Goal: Task Accomplishment & Management: Complete application form

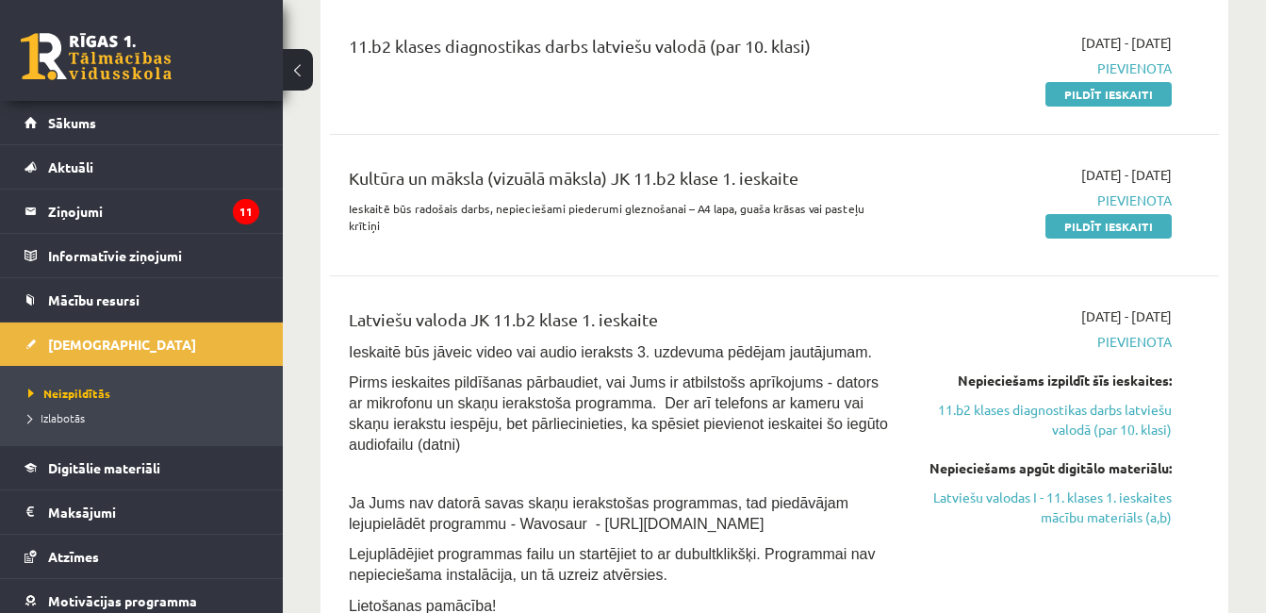
scroll to position [428, 0]
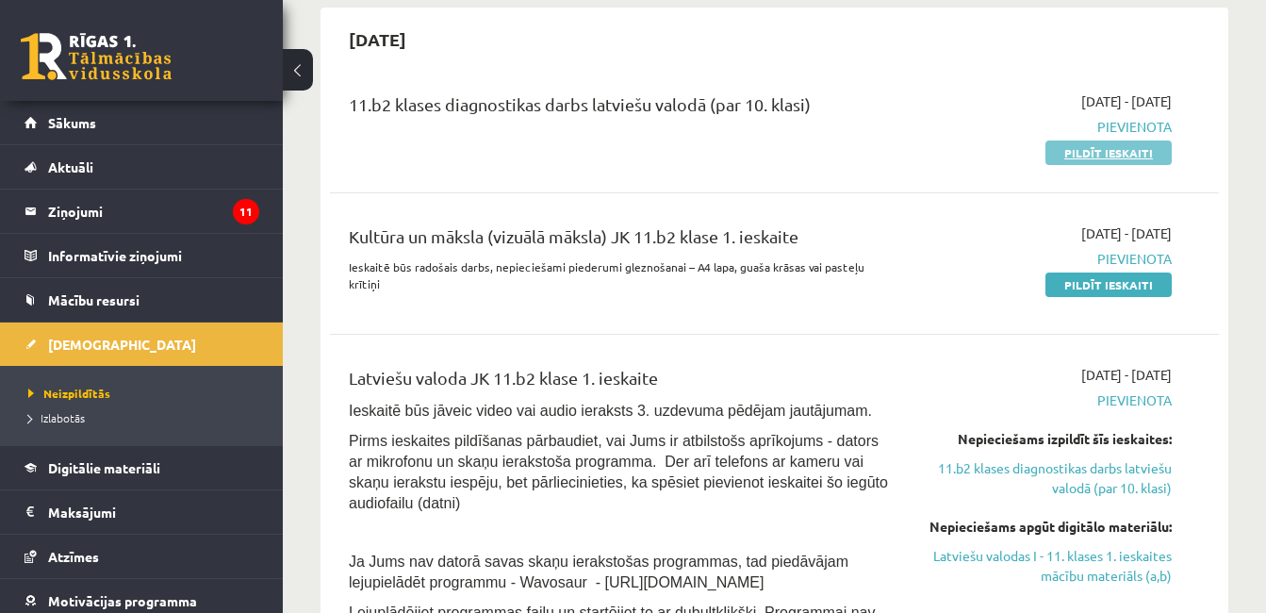
click at [1095, 149] on link "Pildīt ieskaiti" at bounding box center [1109, 153] width 126 height 25
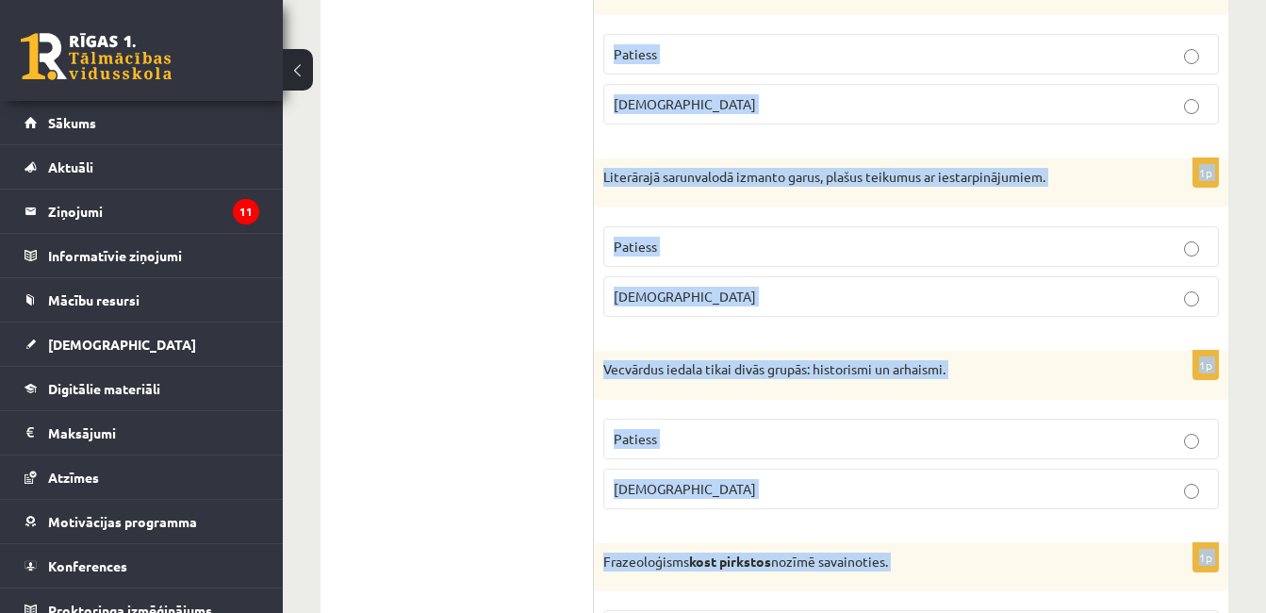
scroll to position [5706, 0]
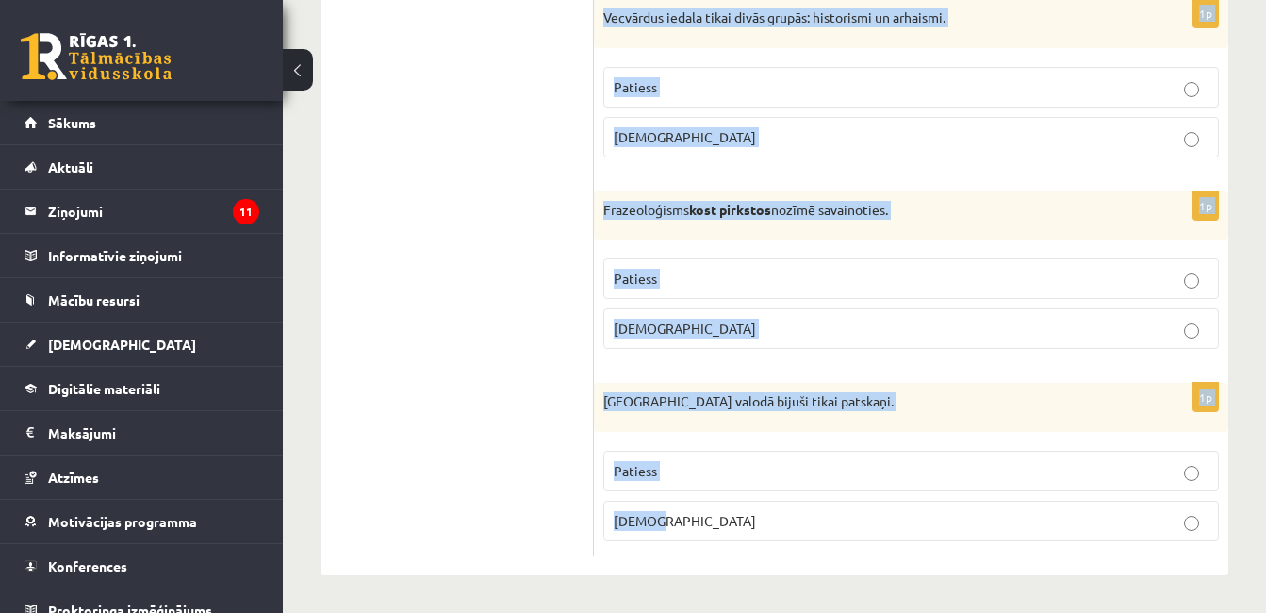
drag, startPoint x: 611, startPoint y: 348, endPoint x: 756, endPoint y: 521, distance: 226.3
copy form "Apgalvojums ir patiess vai nepatiess? 1p Literārā valoda ir daudzfunkcionāla, t…"
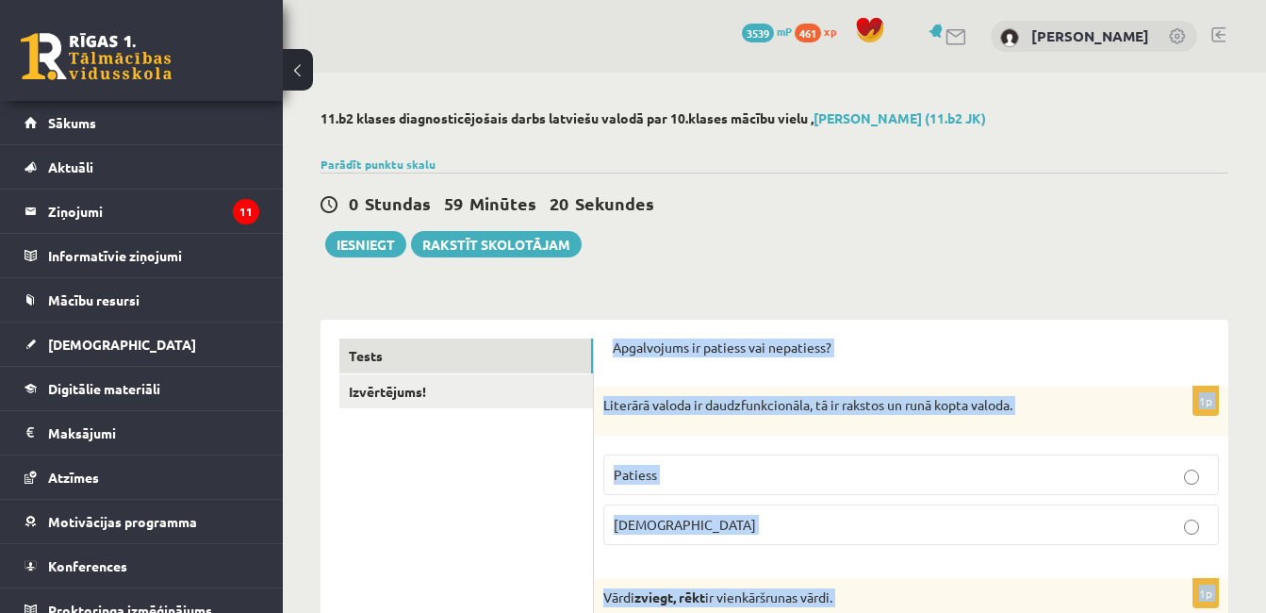
scroll to position [136, 0]
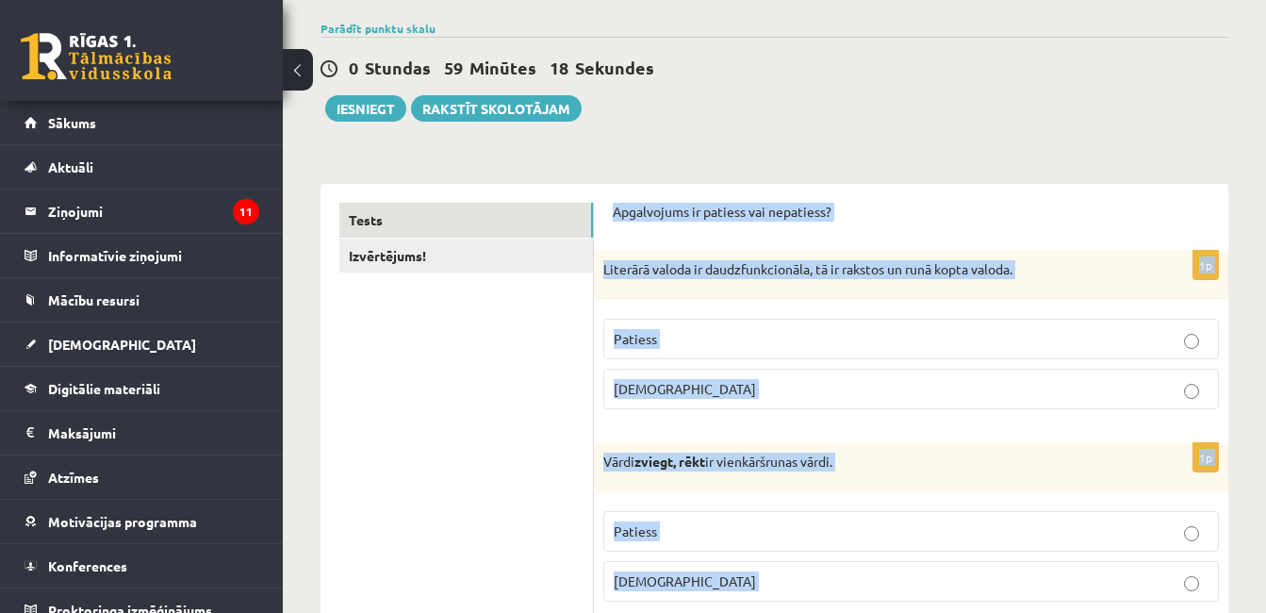
click at [1026, 341] on p "Patiess" at bounding box center [911, 339] width 595 height 20
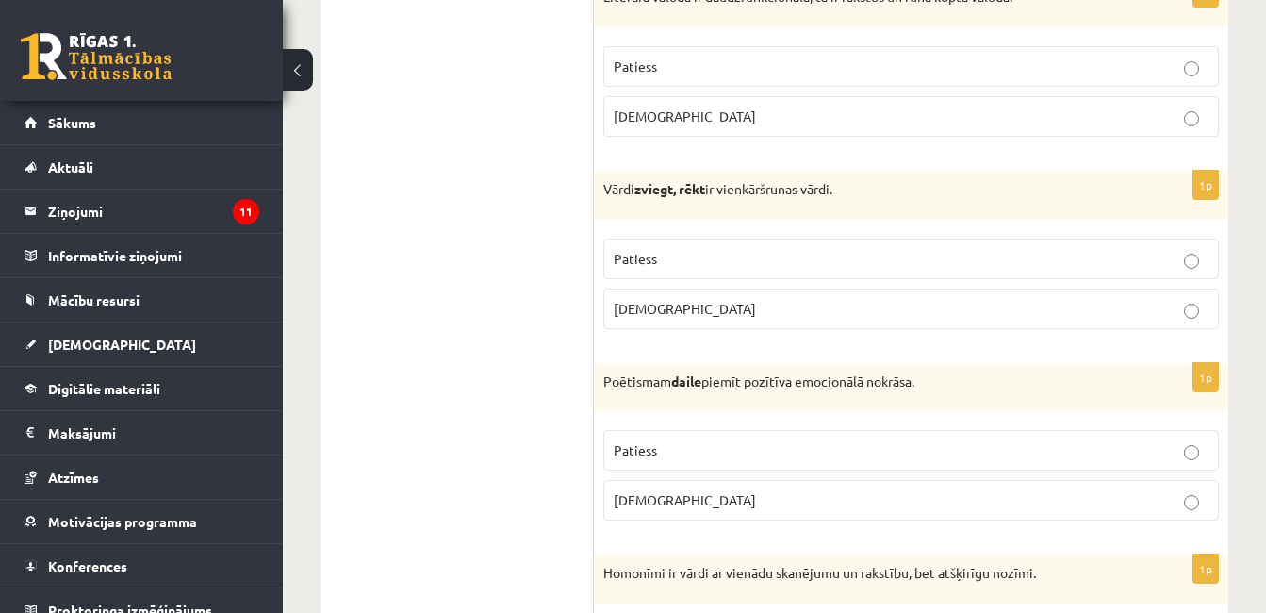
scroll to position [439, 0]
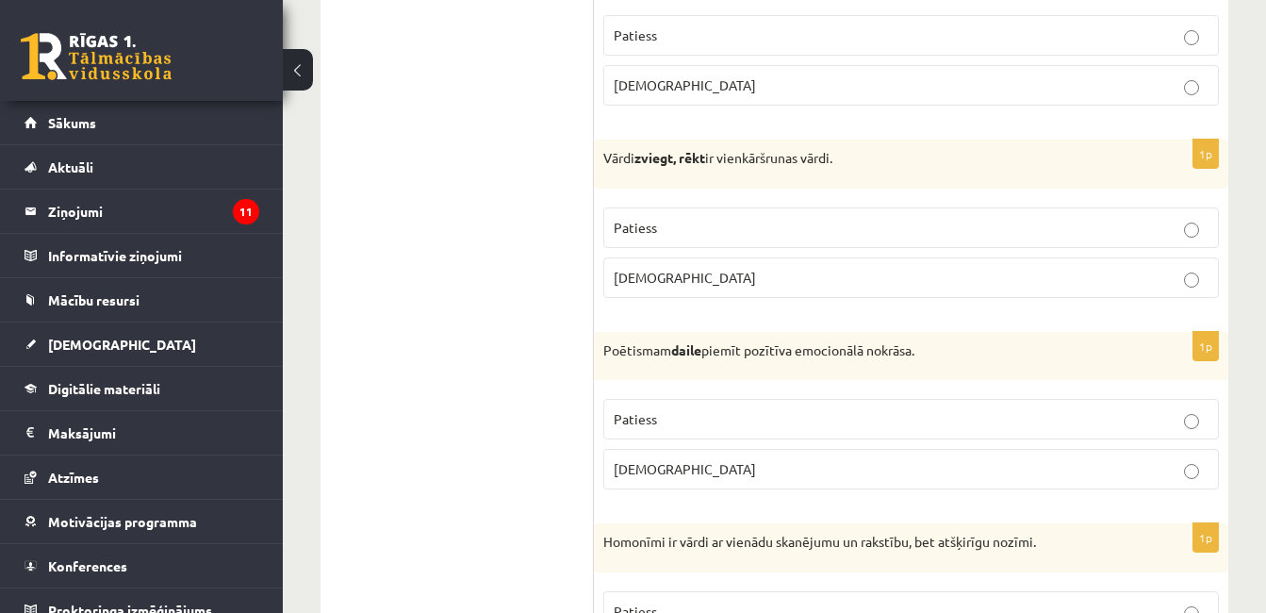
click at [1170, 219] on p "Patiess" at bounding box center [911, 228] width 595 height 20
click at [1158, 411] on p "Patiess" at bounding box center [911, 419] width 595 height 20
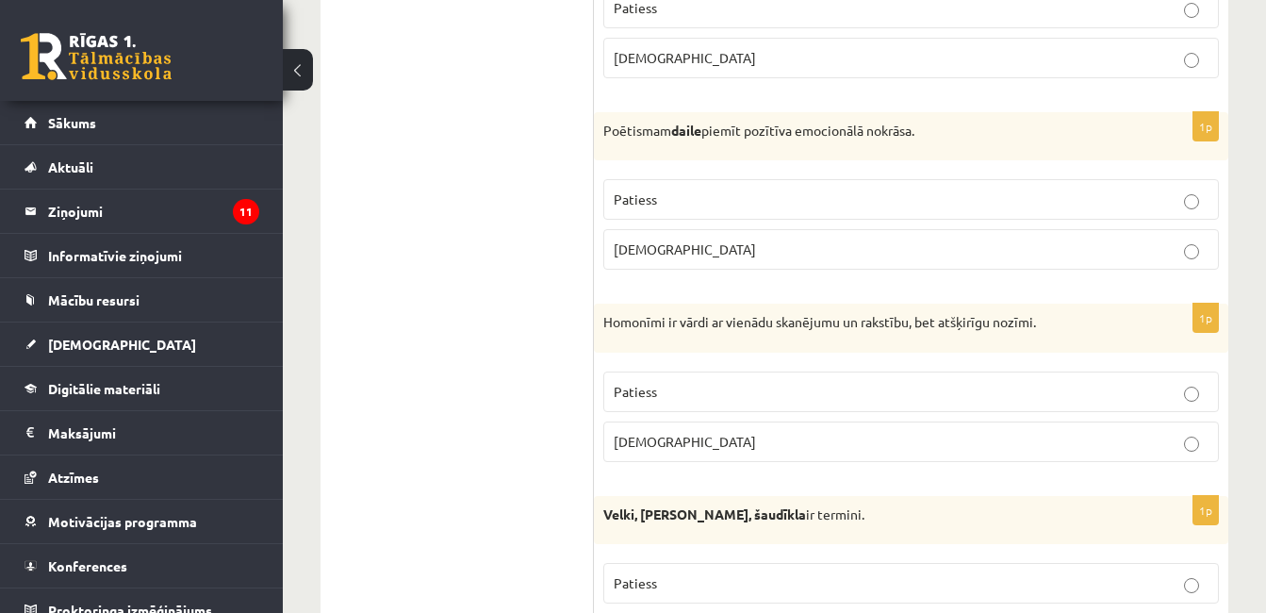
scroll to position [775, 0]
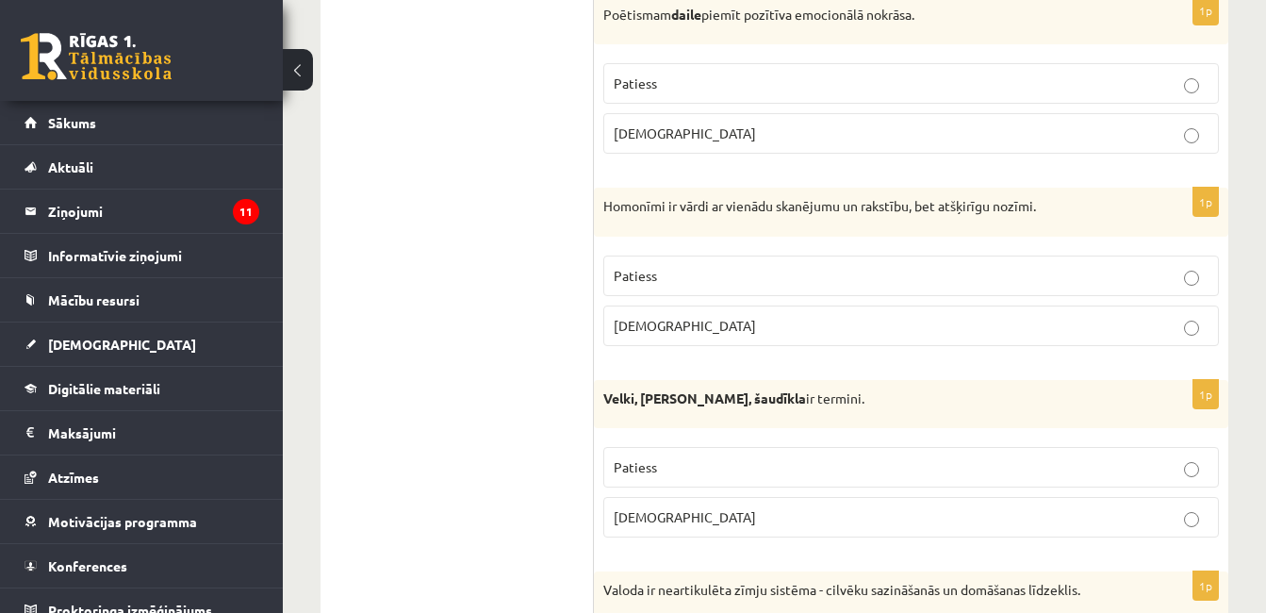
click at [1159, 267] on p "Patiess" at bounding box center [911, 276] width 595 height 20
click at [1067, 527] on p "Aplams" at bounding box center [911, 517] width 595 height 20
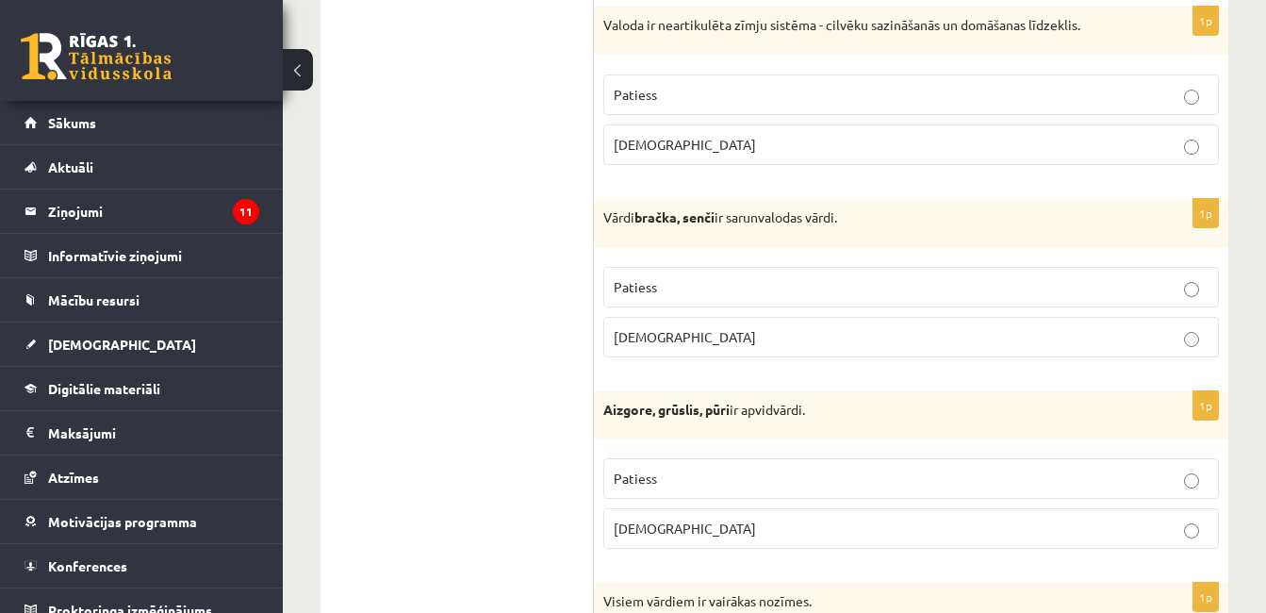
scroll to position [1350, 0]
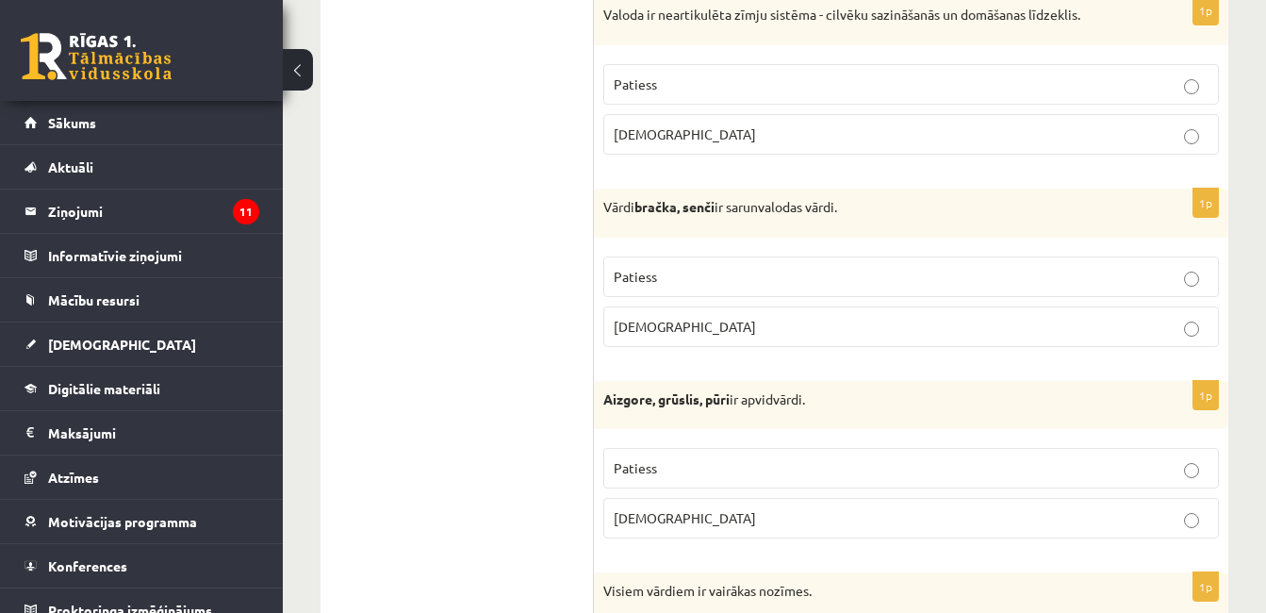
click at [872, 120] on label "Aplams" at bounding box center [912, 134] width 616 height 41
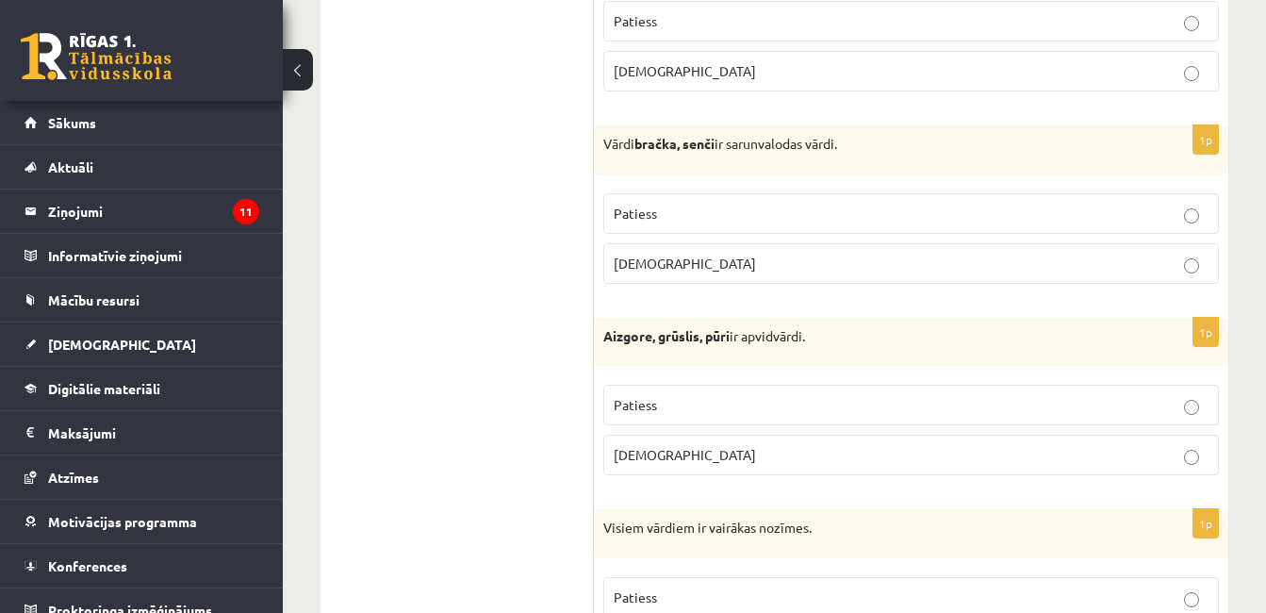
scroll to position [1476, 0]
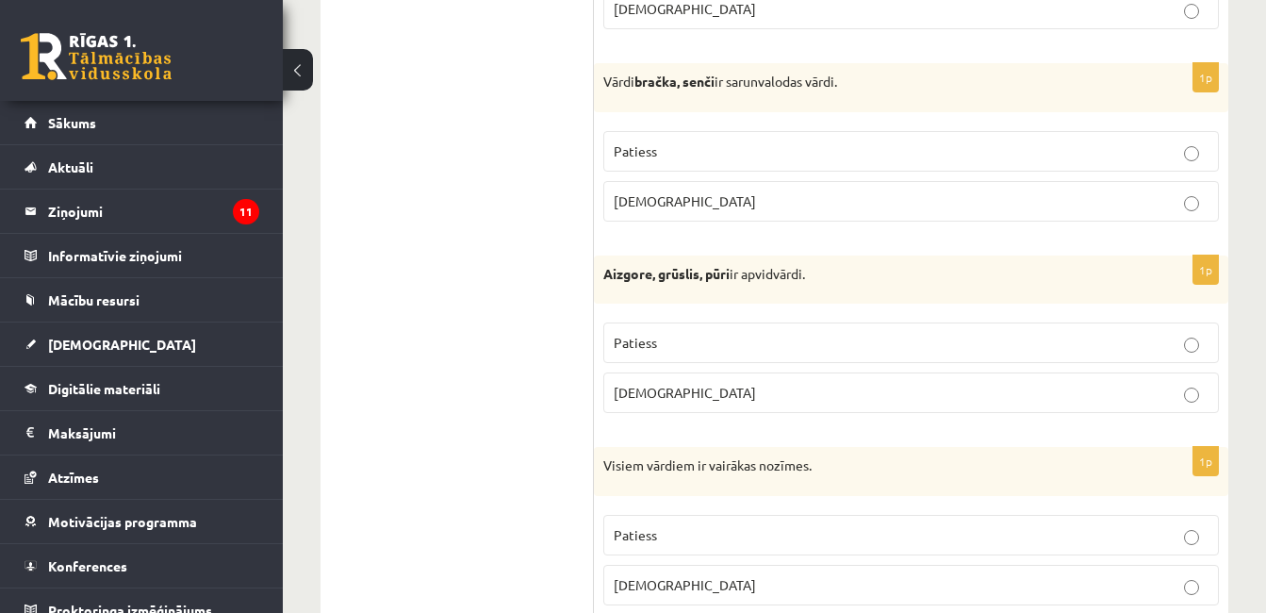
click at [743, 587] on p "Aplams" at bounding box center [911, 585] width 595 height 20
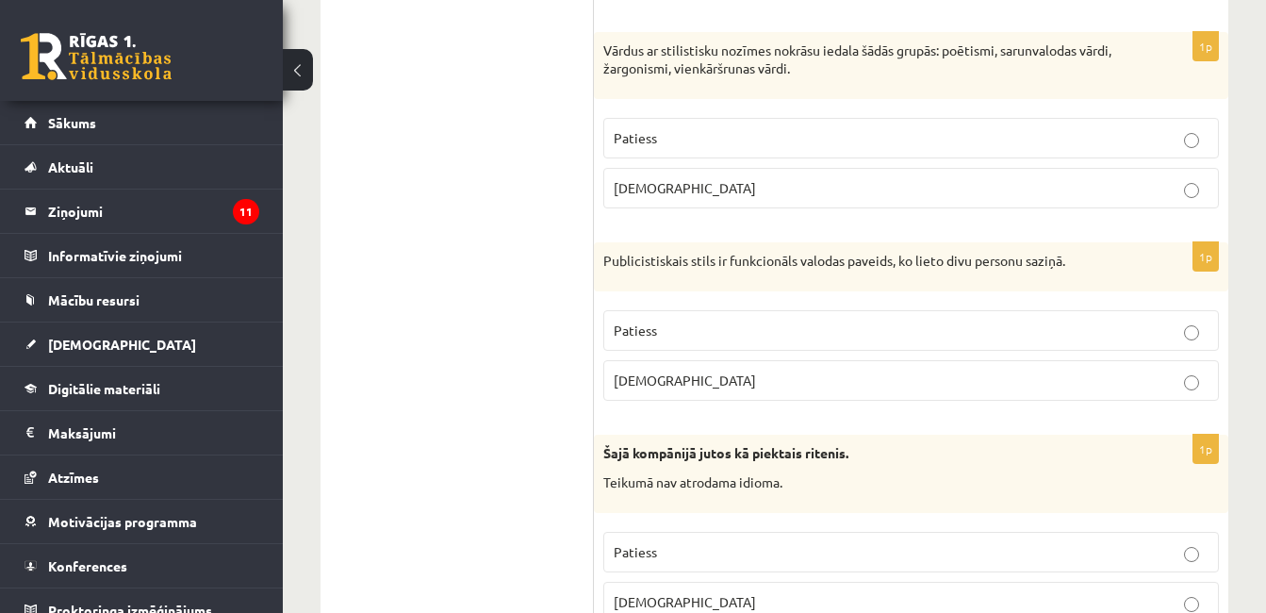
scroll to position [2105, 0]
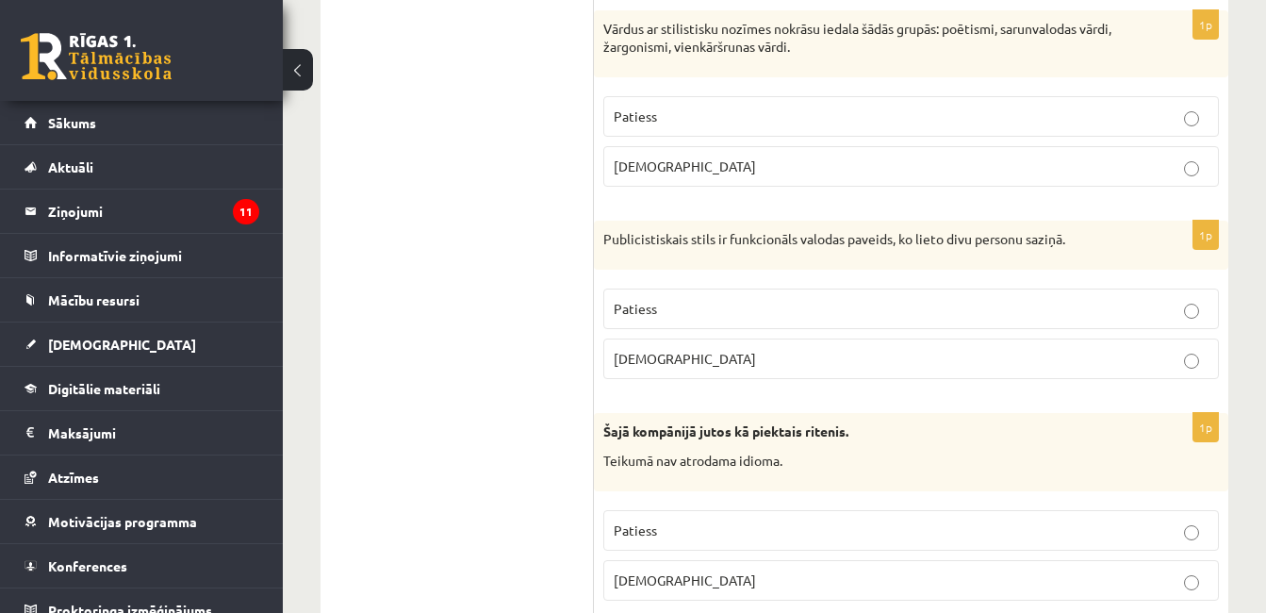
click at [1193, 127] on label "Patiess" at bounding box center [912, 116] width 616 height 41
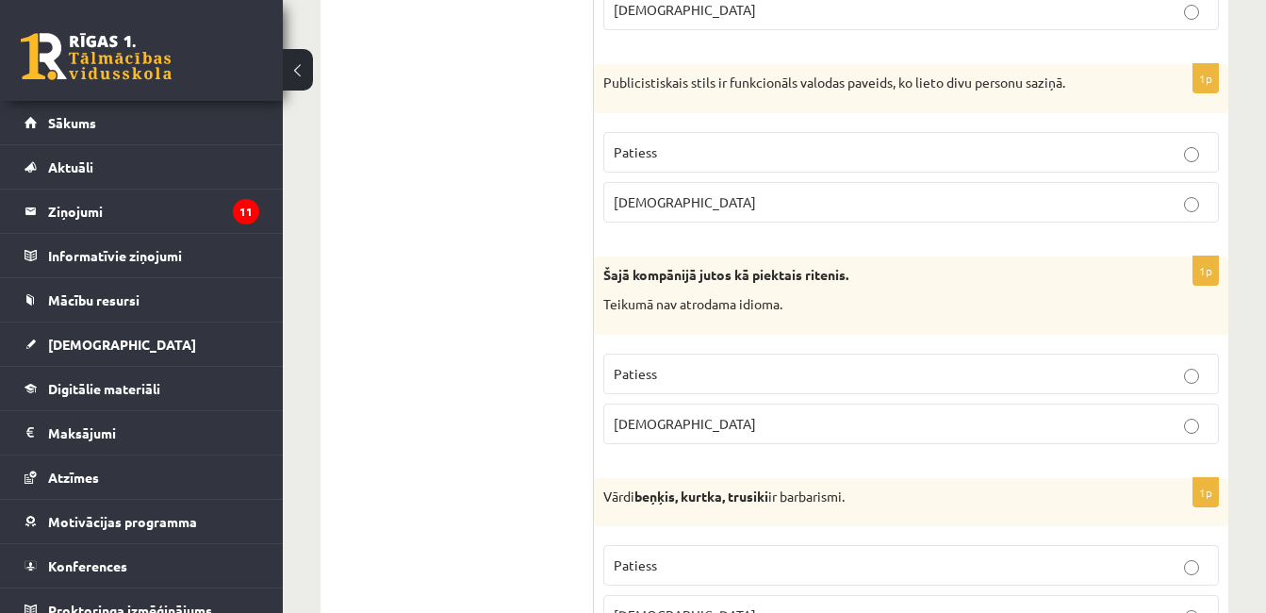
scroll to position [2325, 0]
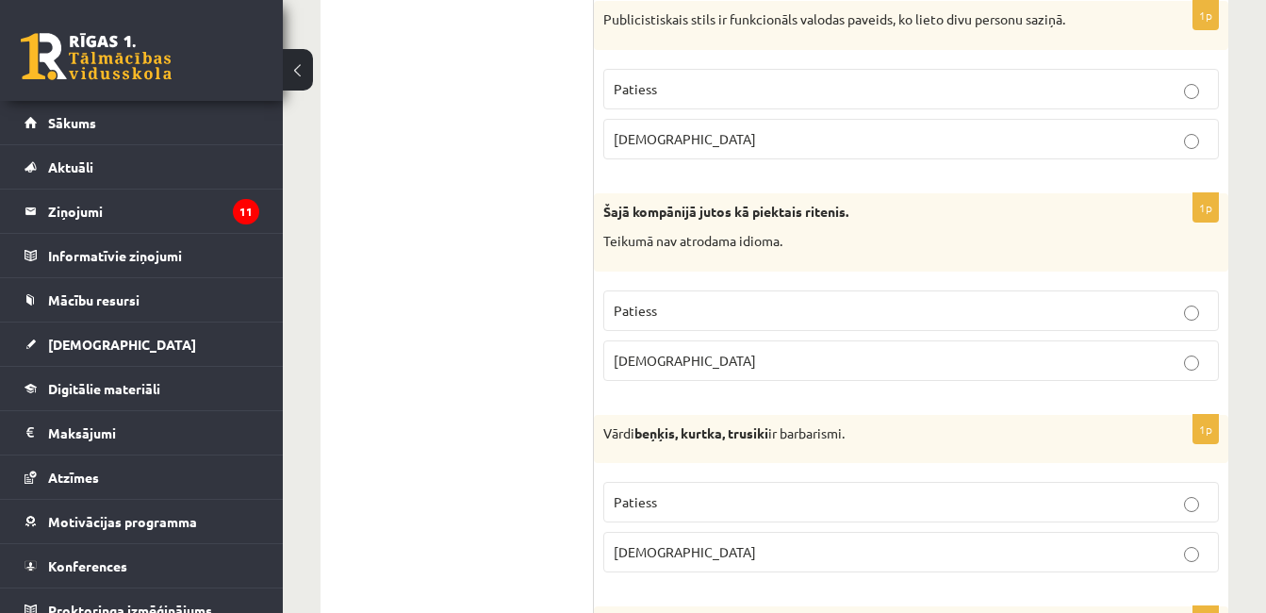
click at [723, 146] on p "Aplams" at bounding box center [911, 139] width 595 height 20
click at [728, 367] on p "Aplams" at bounding box center [911, 361] width 595 height 20
click at [716, 491] on label "Patiess" at bounding box center [912, 502] width 616 height 41
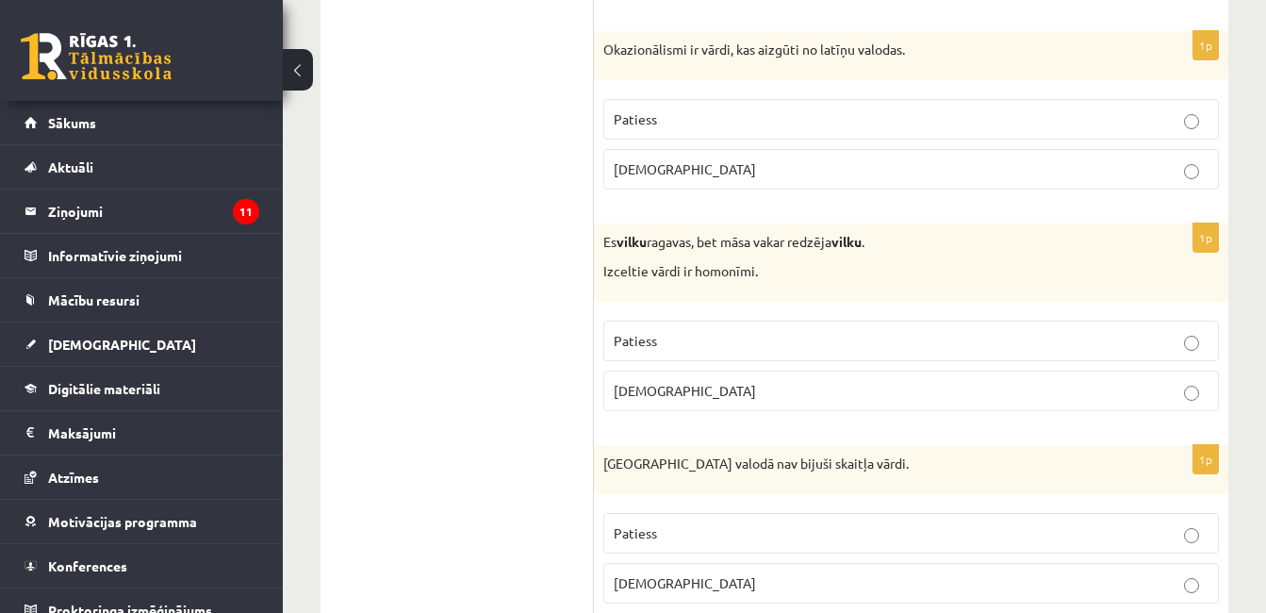
scroll to position [2911, 0]
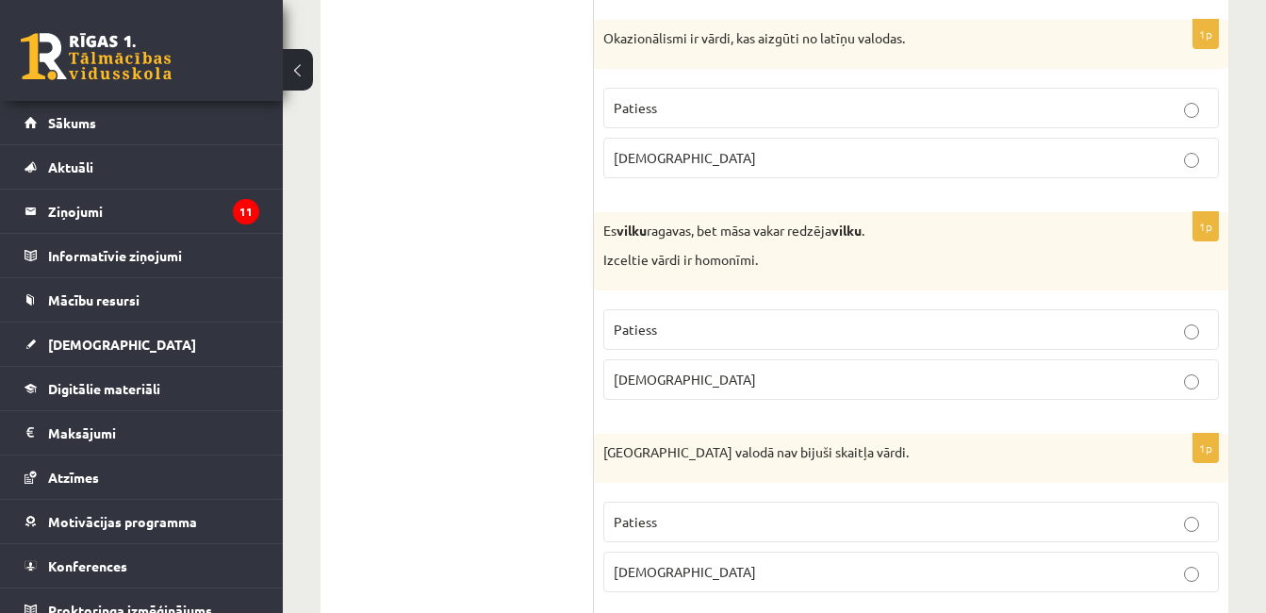
click at [755, 169] on label "Aplams" at bounding box center [912, 158] width 616 height 41
click at [715, 531] on p "Patiess" at bounding box center [911, 522] width 595 height 20
click at [835, 306] on fieldset "Patiess Aplams" at bounding box center [912, 353] width 616 height 106
click at [919, 306] on fieldset "Patiess Aplams" at bounding box center [912, 353] width 616 height 106
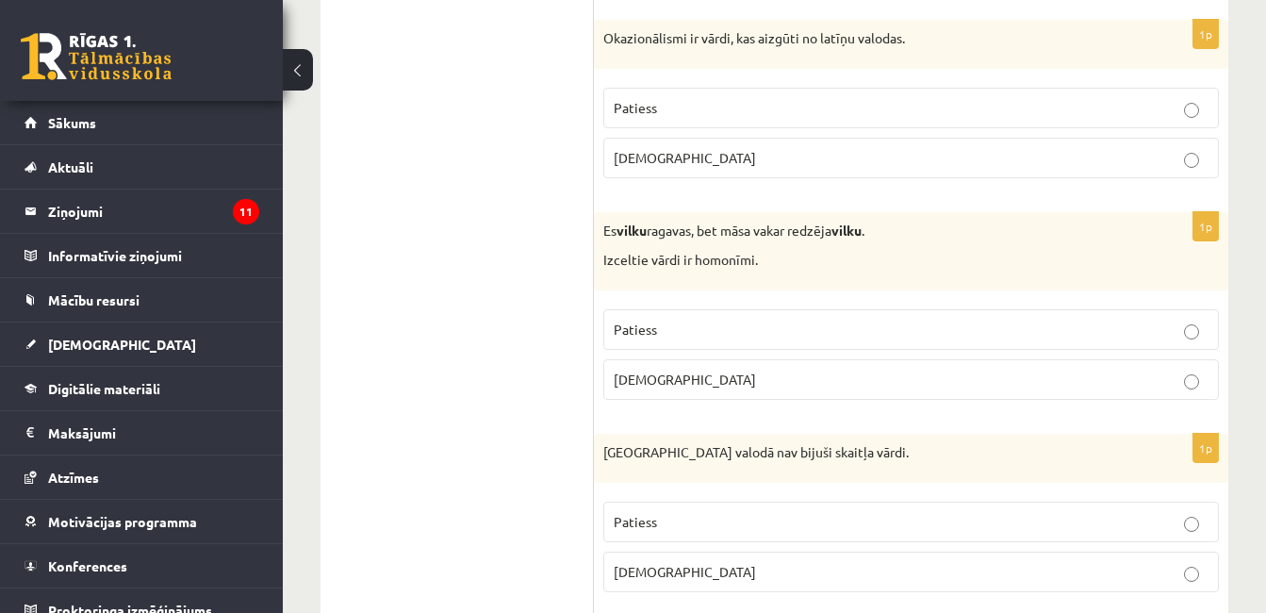
click at [969, 314] on label "Patiess" at bounding box center [912, 329] width 616 height 41
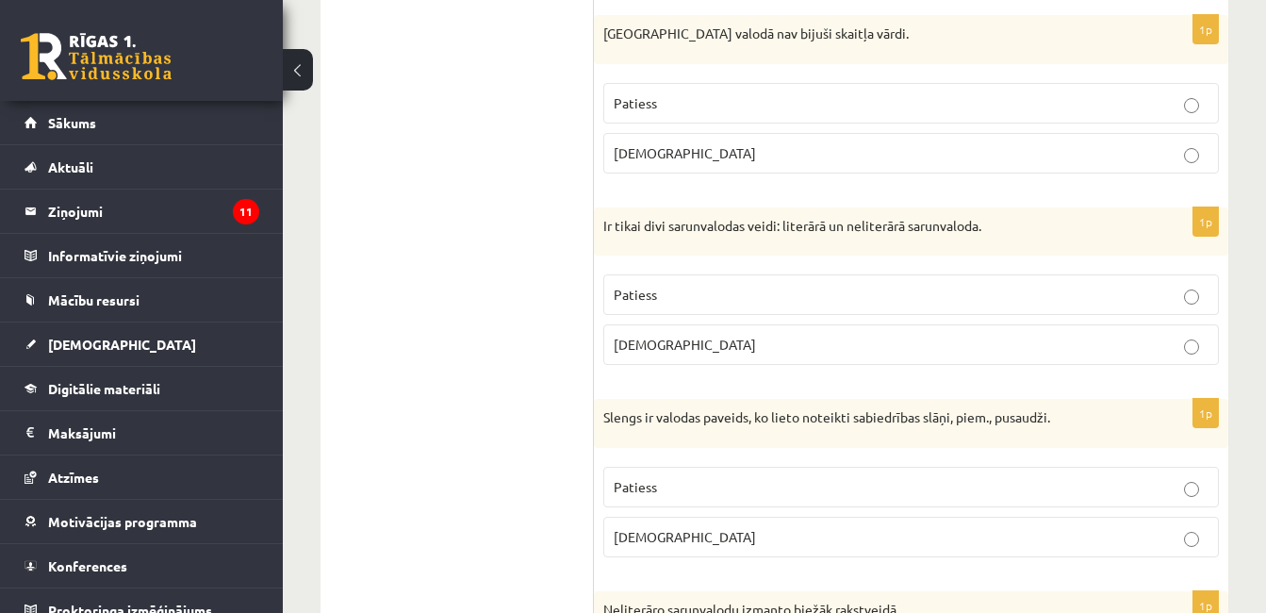
scroll to position [3382, 0]
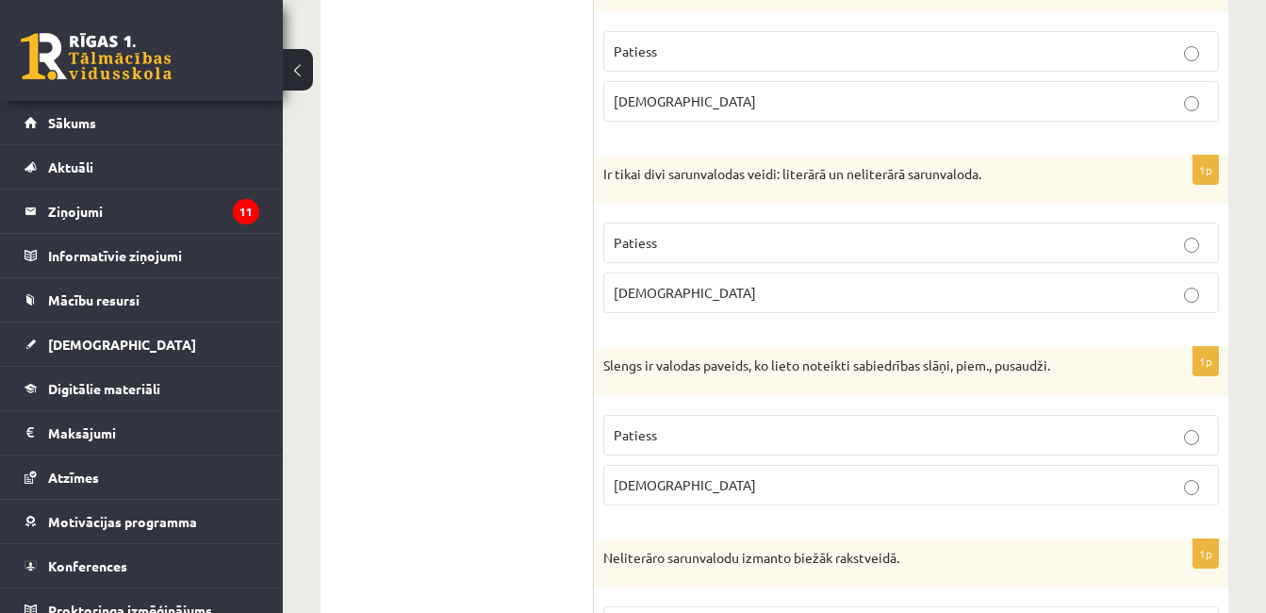
click at [1138, 308] on label "Aplams" at bounding box center [912, 293] width 616 height 41
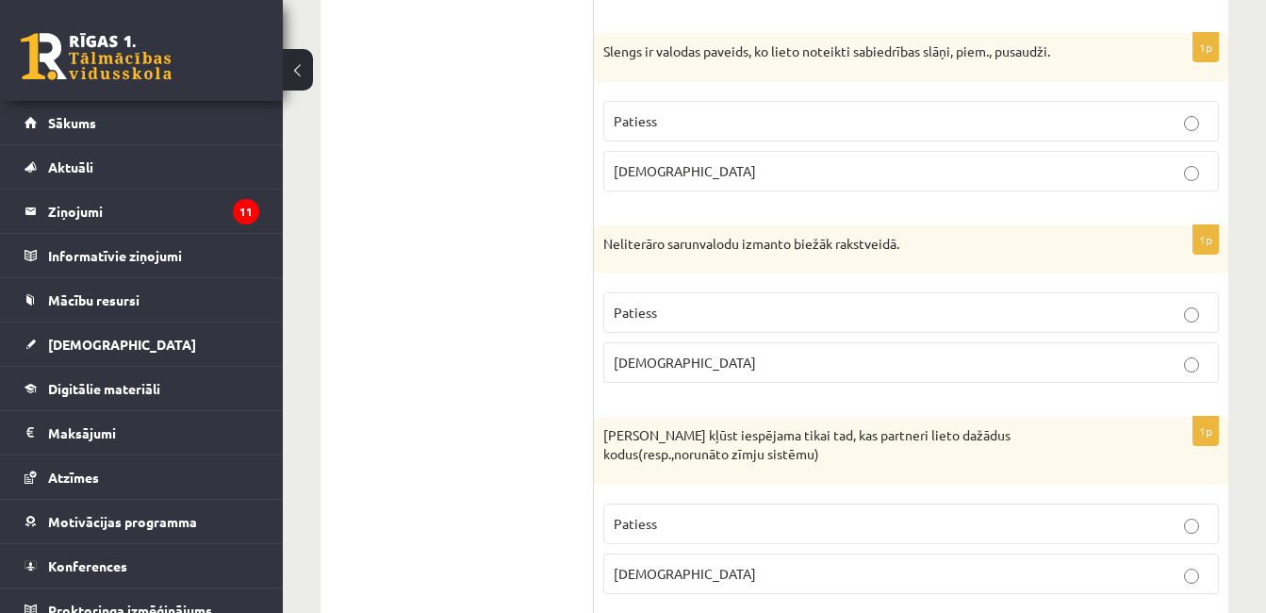
scroll to position [3716, 0]
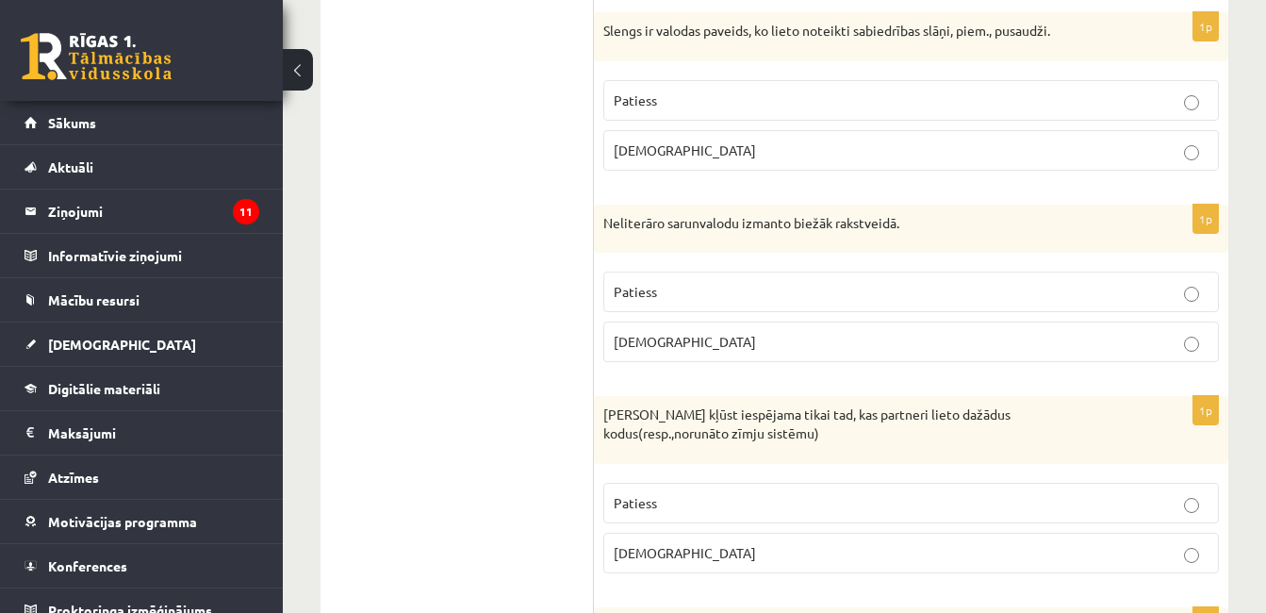
click at [749, 101] on p "Patiess" at bounding box center [911, 101] width 595 height 20
click at [703, 353] on label "Aplams" at bounding box center [912, 342] width 616 height 41
click at [717, 542] on label "Aplams" at bounding box center [912, 553] width 616 height 41
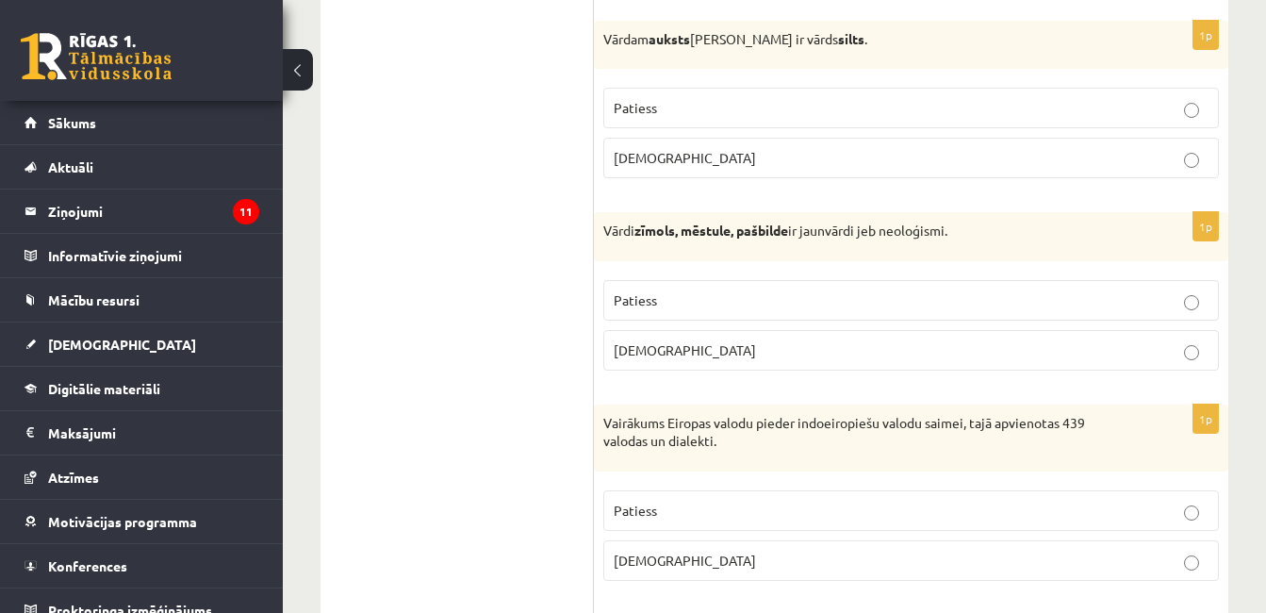
scroll to position [4324, 0]
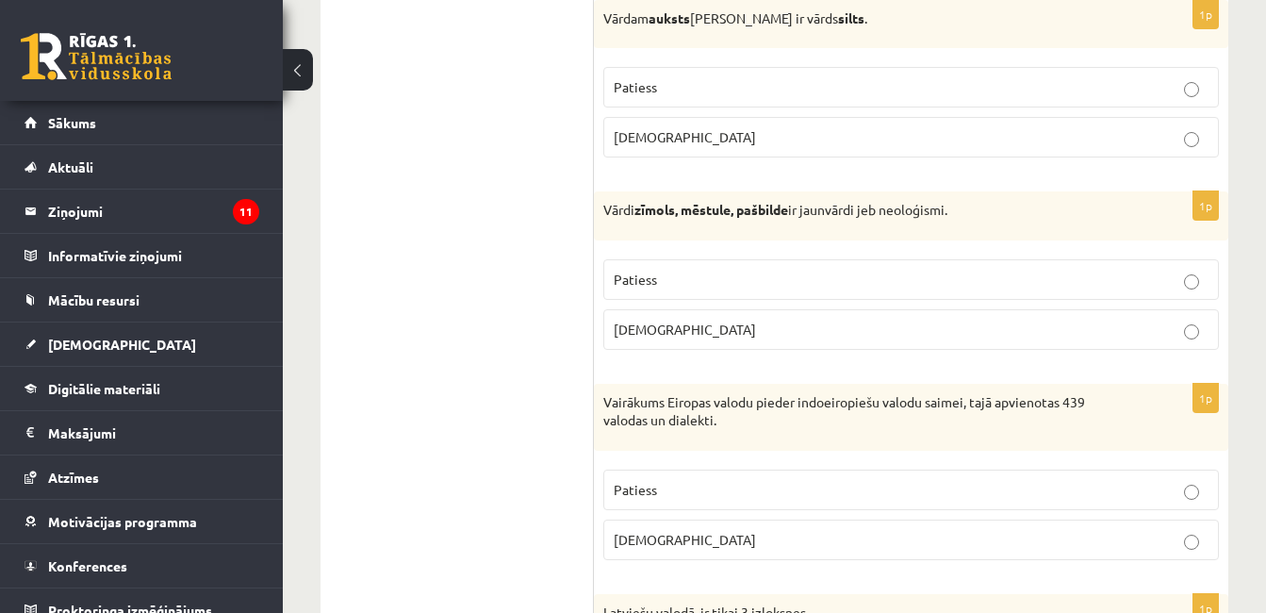
click at [656, 143] on span "Aplams" at bounding box center [685, 136] width 142 height 17
click at [665, 257] on fieldset "Patiess Aplams" at bounding box center [912, 303] width 616 height 106
click at [672, 284] on p "Patiess" at bounding box center [911, 280] width 595 height 20
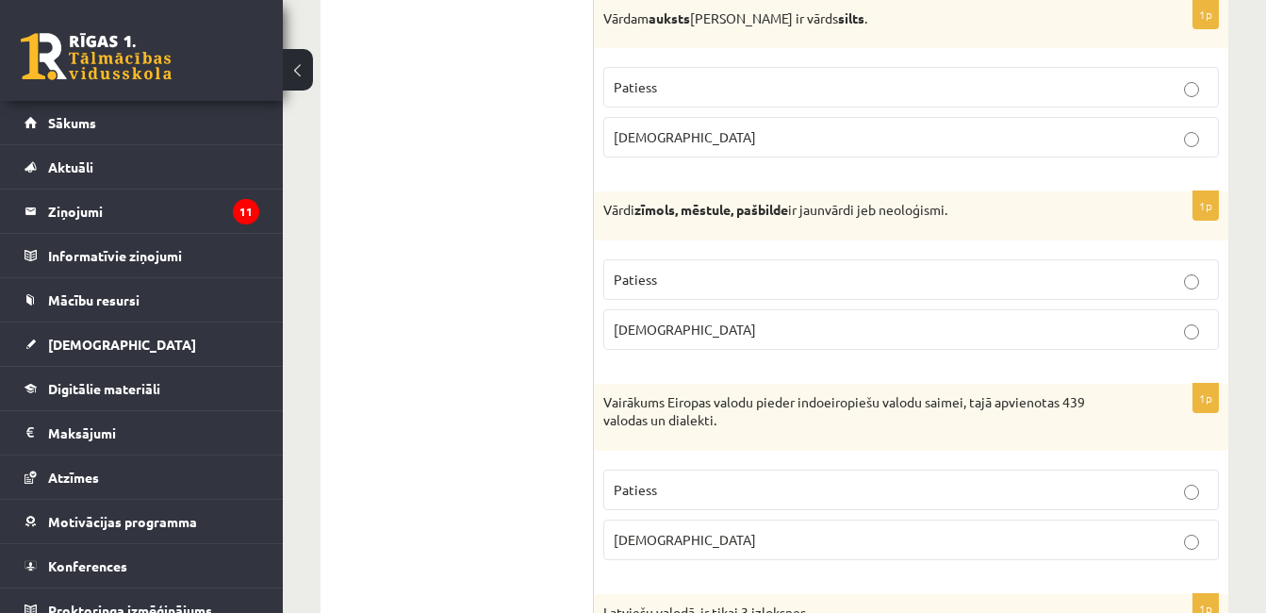
click at [742, 500] on p "Patiess" at bounding box center [911, 490] width 595 height 20
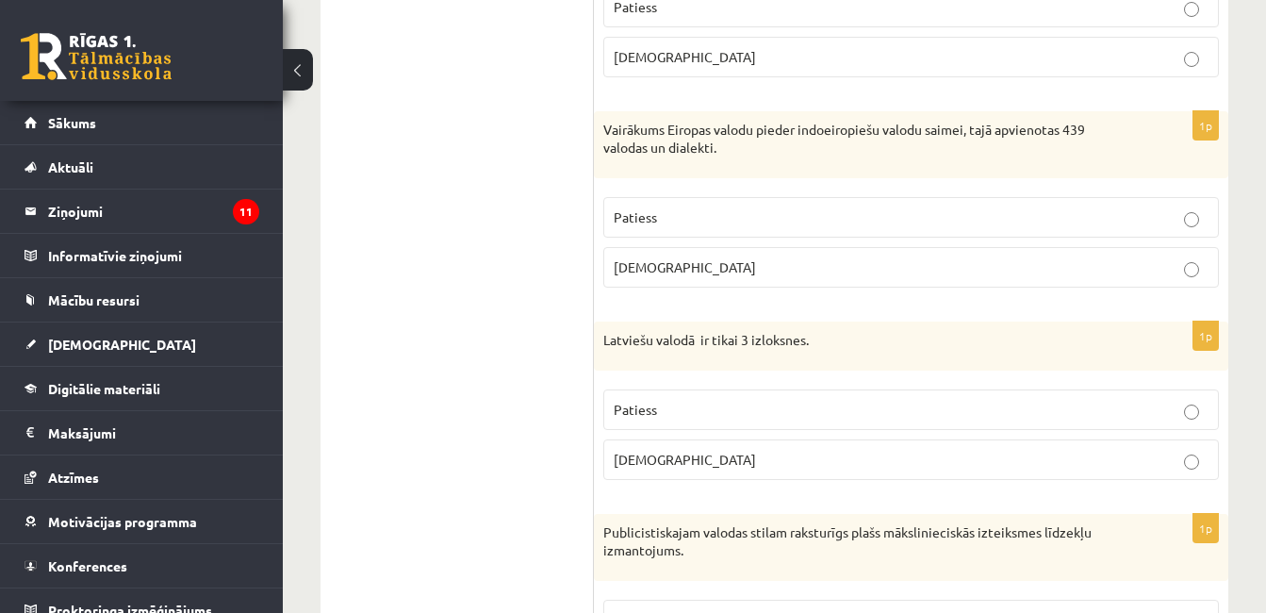
scroll to position [4627, 0]
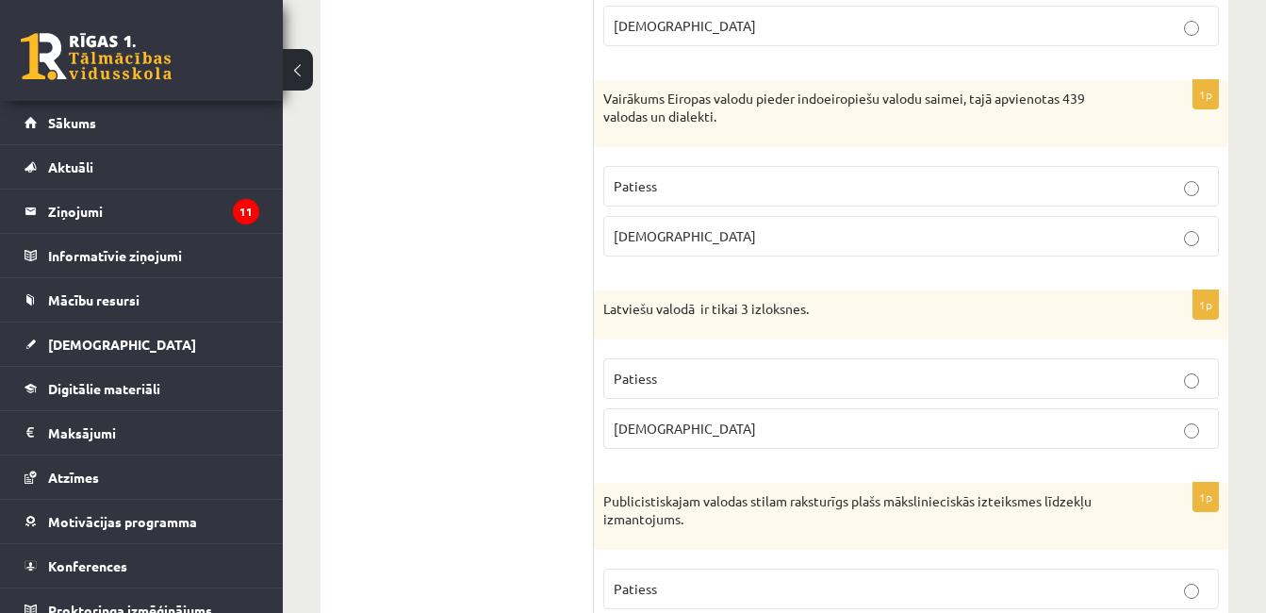
click at [1200, 434] on p "Aplams" at bounding box center [911, 429] width 595 height 20
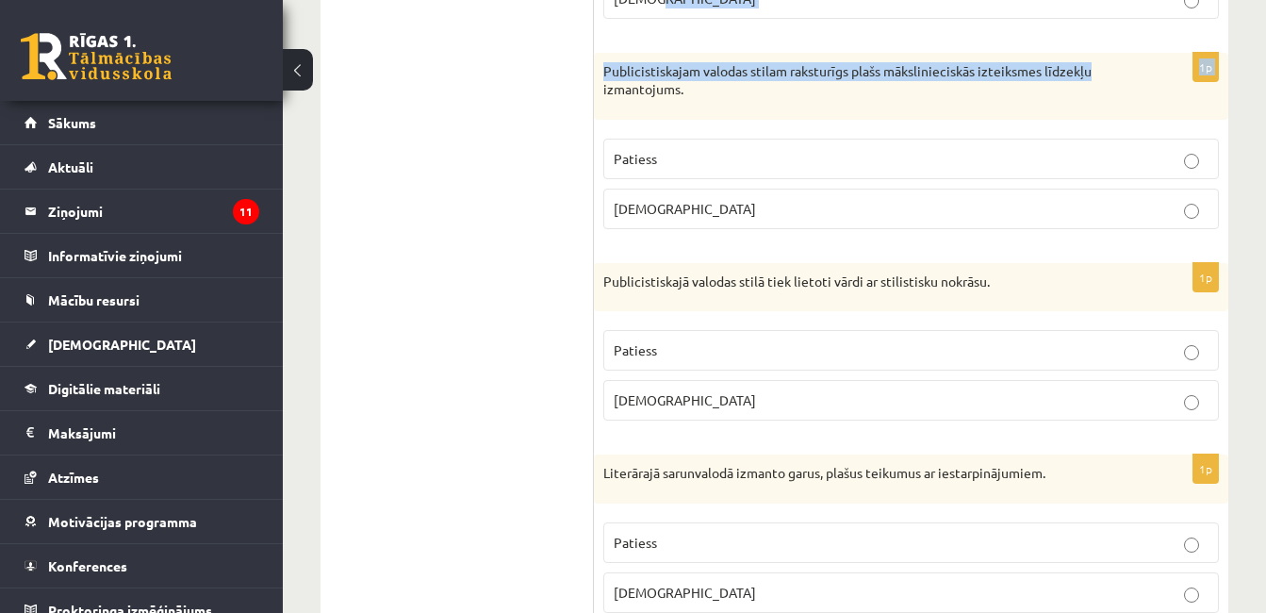
scroll to position [5068, 0]
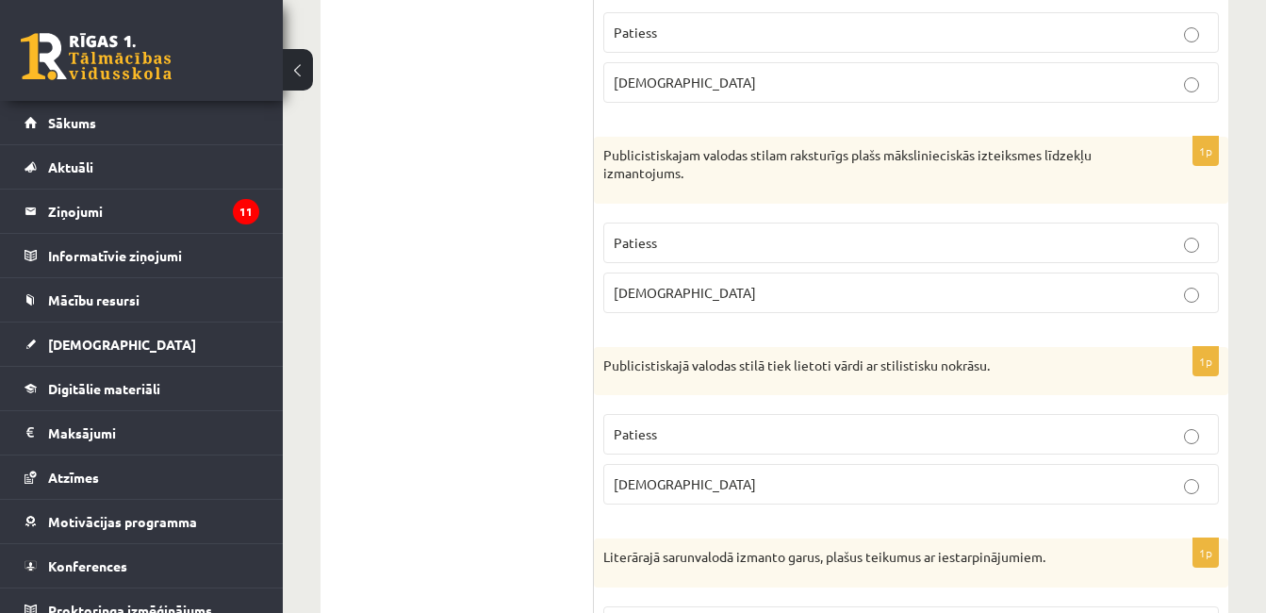
scroll to position [4941, 0]
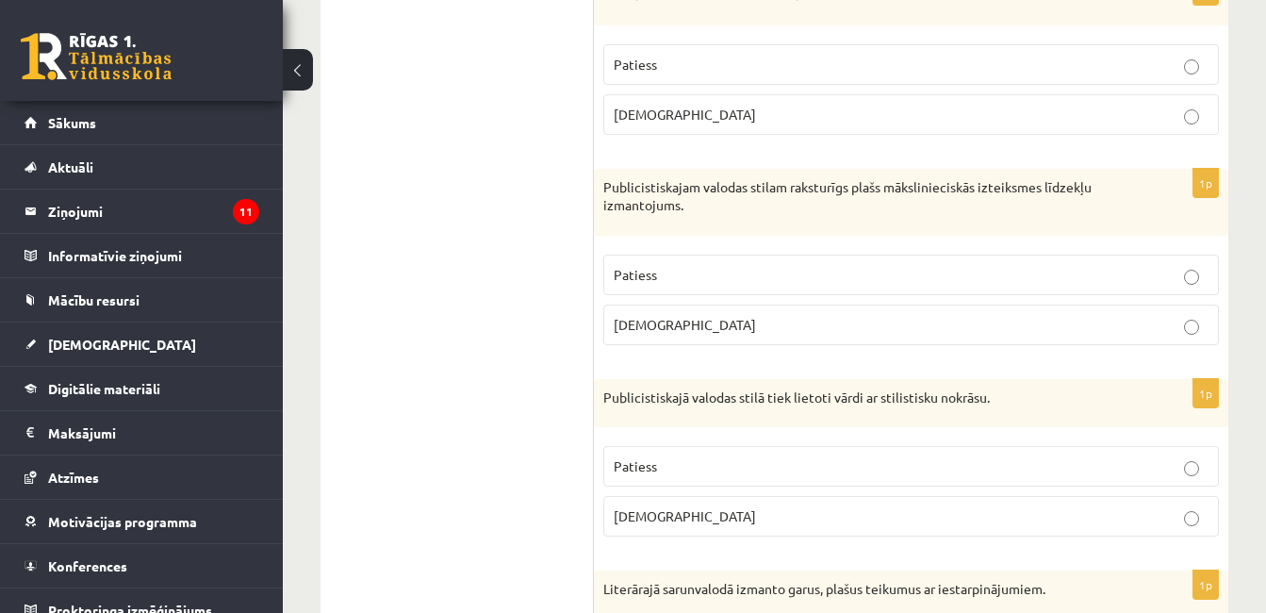
click at [1058, 267] on p "Patiess" at bounding box center [911, 275] width 595 height 20
click at [762, 452] on label "Patiess" at bounding box center [912, 466] width 616 height 41
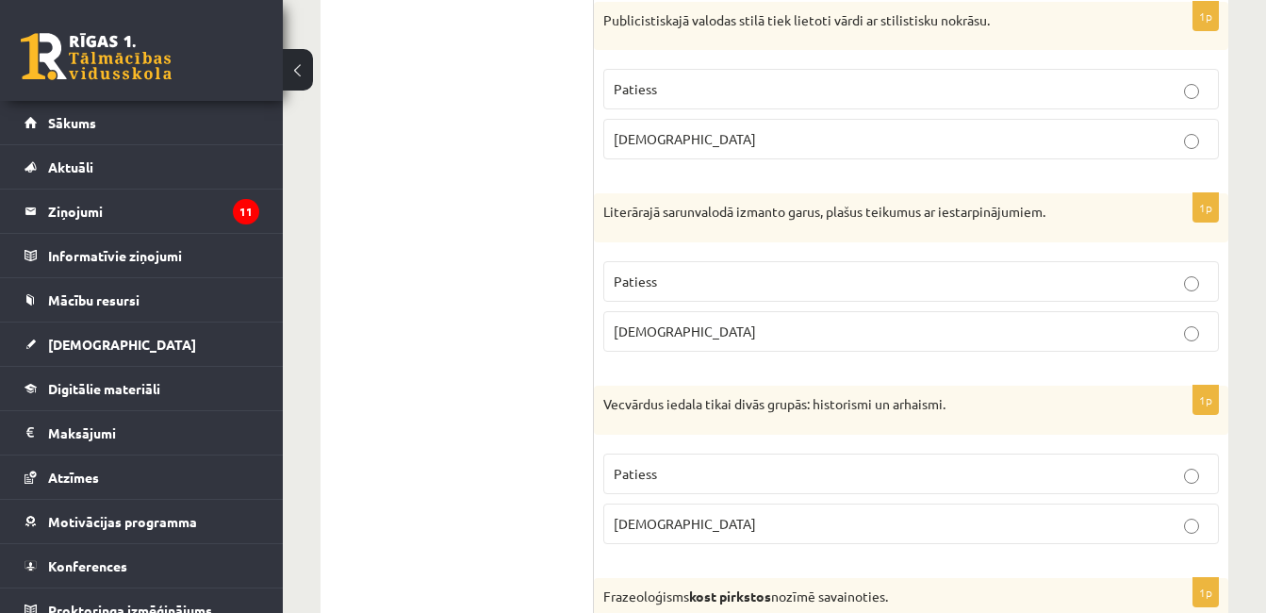
scroll to position [5518, 0]
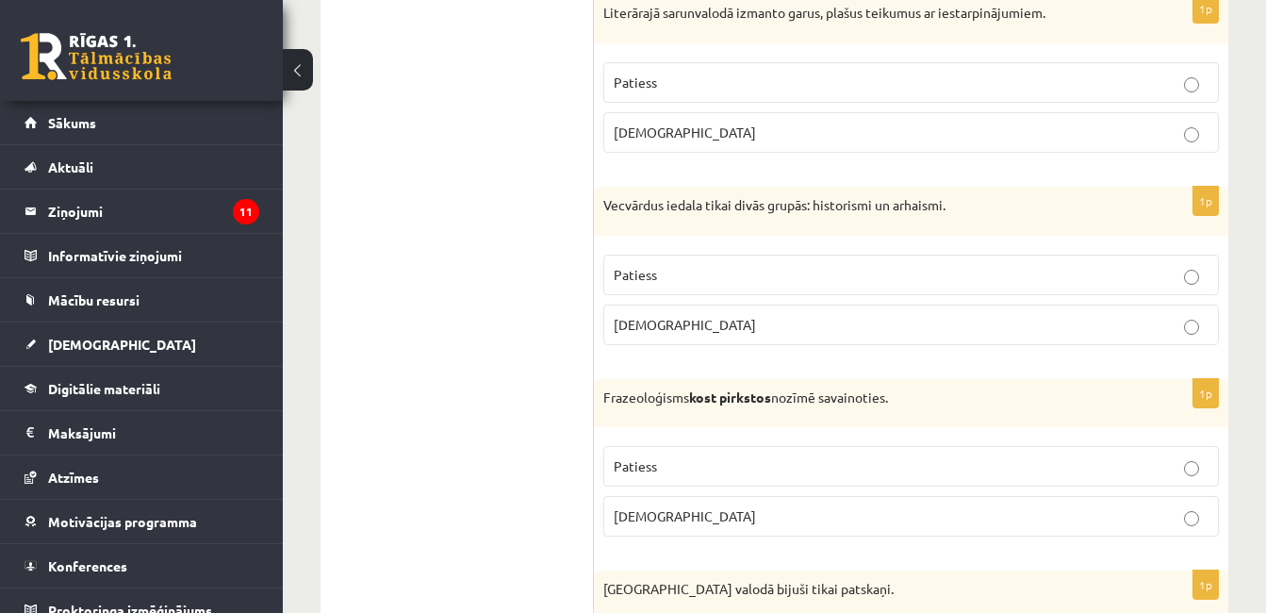
click at [647, 138] on span "Aplams" at bounding box center [685, 132] width 142 height 17
click at [703, 279] on p "Patiess" at bounding box center [911, 275] width 595 height 20
click at [744, 521] on p "Aplams" at bounding box center [911, 516] width 595 height 20
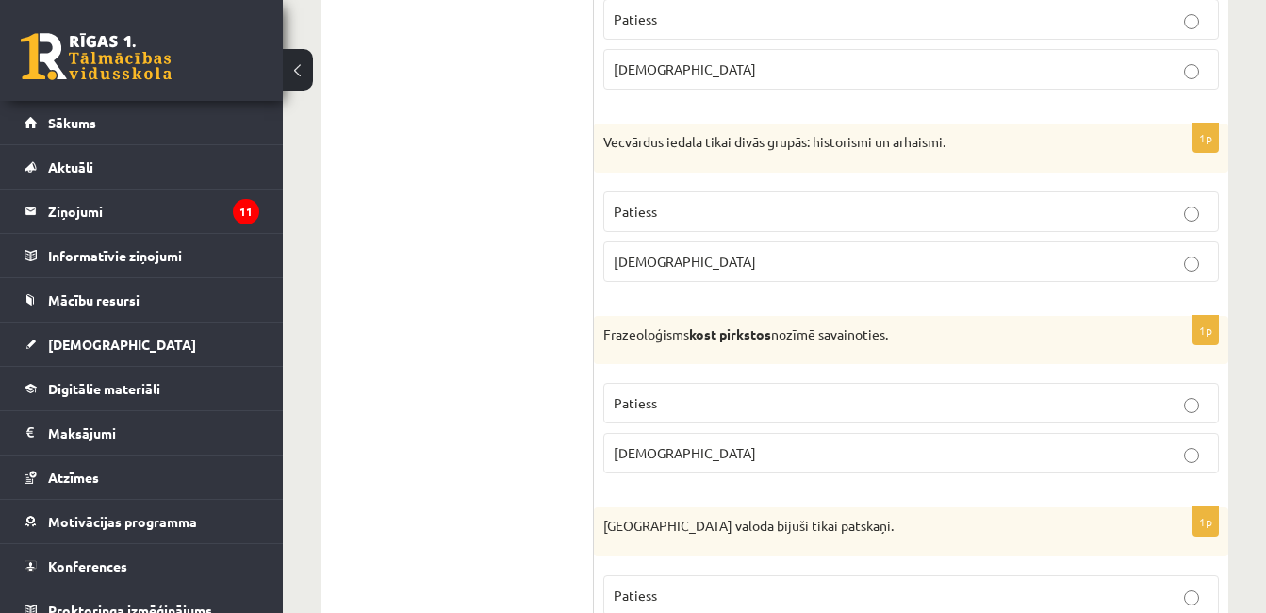
scroll to position [5706, 0]
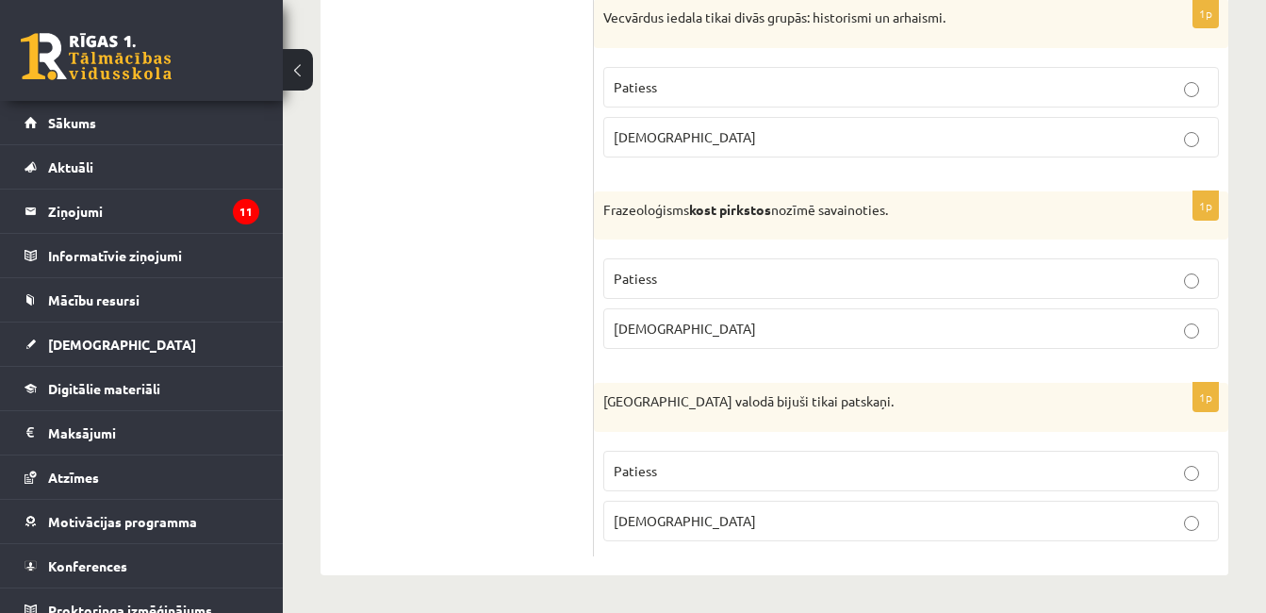
click at [1179, 531] on label "Aplams" at bounding box center [912, 521] width 616 height 41
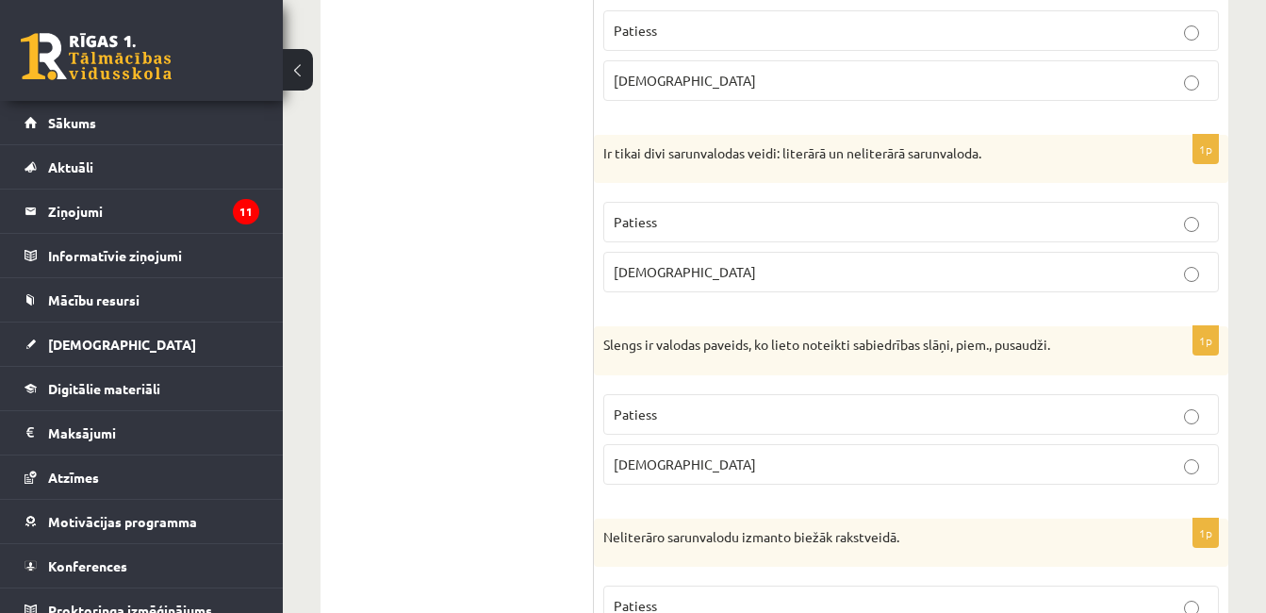
scroll to position [0, 0]
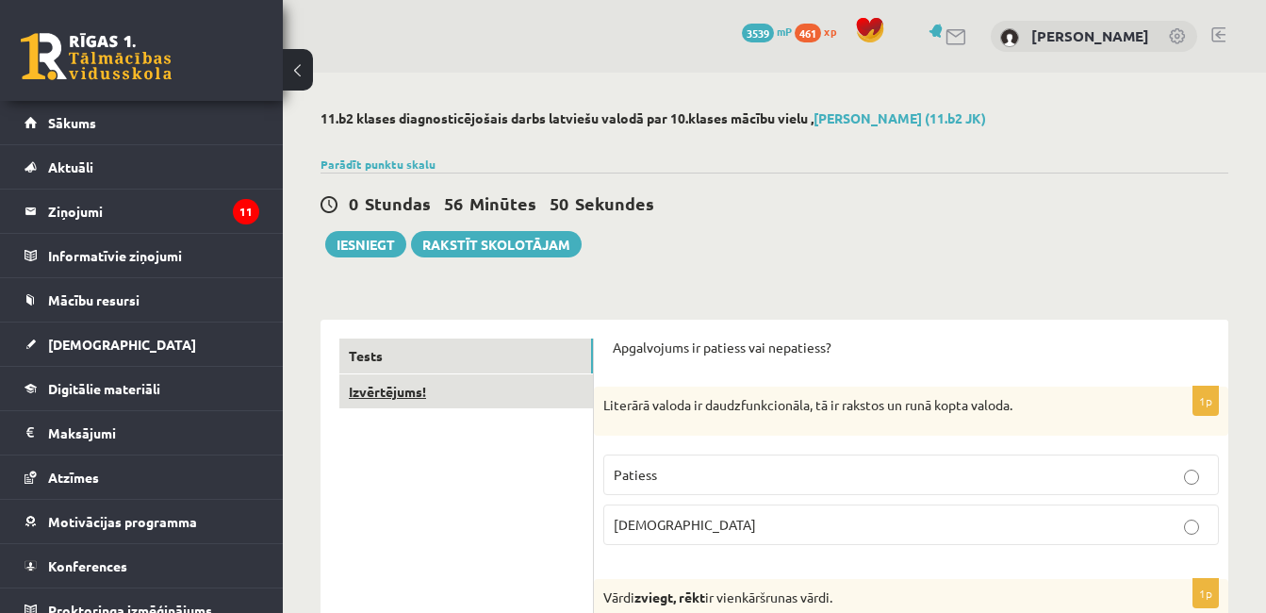
click at [546, 389] on link "Izvērtējums!" at bounding box center [466, 391] width 254 height 35
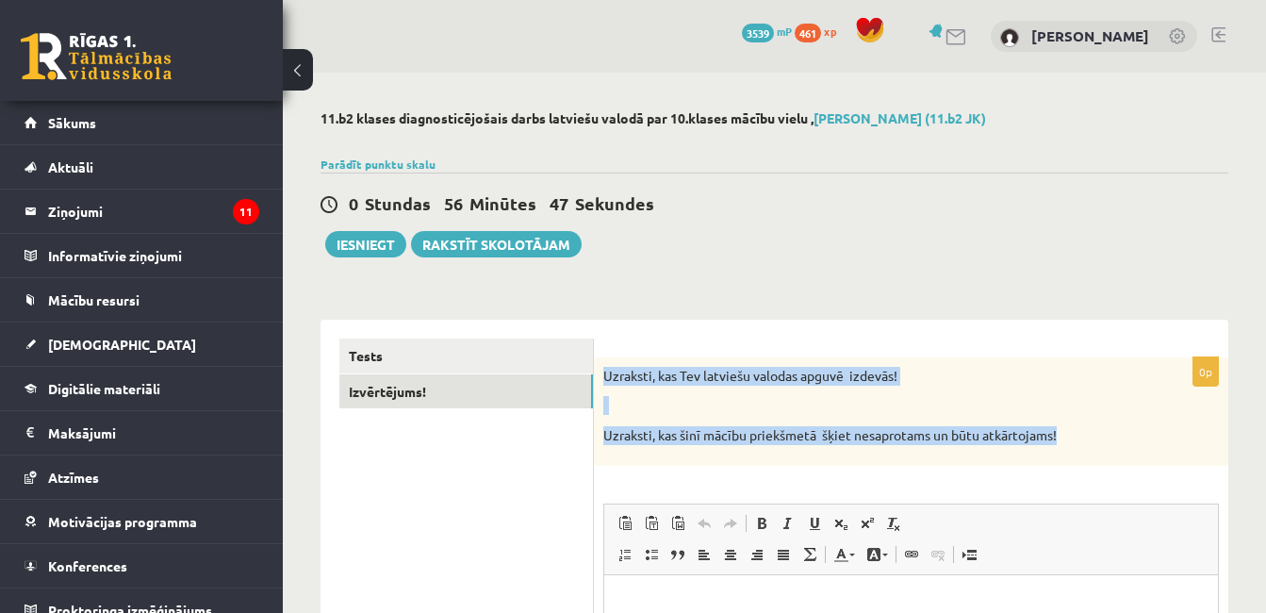
drag, startPoint x: 605, startPoint y: 373, endPoint x: 1088, endPoint y: 425, distance: 485.6
click at [1088, 425] on div "Uzraksti, kas Tev latviešu valodas apguvē izdevās! Uzraksti, kas šinī mācību pr…" at bounding box center [911, 411] width 635 height 108
copy div "Uzraksti, kas Tev latviešu valodas apguvē izdevās! Uzraksti, kas šinī mācību pr…"
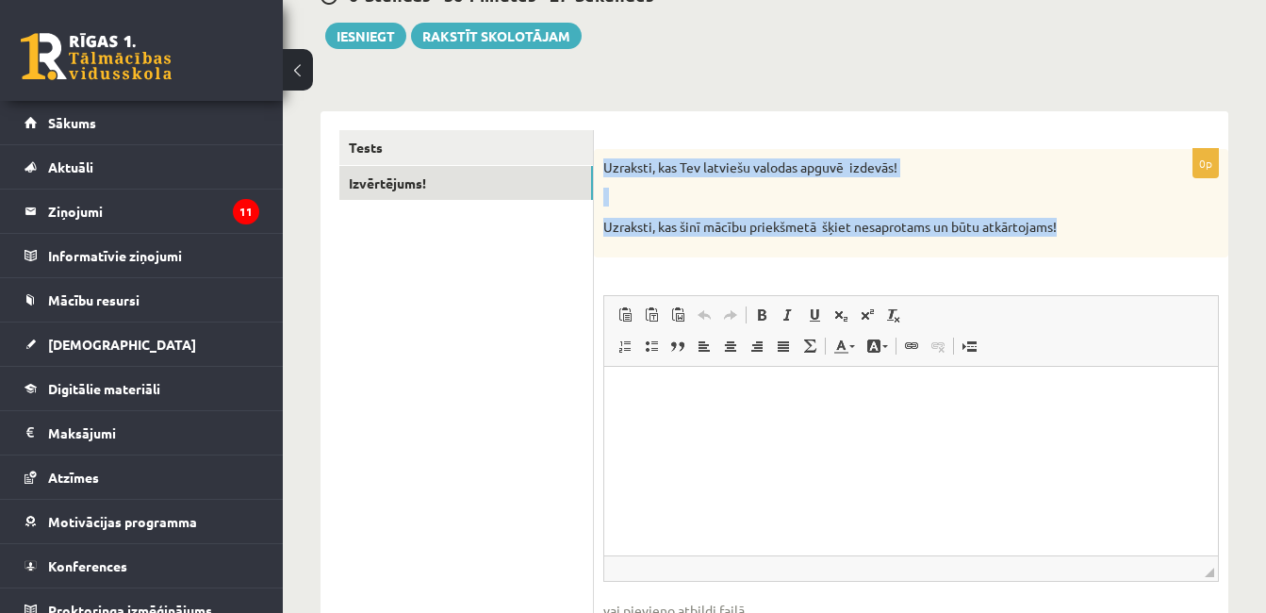
scroll to position [211, 0]
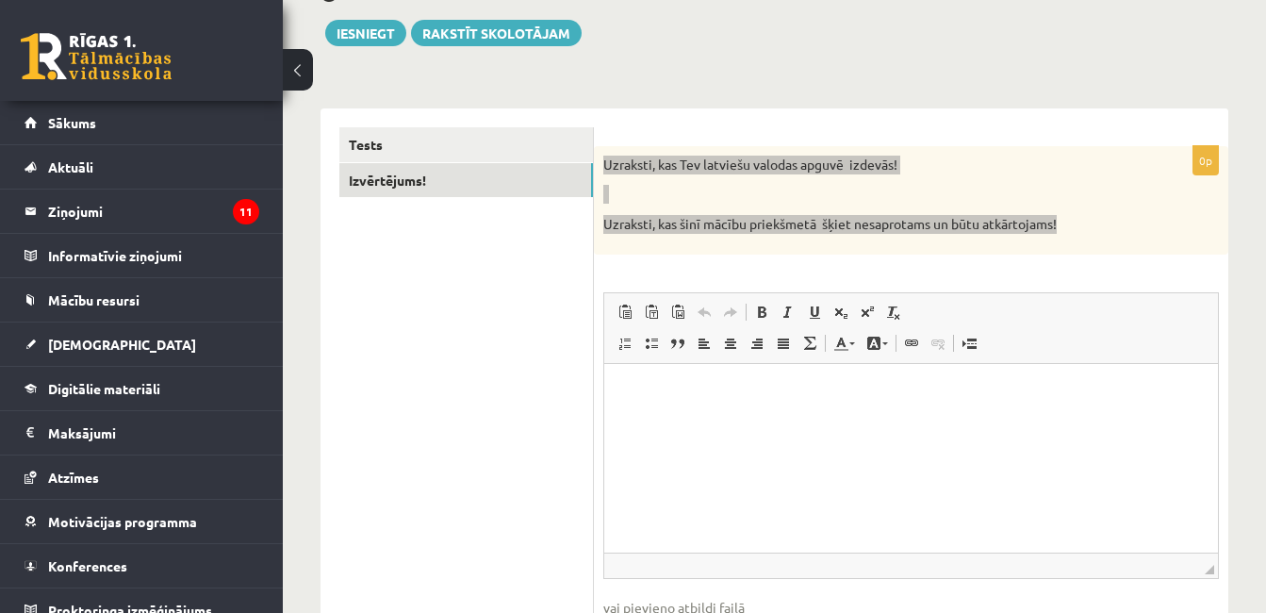
click at [666, 398] on p "Rich Text Editor, wiswyg-editor-user-answer-47433980279340" at bounding box center [911, 392] width 576 height 20
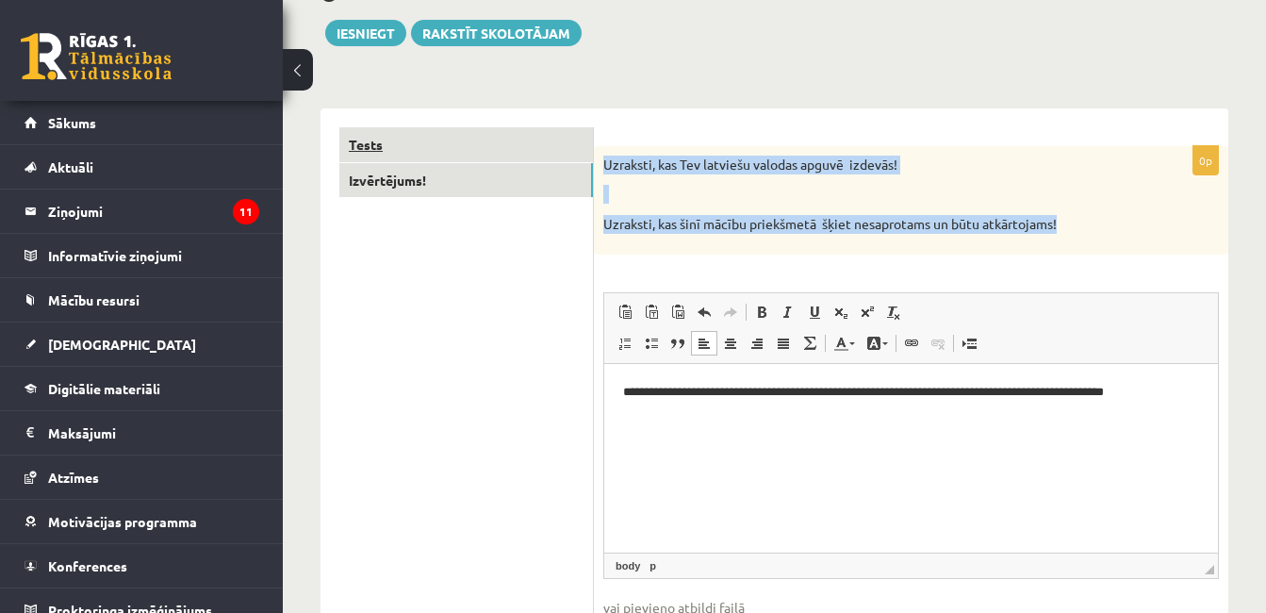
click at [499, 143] on link "Tests" at bounding box center [466, 144] width 254 height 35
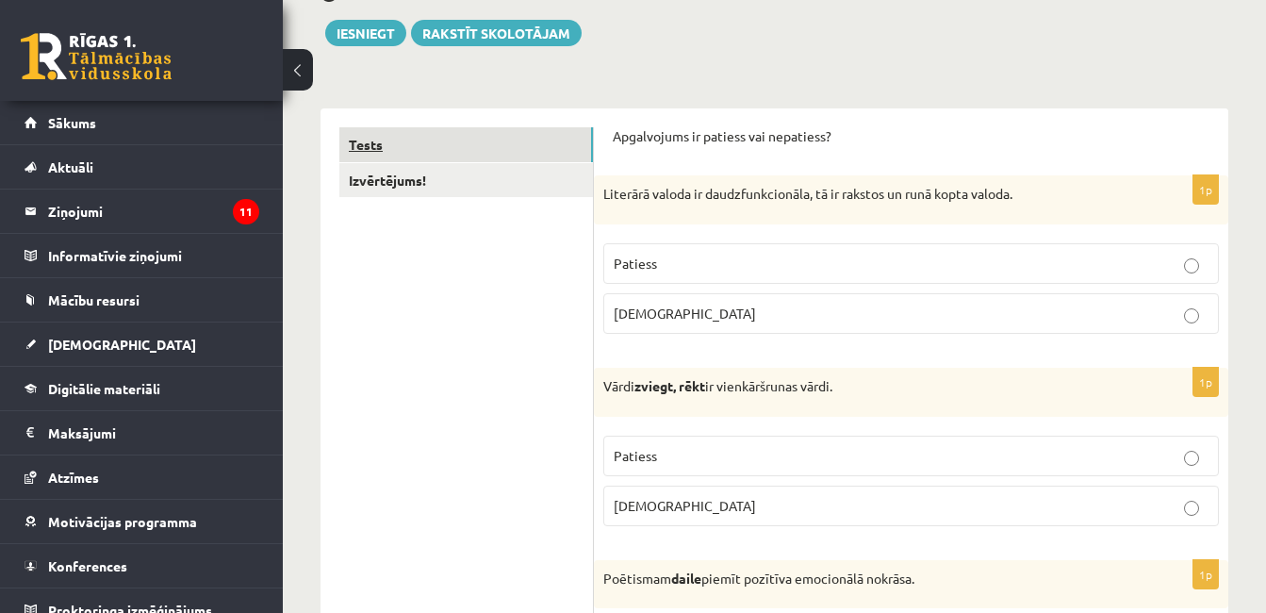
click at [499, 143] on link "Tests" at bounding box center [466, 144] width 254 height 35
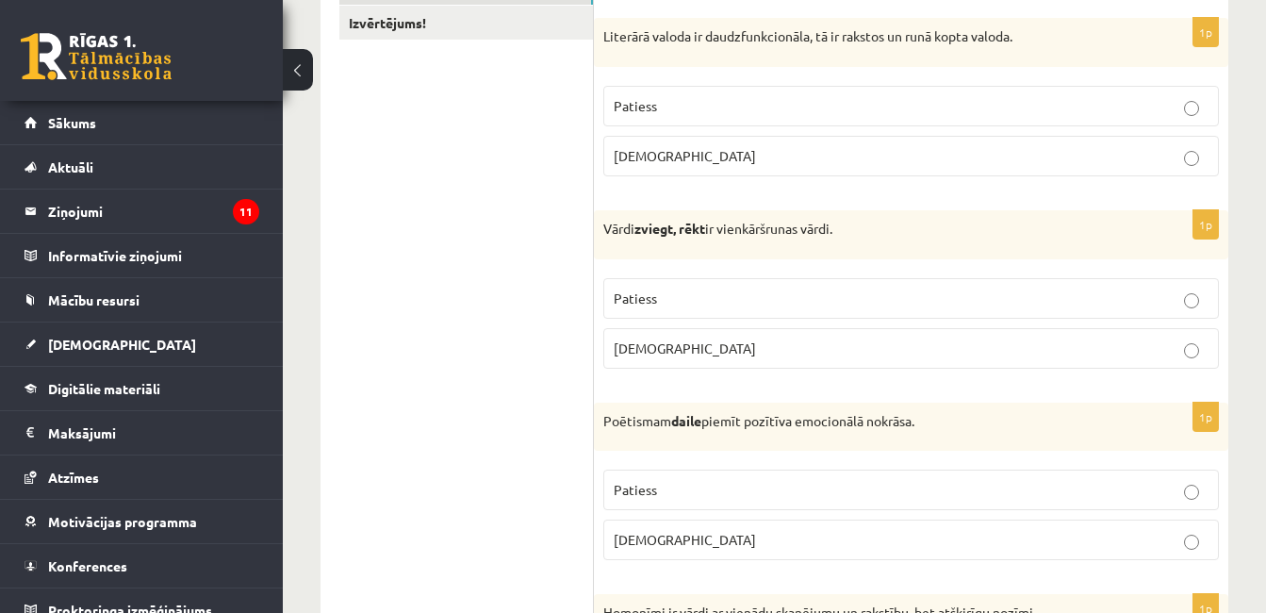
scroll to position [0, 0]
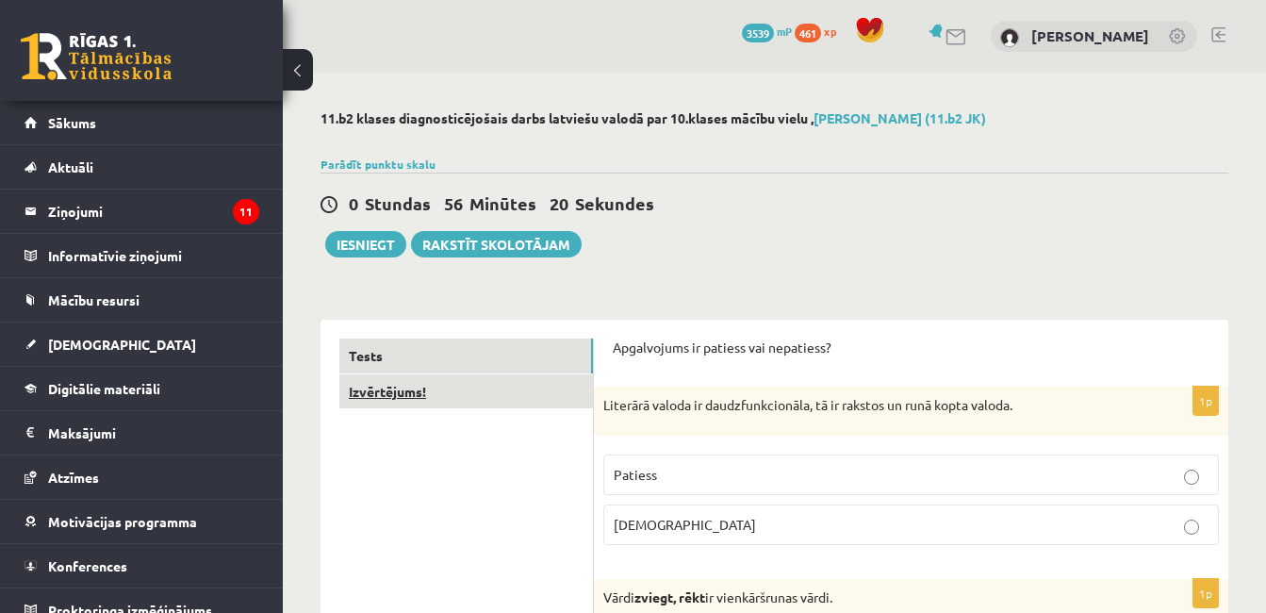
click at [517, 401] on link "Izvērtējums!" at bounding box center [466, 391] width 254 height 35
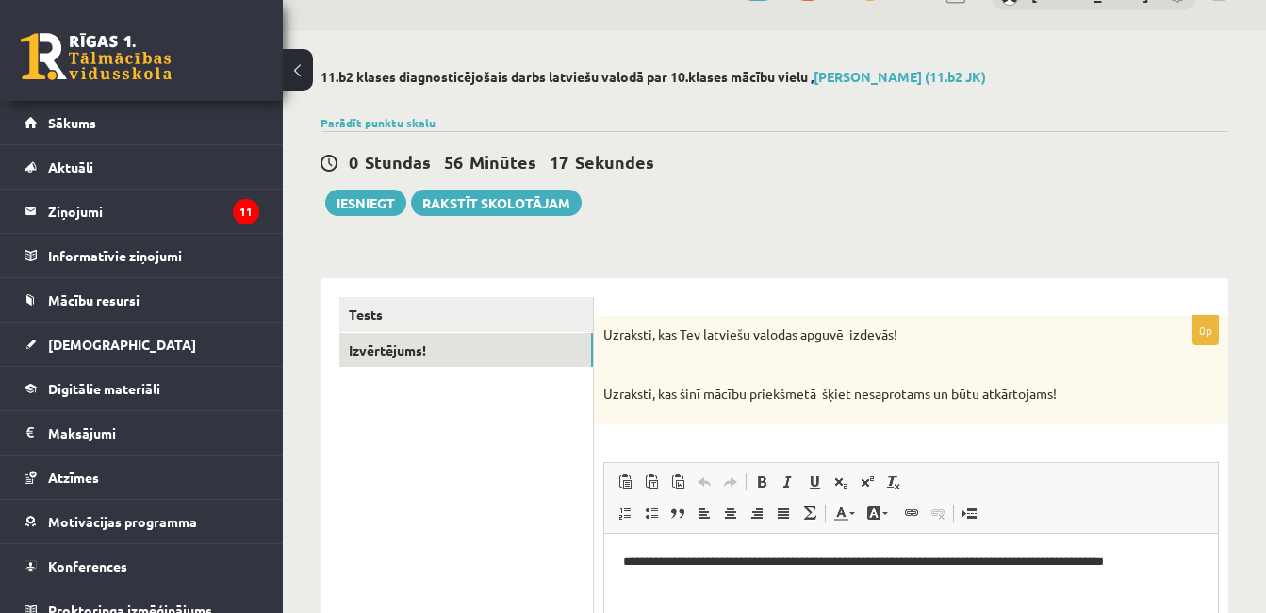
scroll to position [66, 0]
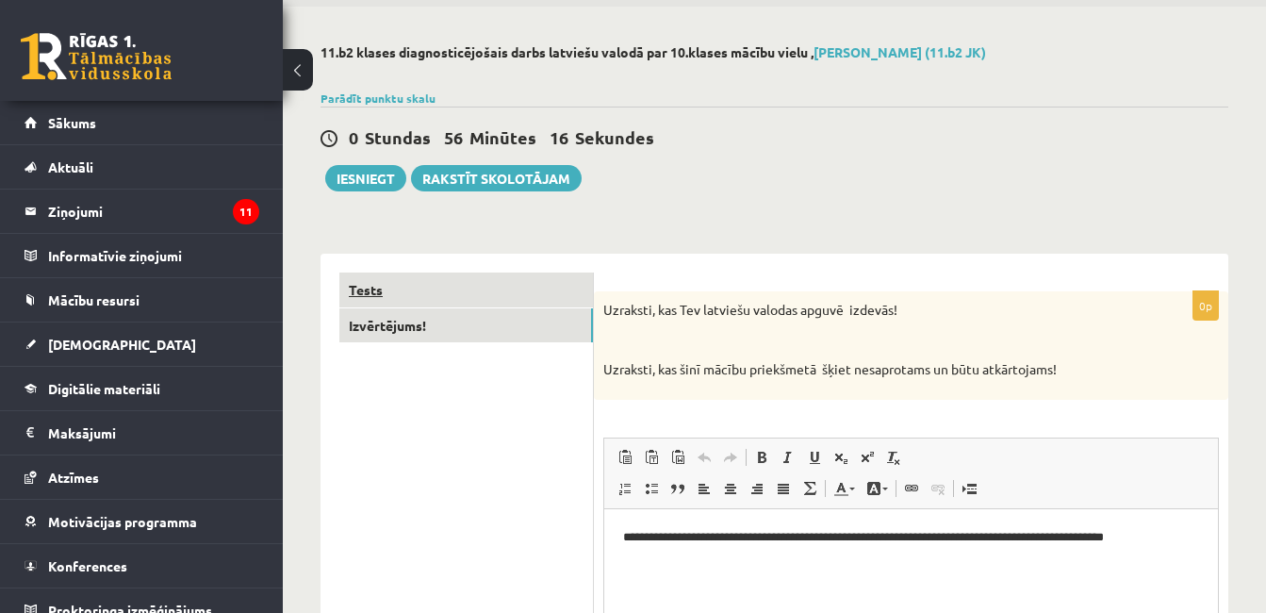
click at [541, 296] on link "Tests" at bounding box center [466, 290] width 254 height 35
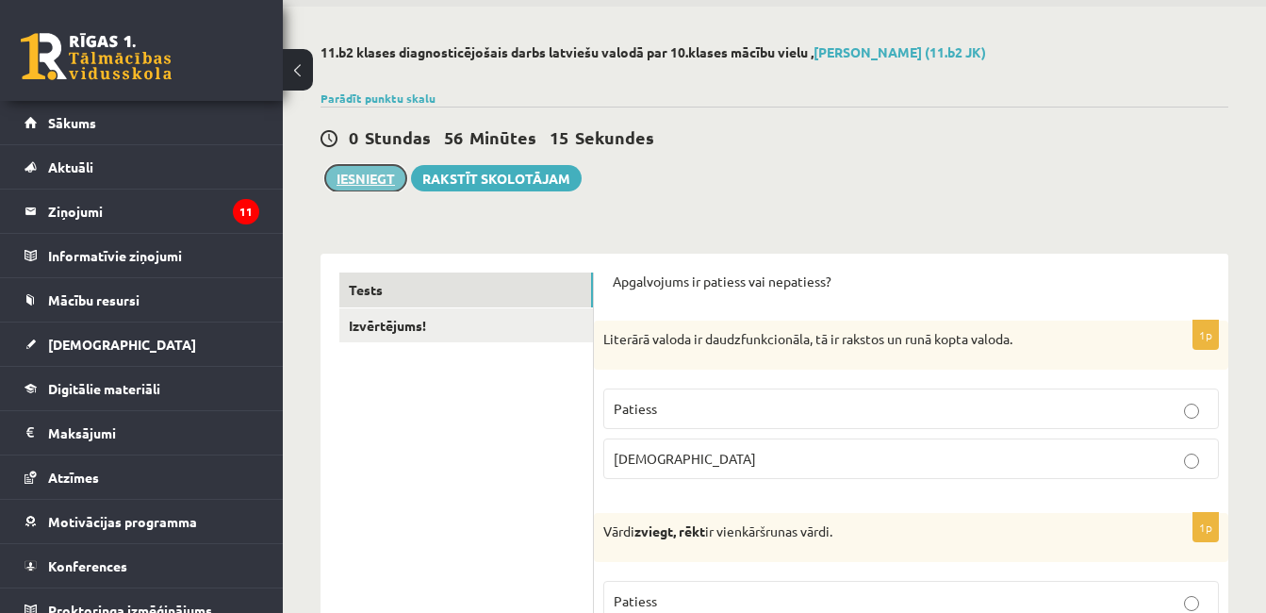
click at [373, 168] on button "Iesniegt" at bounding box center [365, 178] width 81 height 26
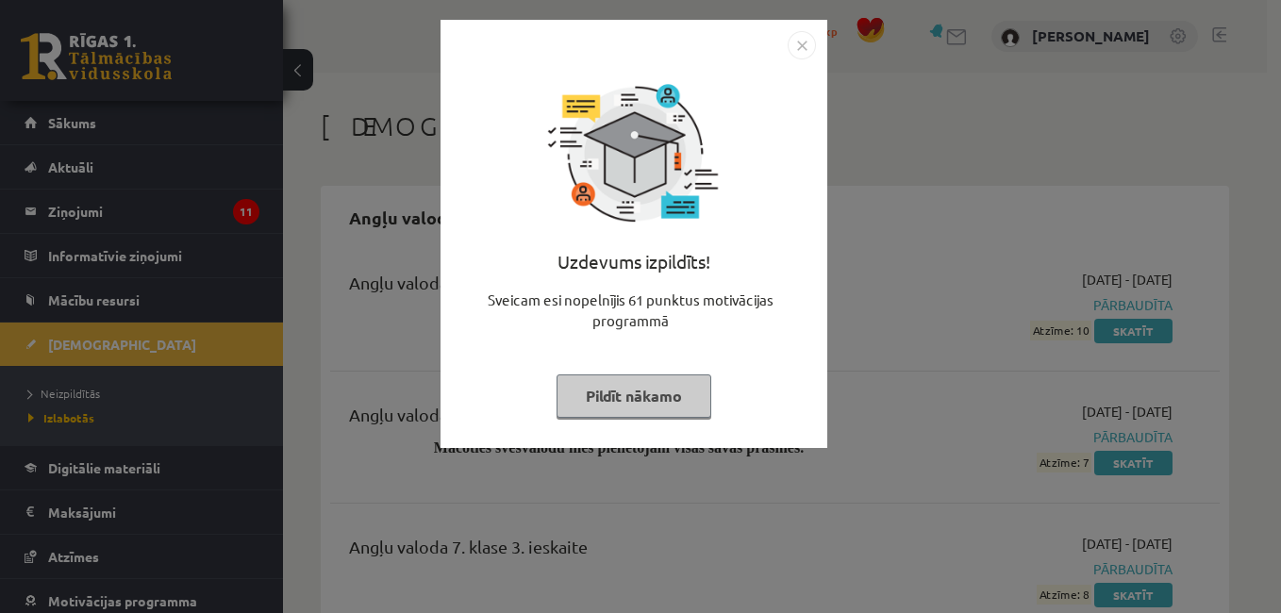
click at [800, 39] on img "Close" at bounding box center [801, 45] width 28 height 28
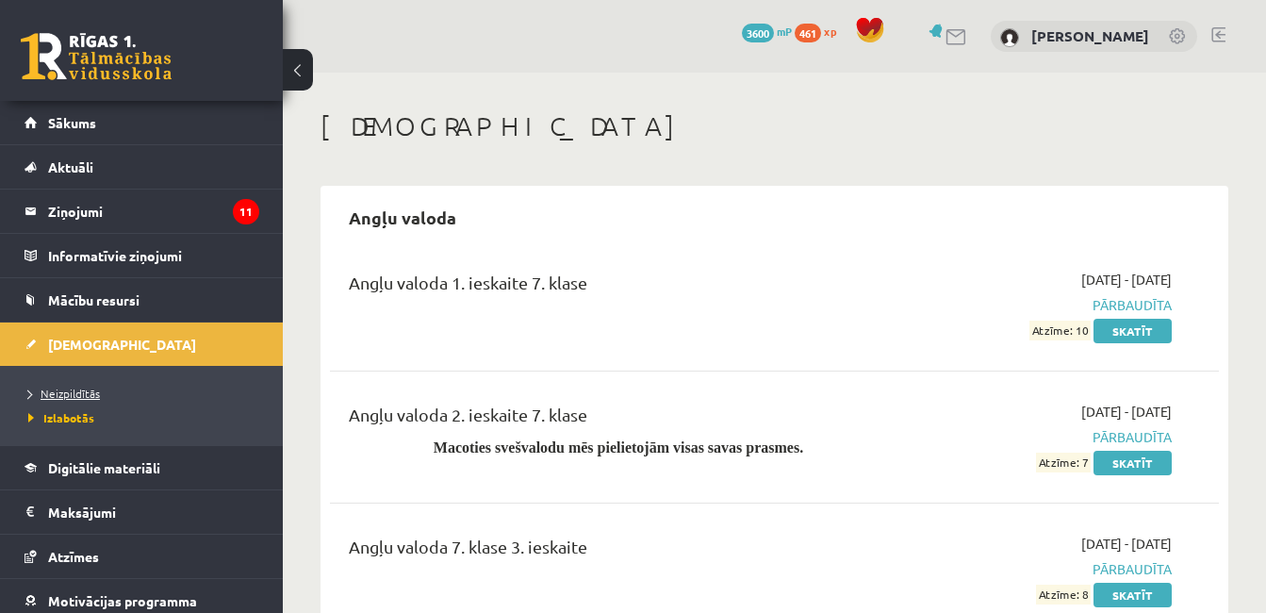
click at [57, 395] on span "Neizpildītās" at bounding box center [64, 393] width 72 height 15
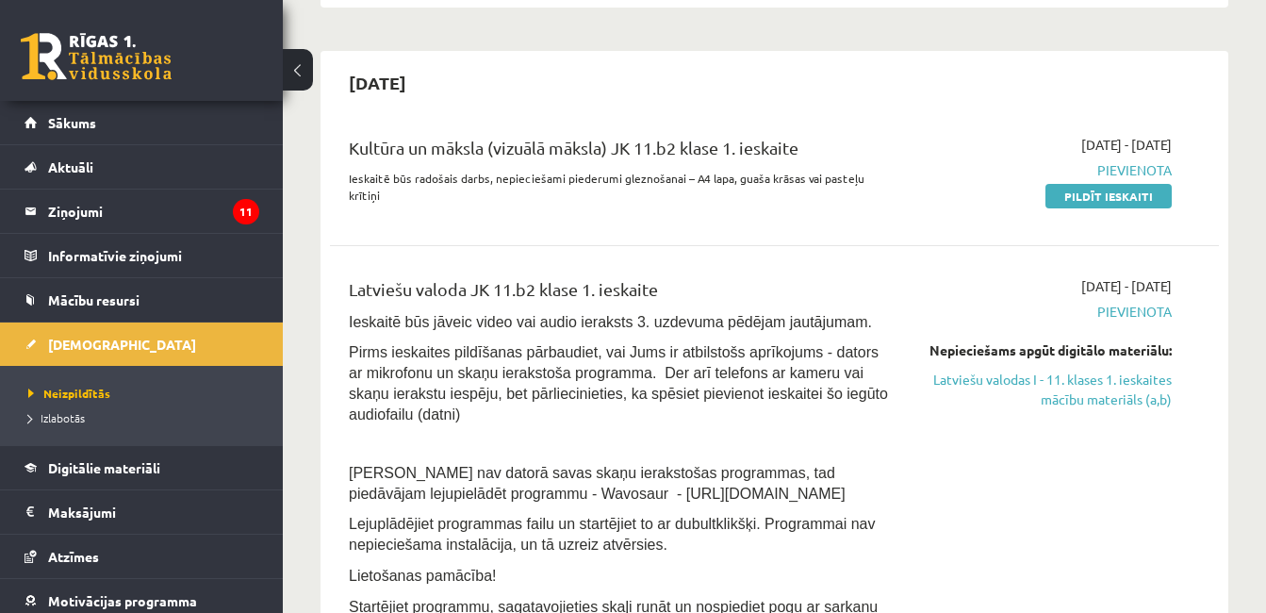
scroll to position [366, 0]
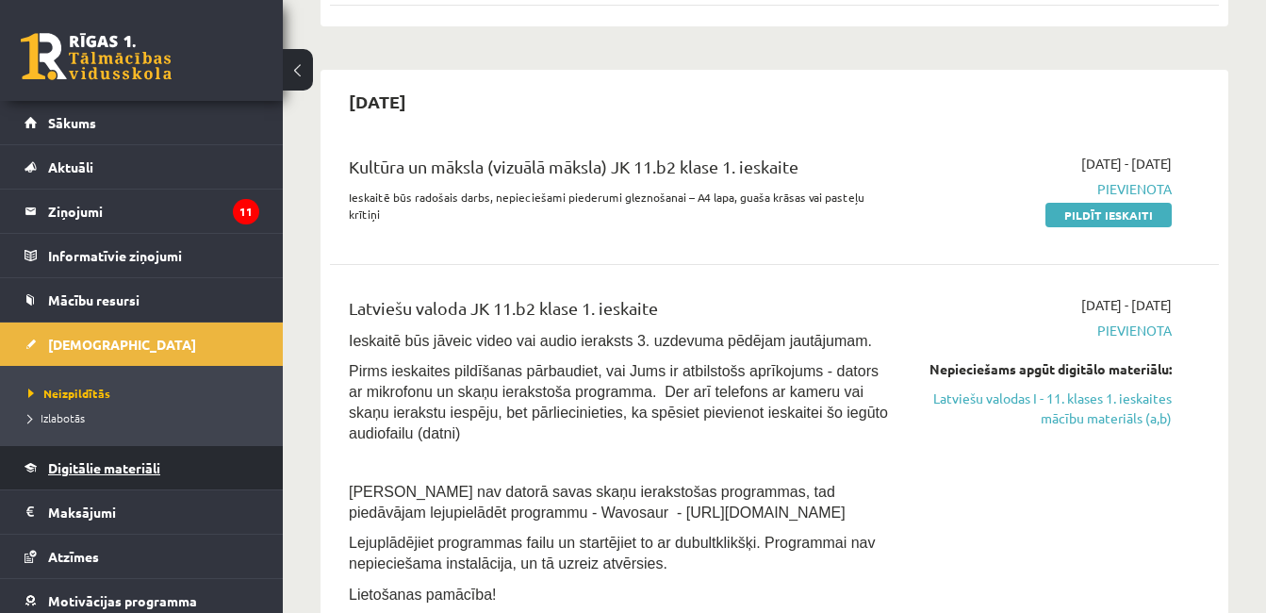
click at [107, 459] on link "Digitālie materiāli" at bounding box center [142, 467] width 235 height 43
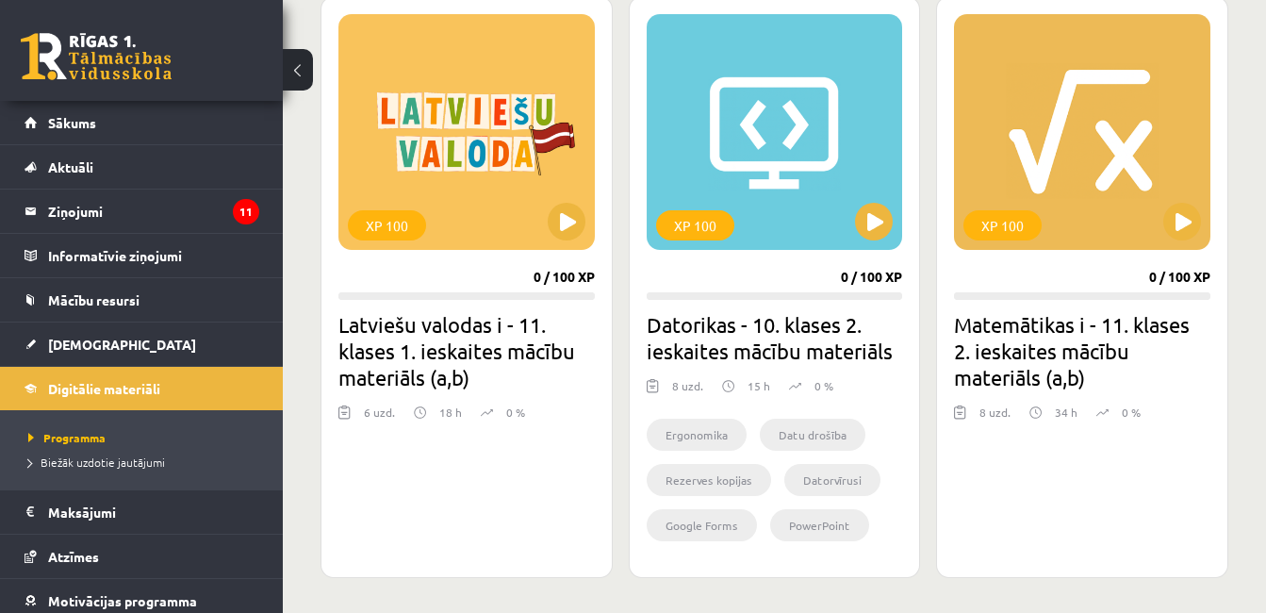
scroll to position [2934, 0]
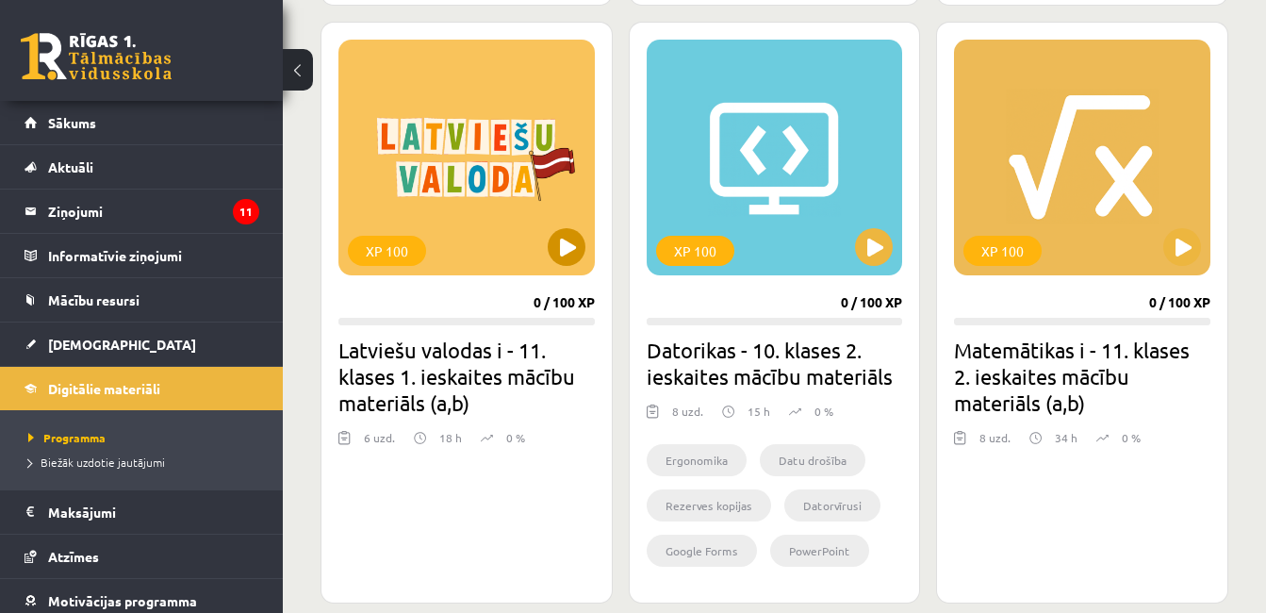
click at [559, 267] on div "XP 100" at bounding box center [467, 158] width 257 height 236
click at [559, 266] on div "XP 100" at bounding box center [467, 158] width 257 height 236
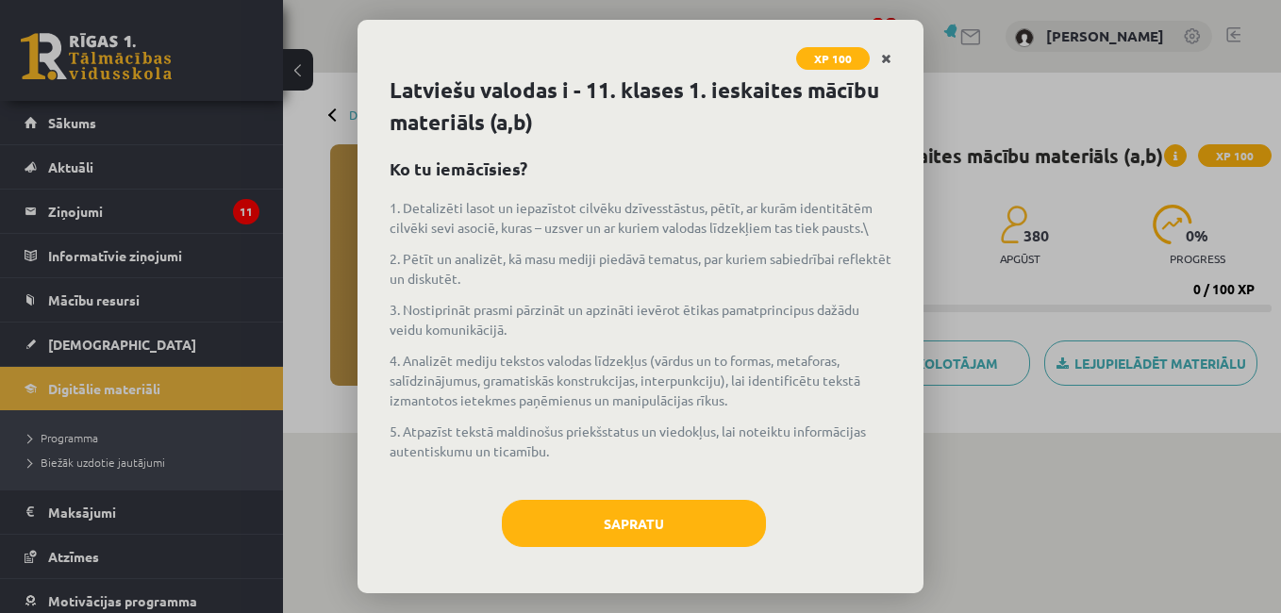
click at [897, 61] on link "Close" at bounding box center [885, 59] width 33 height 37
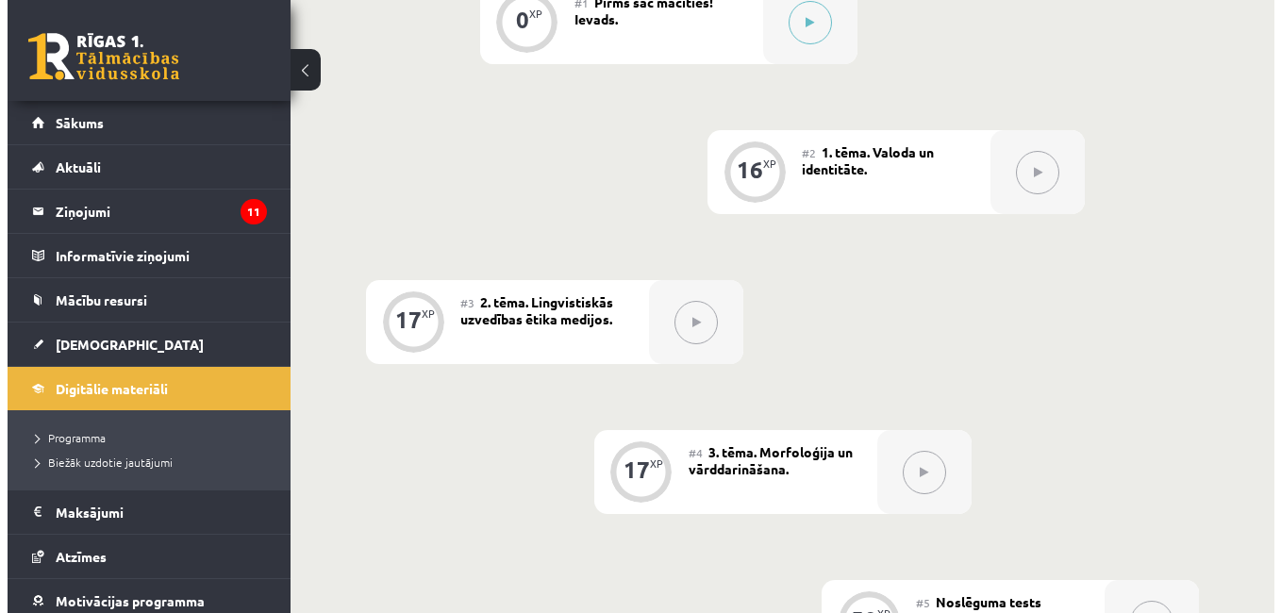
scroll to position [492, 0]
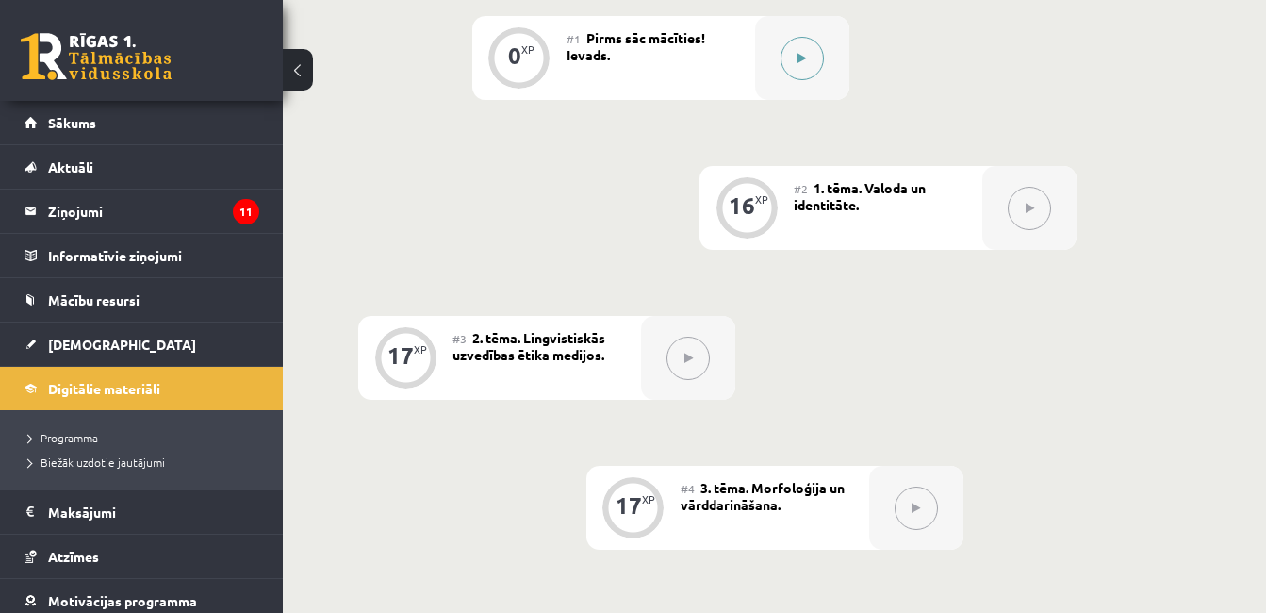
click at [797, 51] on button at bounding box center [802, 58] width 43 height 43
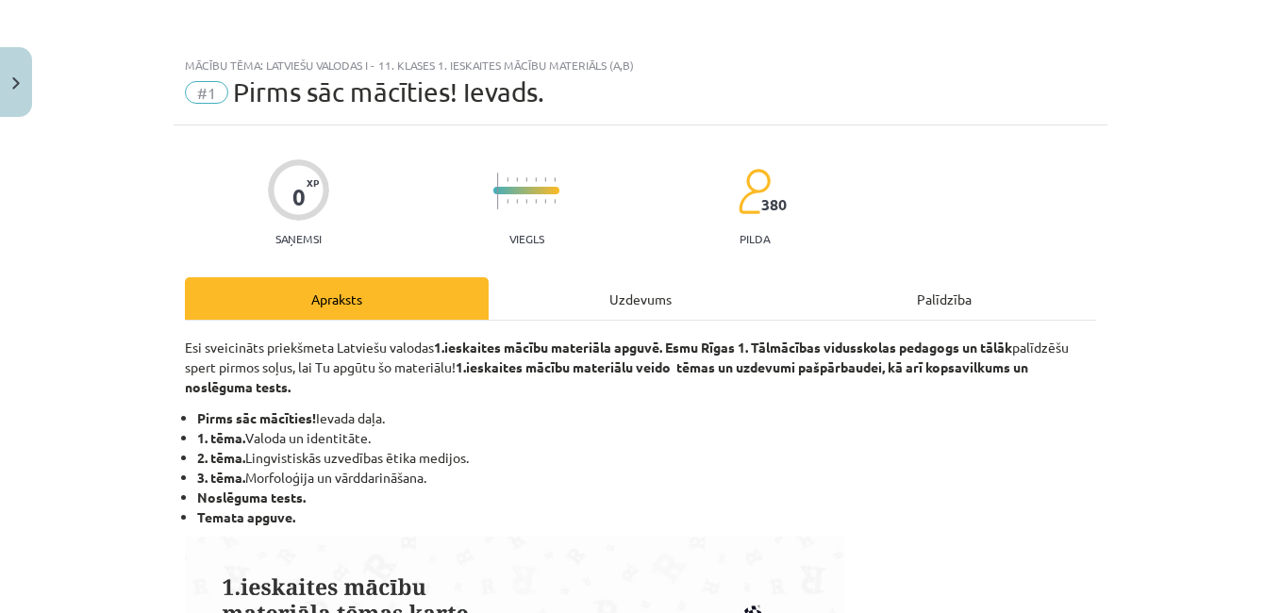
click at [521, 302] on div "Uzdevums" at bounding box center [640, 298] width 304 height 42
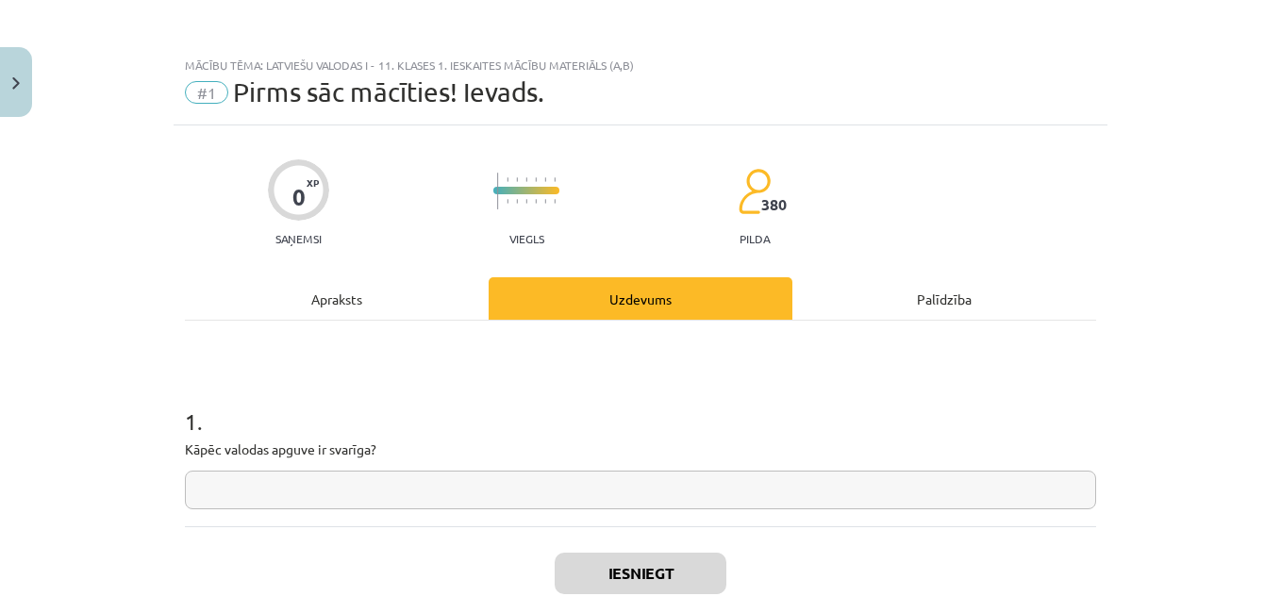
scroll to position [47, 0]
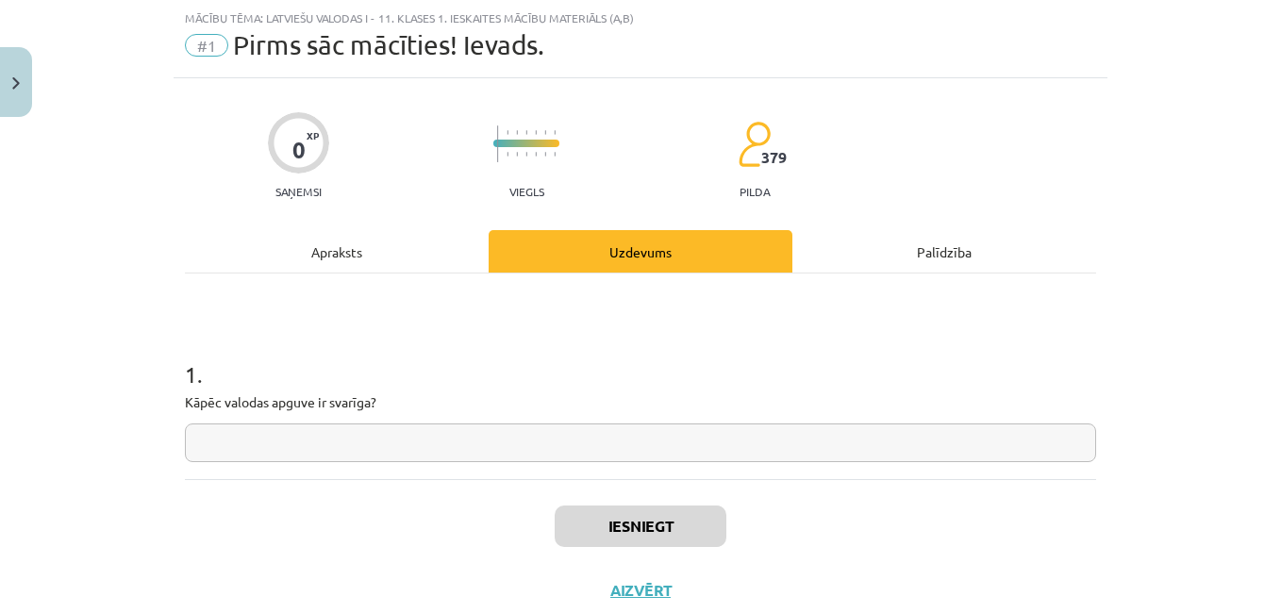
click at [378, 458] on input "text" at bounding box center [640, 442] width 911 height 39
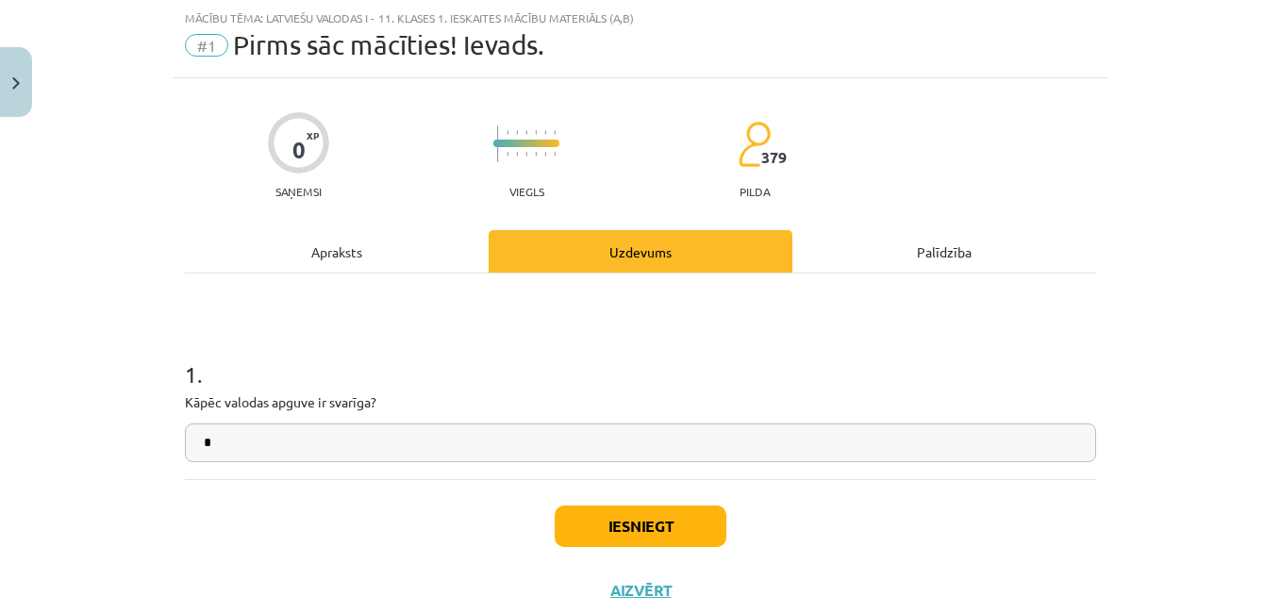
type input "*"
click at [640, 527] on button "Iesniegt" at bounding box center [640, 525] width 172 height 41
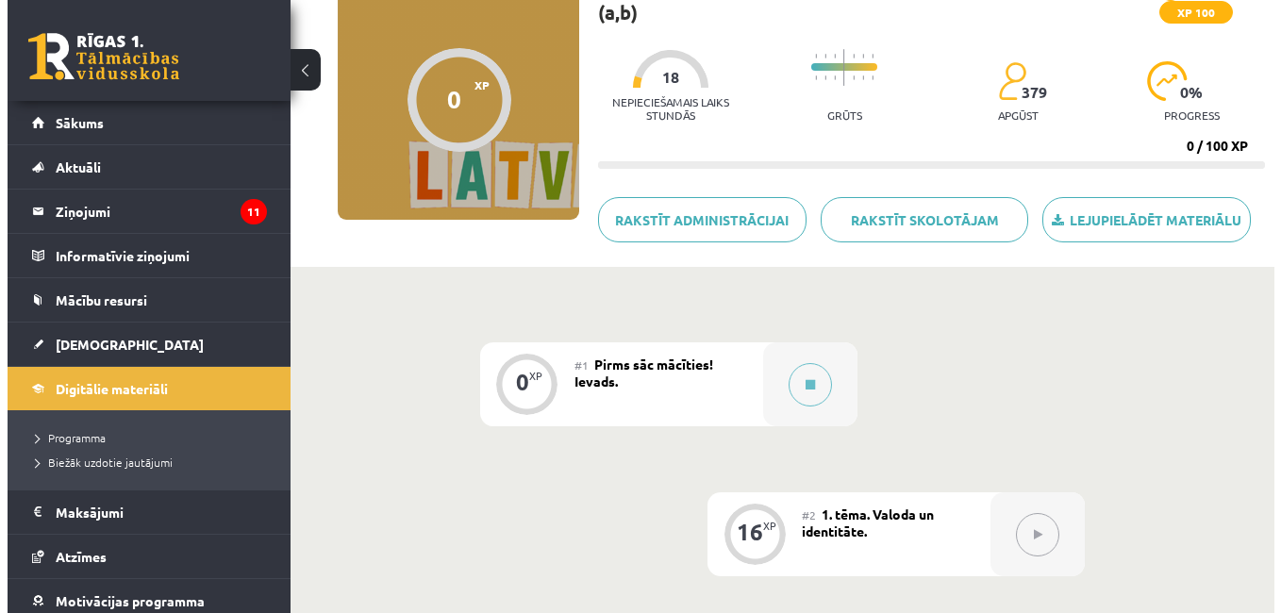
scroll to position [326, 0]
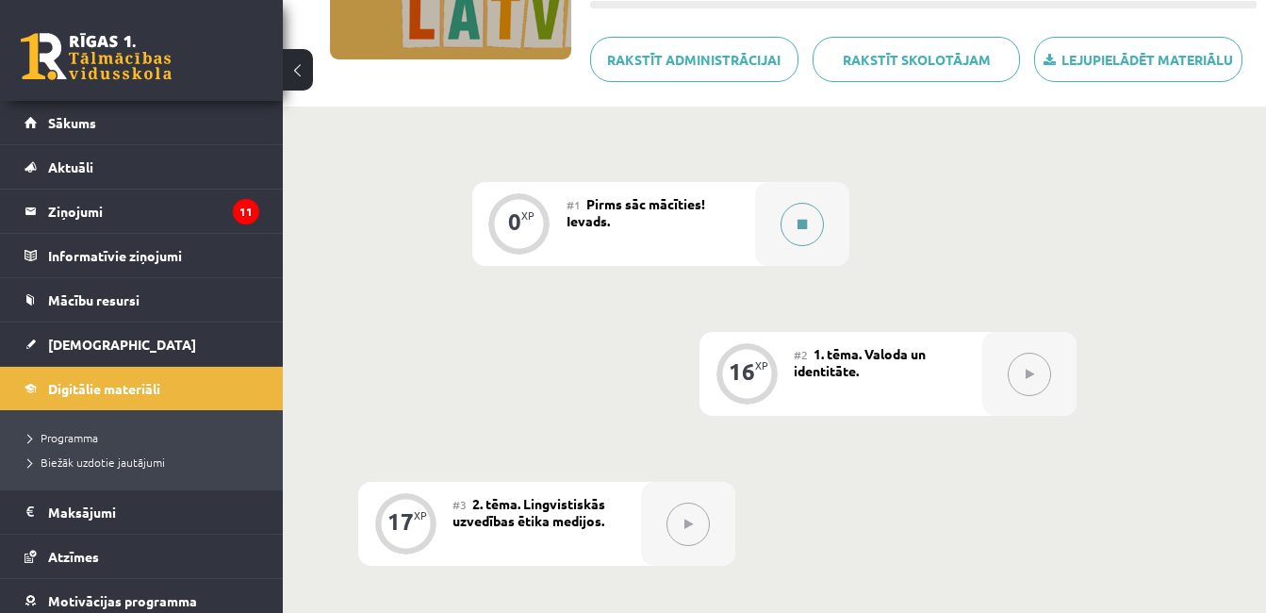
click at [825, 223] on div at bounding box center [802, 224] width 94 height 84
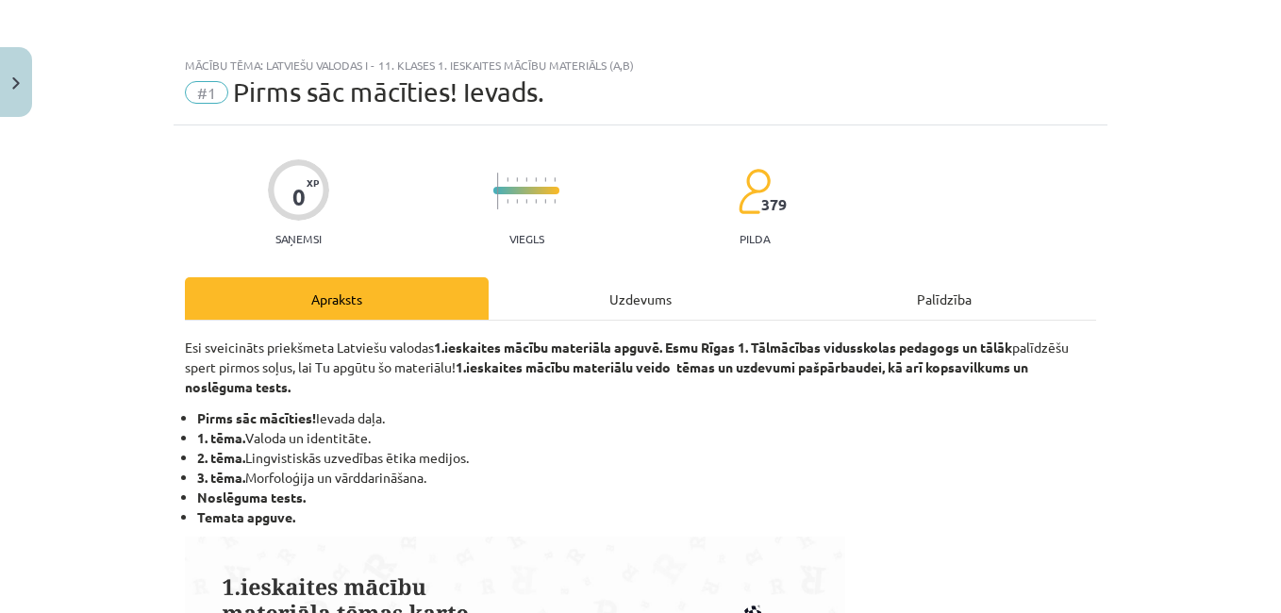
click at [680, 306] on div "Uzdevums" at bounding box center [640, 298] width 304 height 42
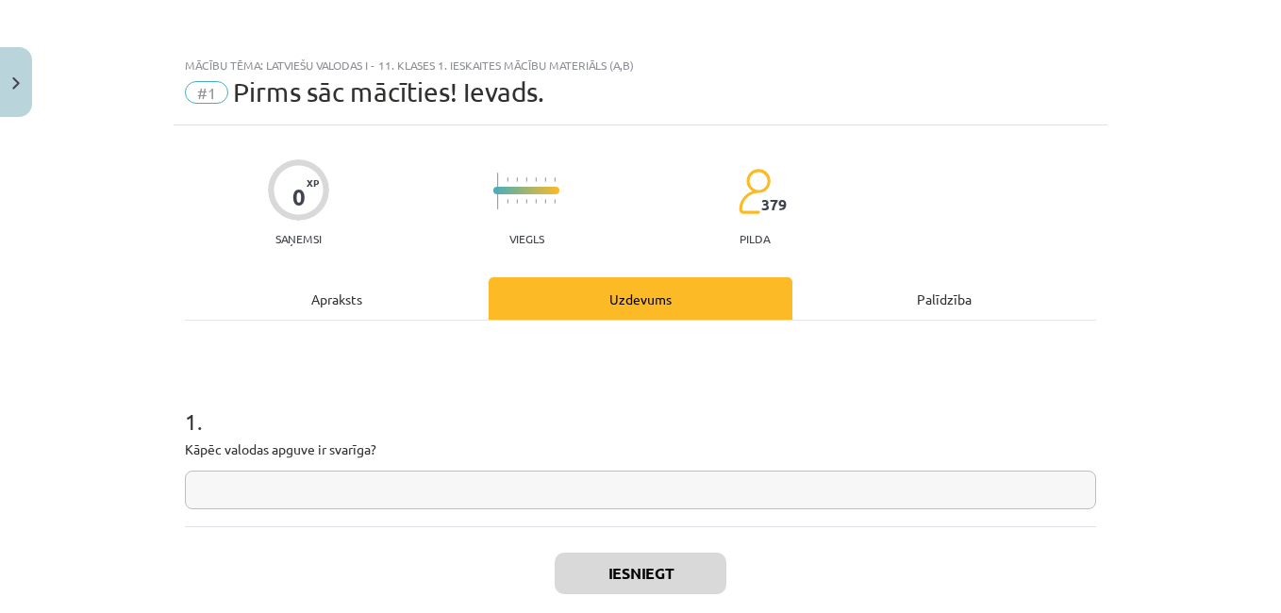
scroll to position [47, 0]
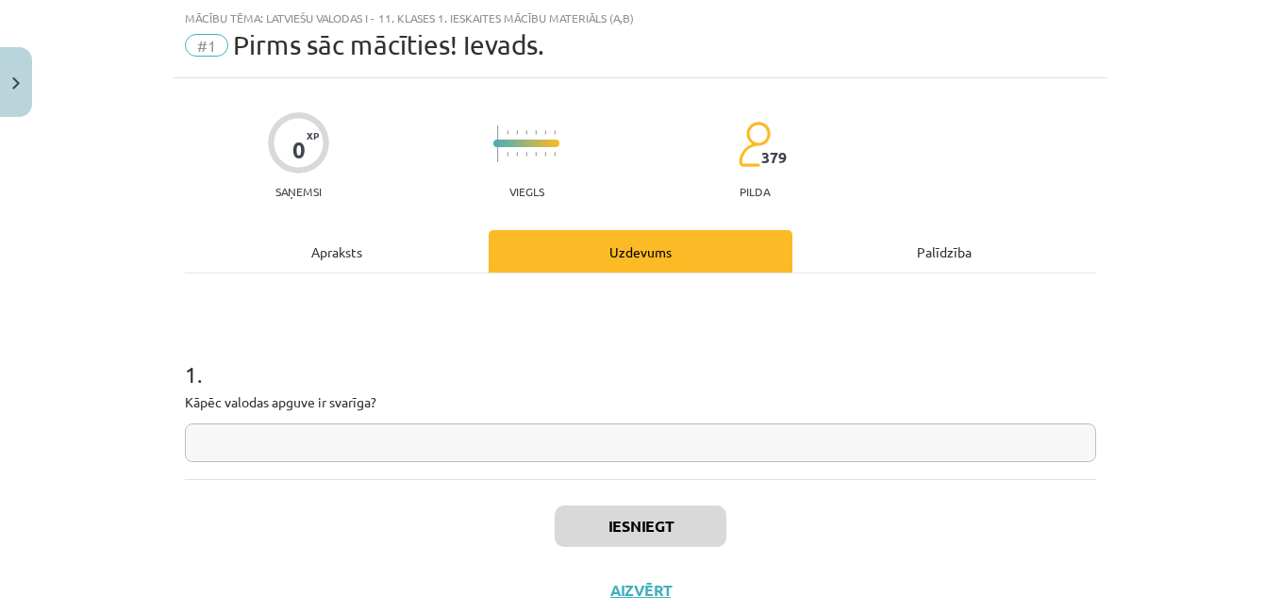
click at [487, 435] on input "text" at bounding box center [640, 442] width 911 height 39
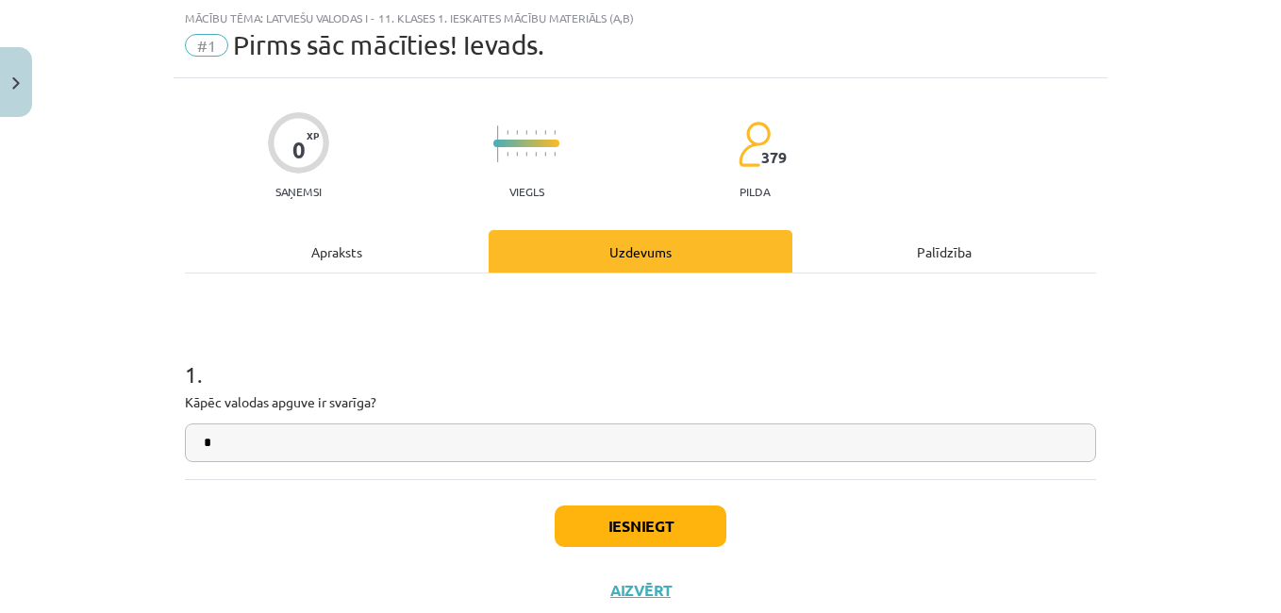
type input "*"
click at [604, 509] on button "Iesniegt" at bounding box center [640, 525] width 172 height 41
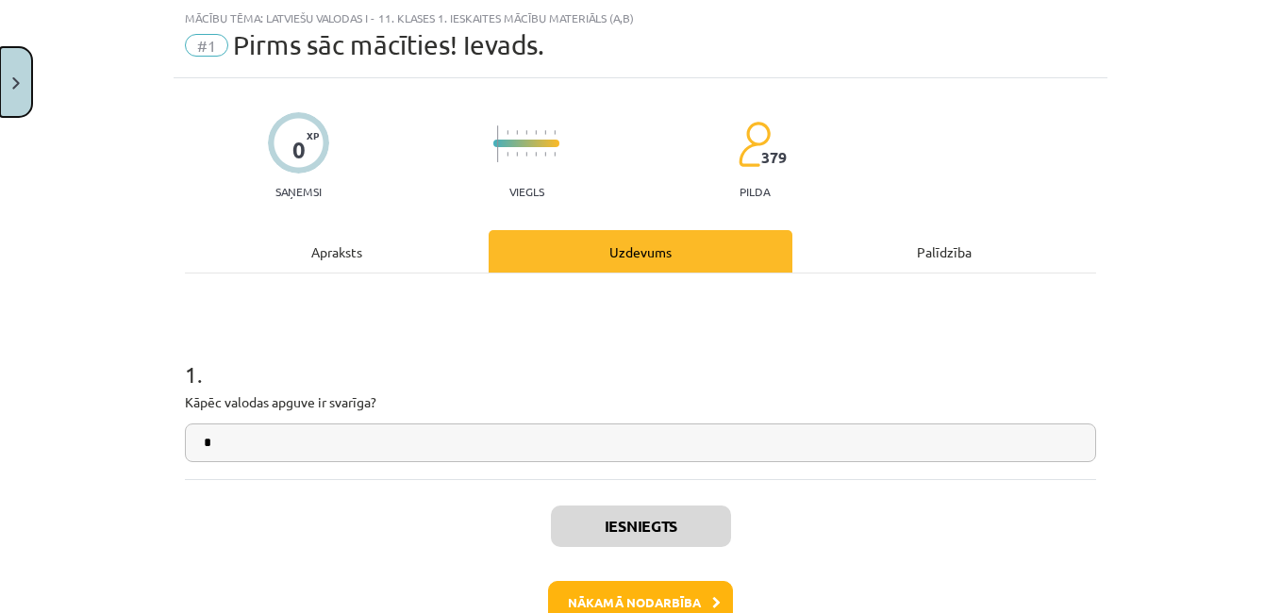
click at [16, 55] on button "Close" at bounding box center [16, 82] width 32 height 70
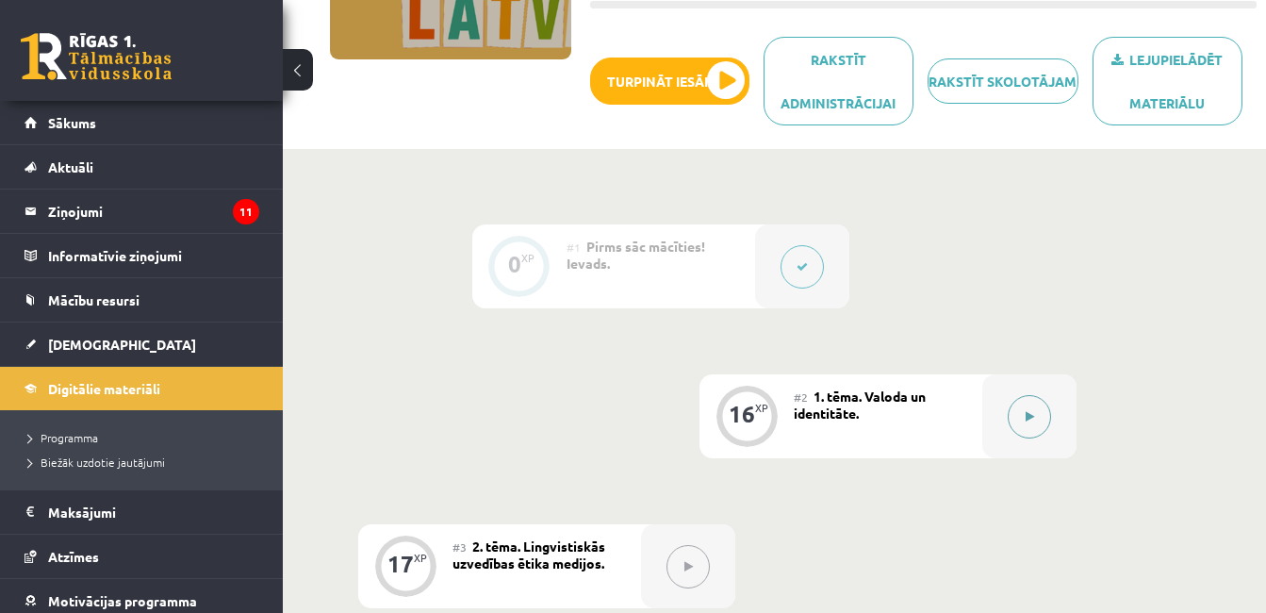
click at [1035, 406] on button at bounding box center [1029, 416] width 43 height 43
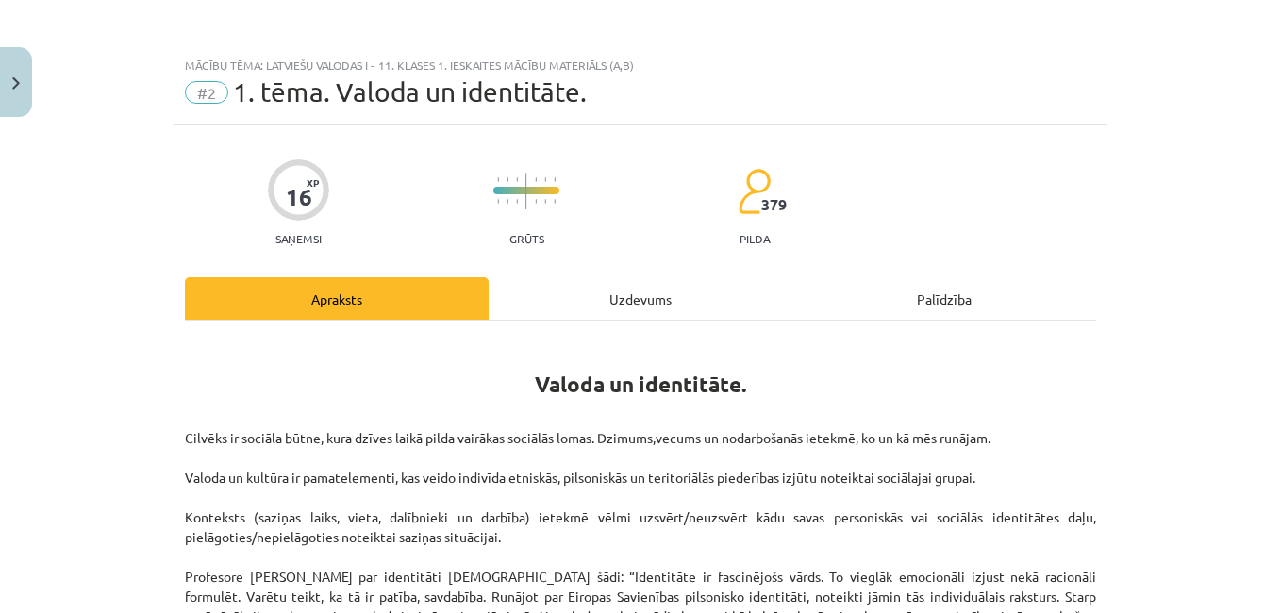
click at [714, 293] on div "Uzdevums" at bounding box center [640, 298] width 304 height 42
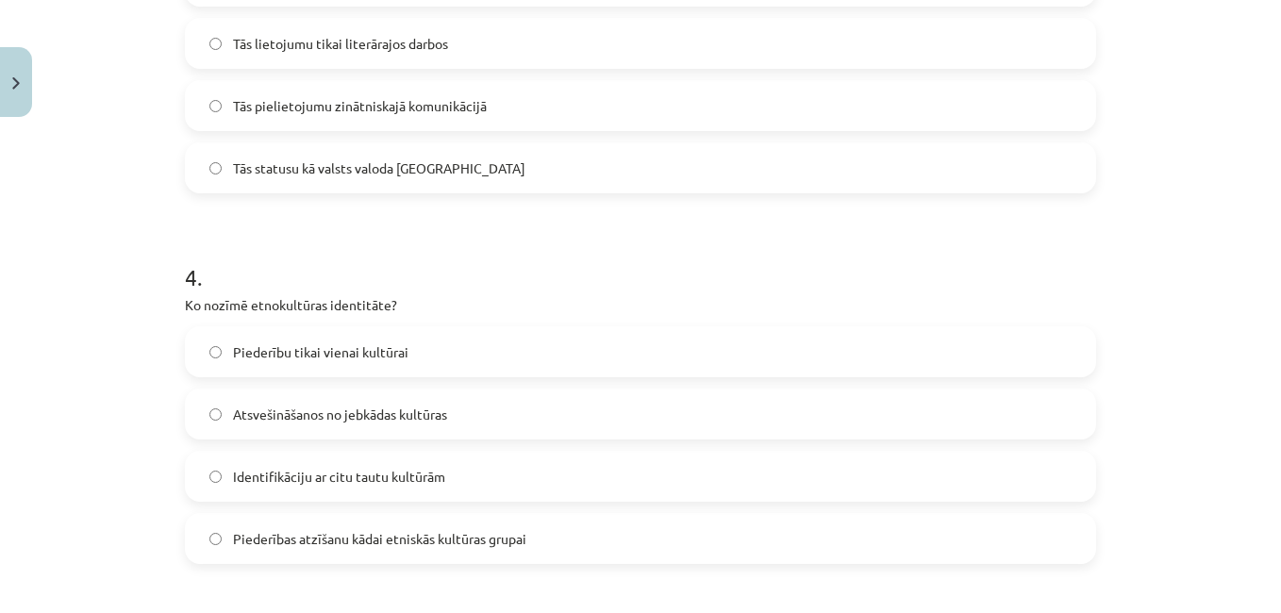
scroll to position [1796, 0]
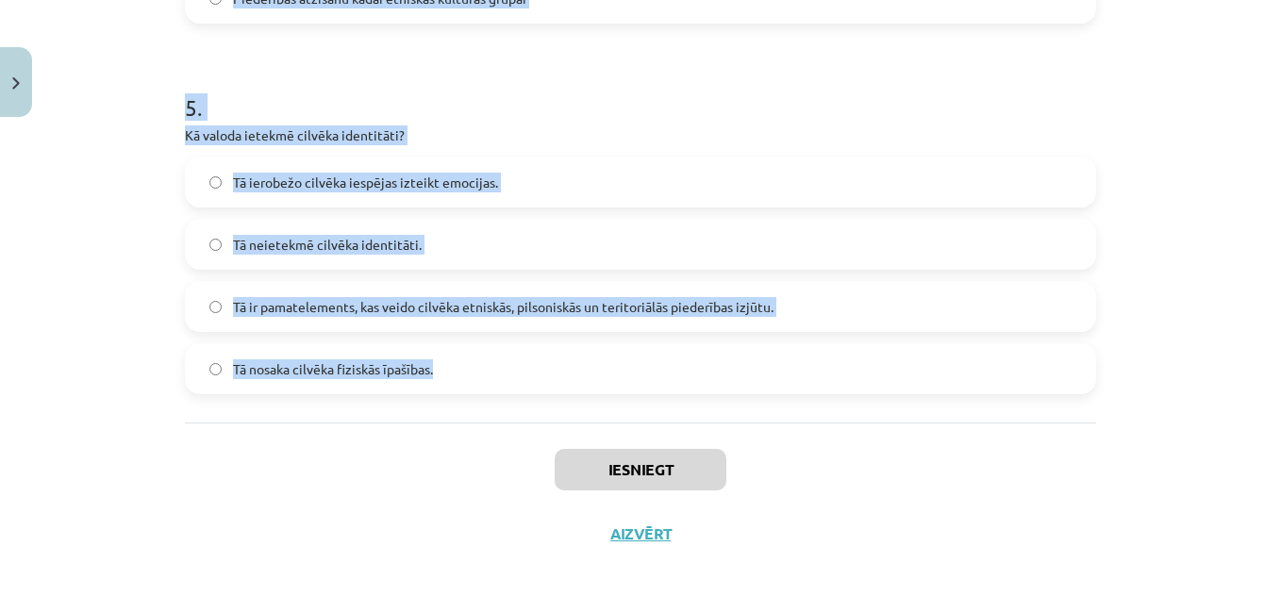
drag, startPoint x: 171, startPoint y: 395, endPoint x: 448, endPoint y: 378, distance: 277.8
click at [448, 378] on div "Mācību tēma: Latviešu valodas i - 11. klases 1. ieskaites mācību materiāls (a,b…" at bounding box center [640, 306] width 1281 height 613
copy form "Kura valoda tiek minēta kā tāda, kurā ir atšķirīga vārdu izruna atkarībā no run…"
click at [1049, 110] on h1 "5 ." at bounding box center [640, 90] width 911 height 58
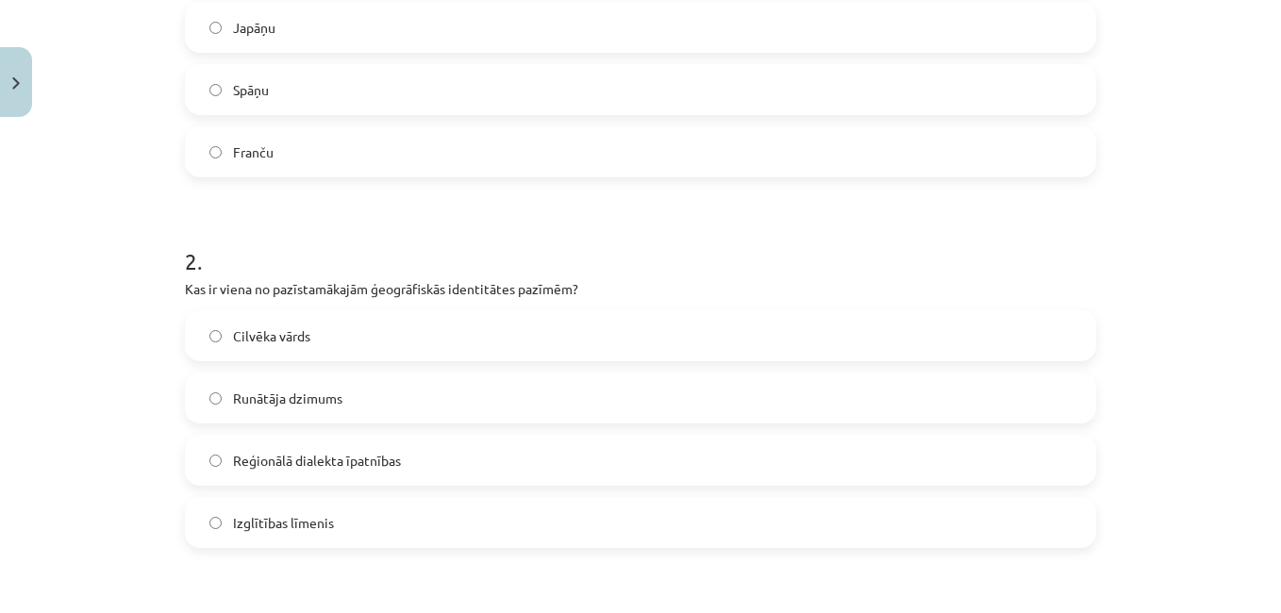
scroll to position [499, 0]
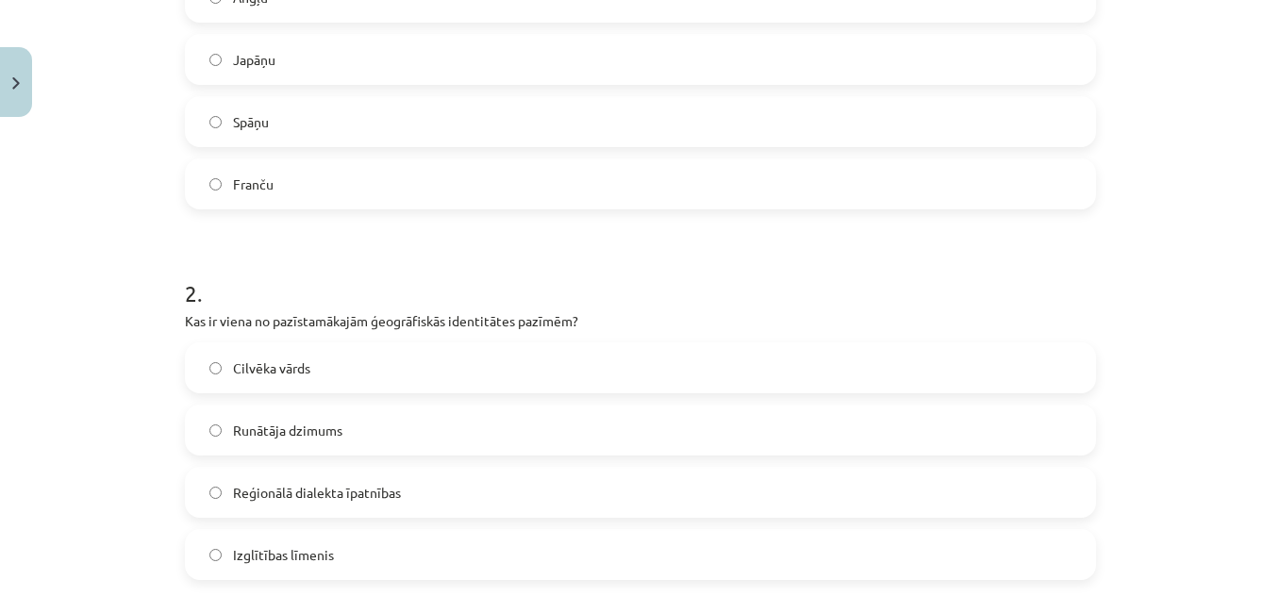
click at [869, 75] on label "Japāņu" at bounding box center [640, 59] width 907 height 47
click at [350, 513] on label "Reģionālā dialekta īpatnības" at bounding box center [640, 492] width 907 height 47
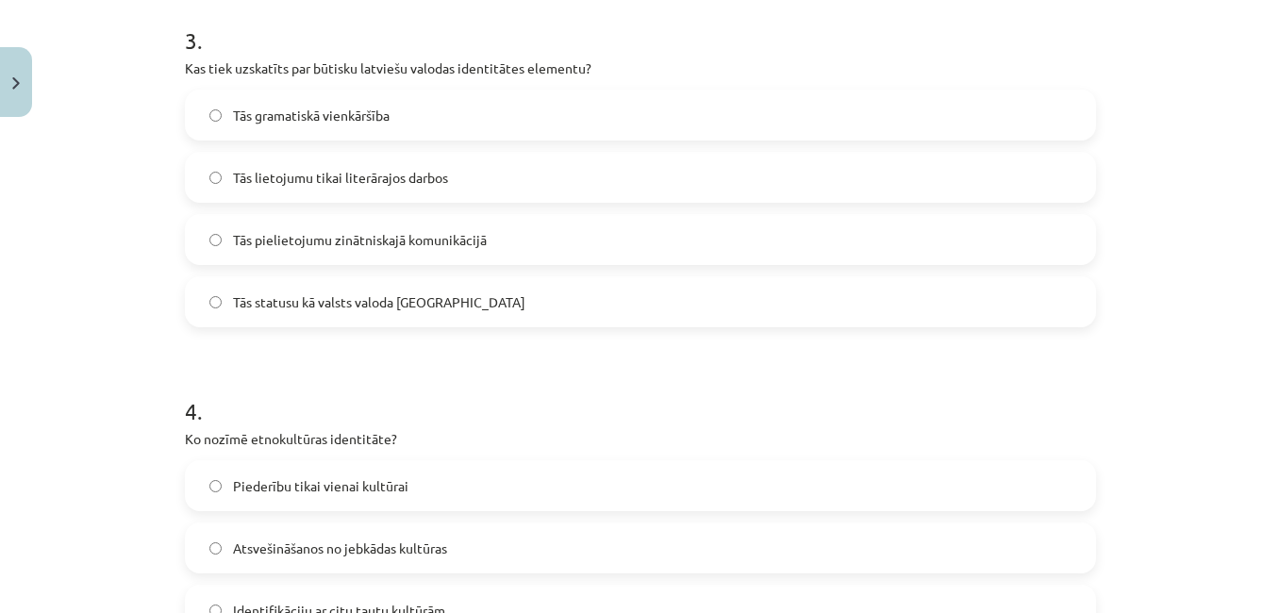
scroll to position [1134, 0]
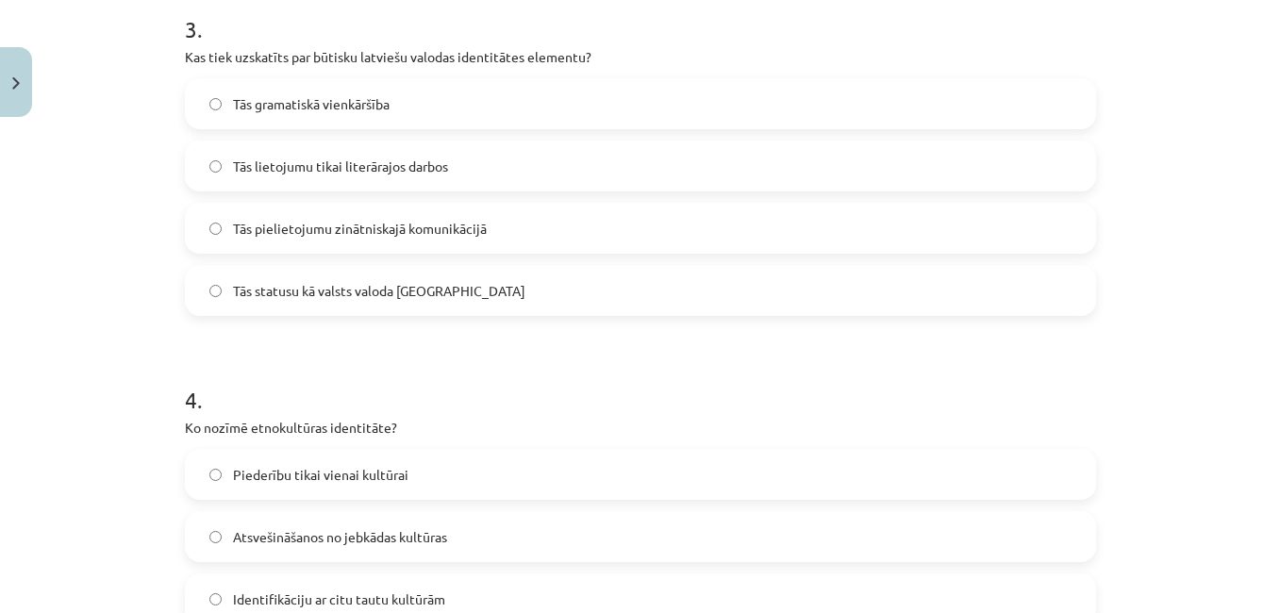
click at [455, 287] on label "Tās statusu kā valsts valoda Latvijā" at bounding box center [640, 290] width 907 height 47
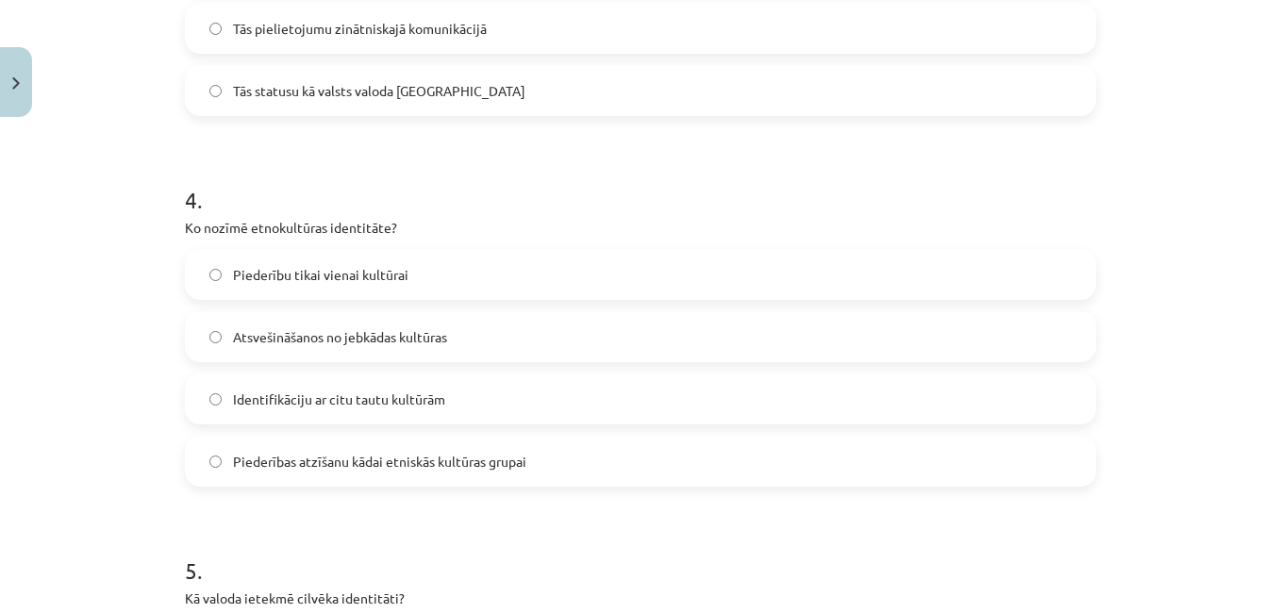
scroll to position [1382, 0]
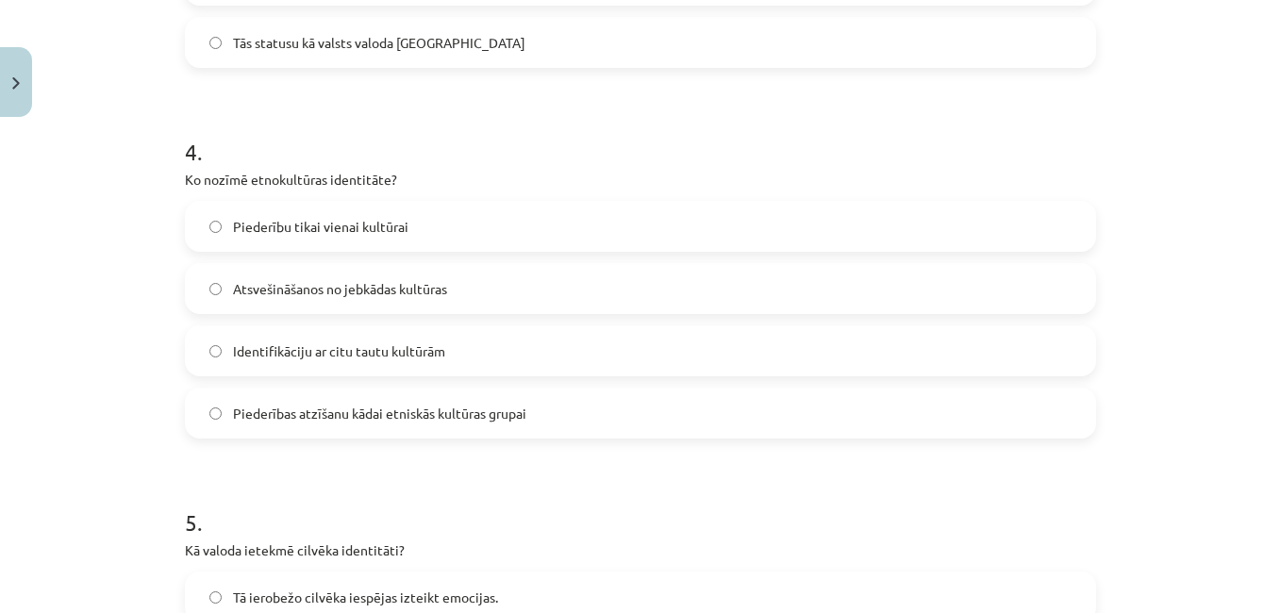
click at [738, 413] on label "Piederības atzīšanu kādai etniskās kultūras grupai" at bounding box center [640, 412] width 907 height 47
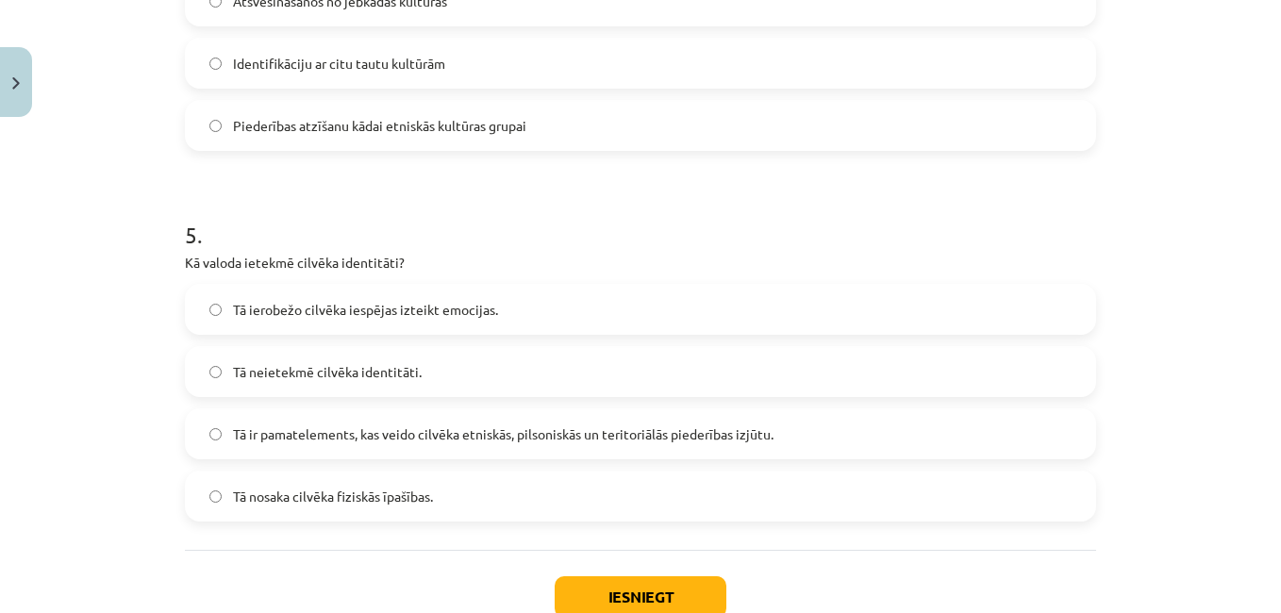
scroll to position [1684, 0]
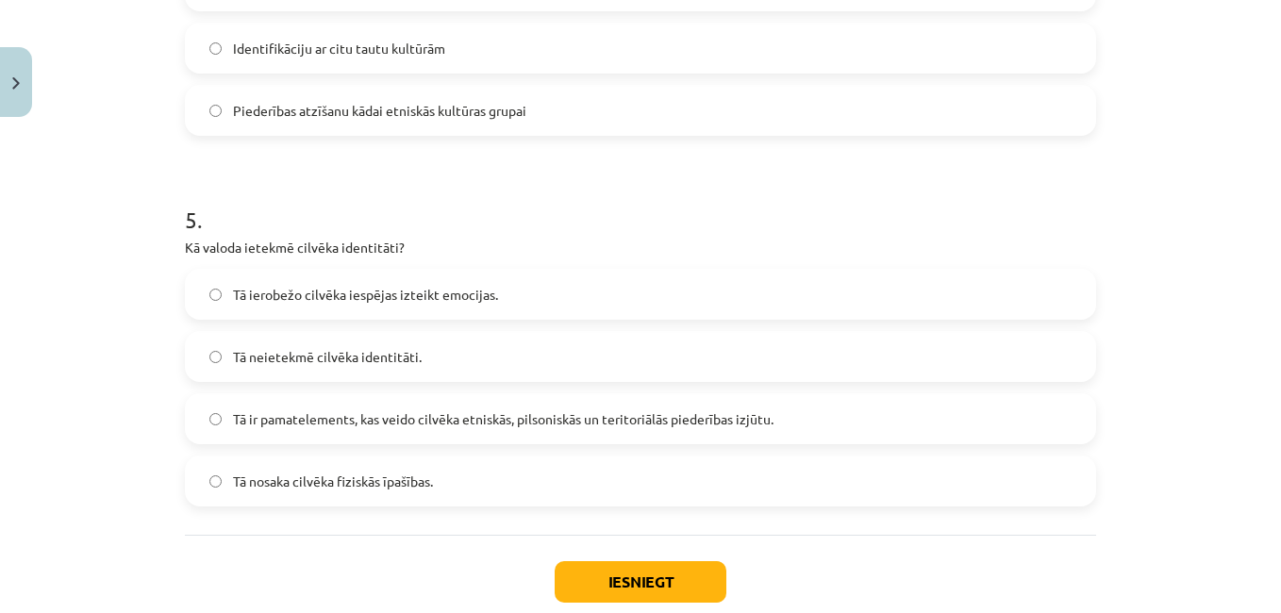
click at [752, 433] on label "Tā ir pamatelements, kas veido cilvēka etniskās, pilsoniskās un teritoriālās pi…" at bounding box center [640, 418] width 907 height 47
click at [668, 566] on button "Iesniegt" at bounding box center [640, 581] width 172 height 41
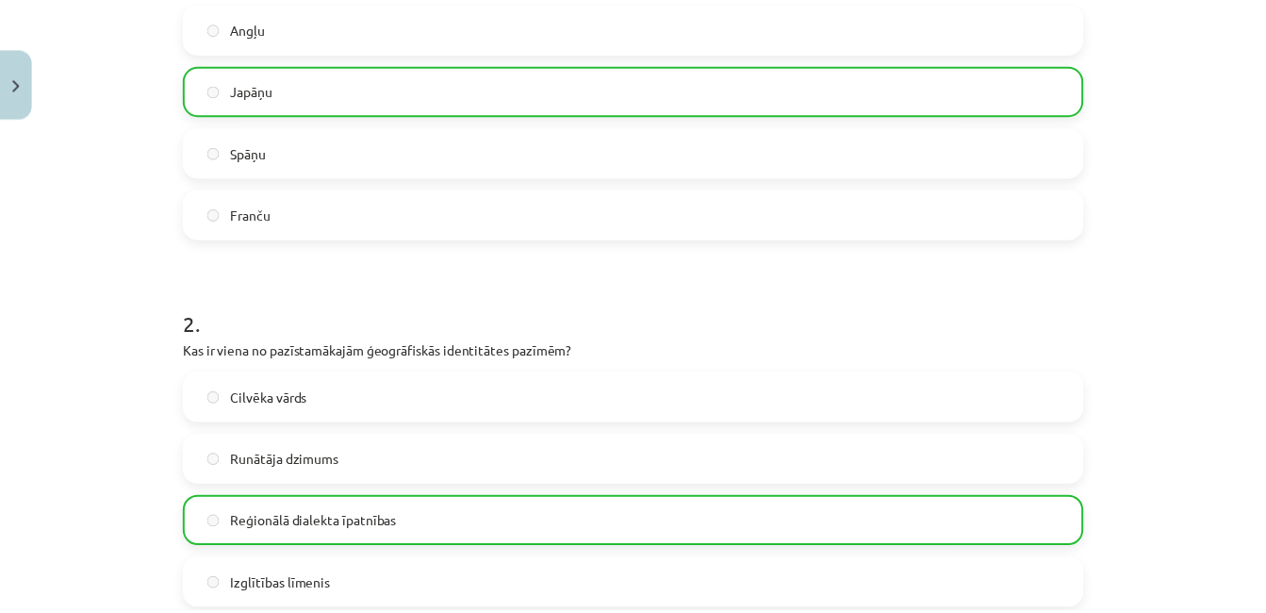
scroll to position [335, 0]
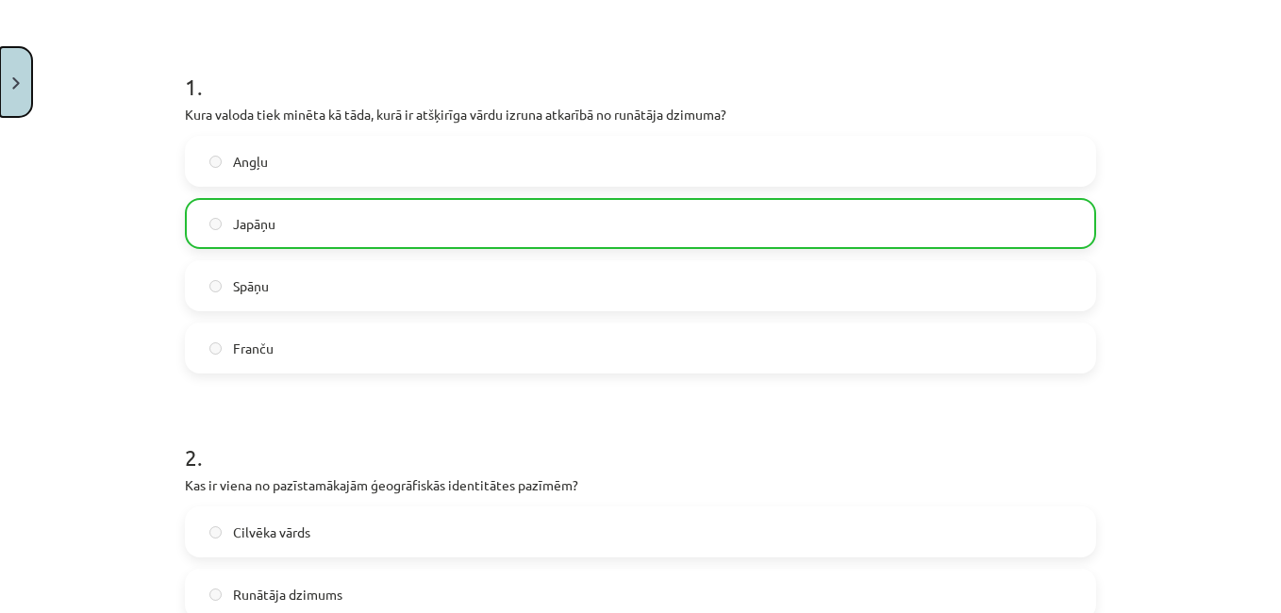
click at [9, 59] on button "Close" at bounding box center [16, 82] width 32 height 70
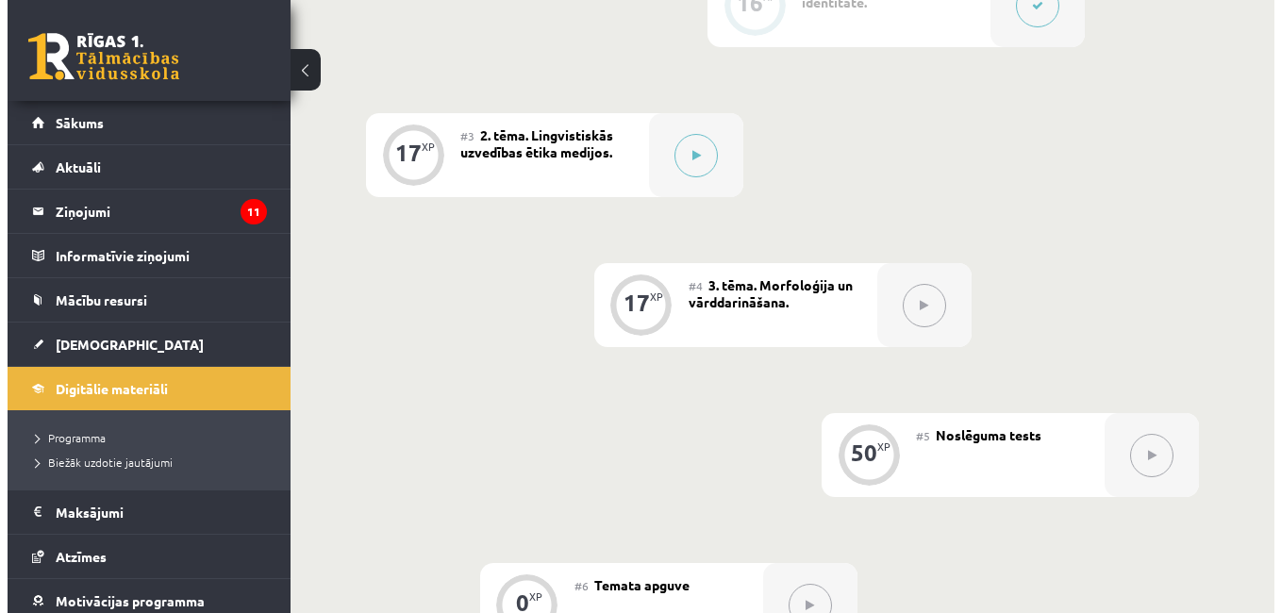
scroll to position [735, 0]
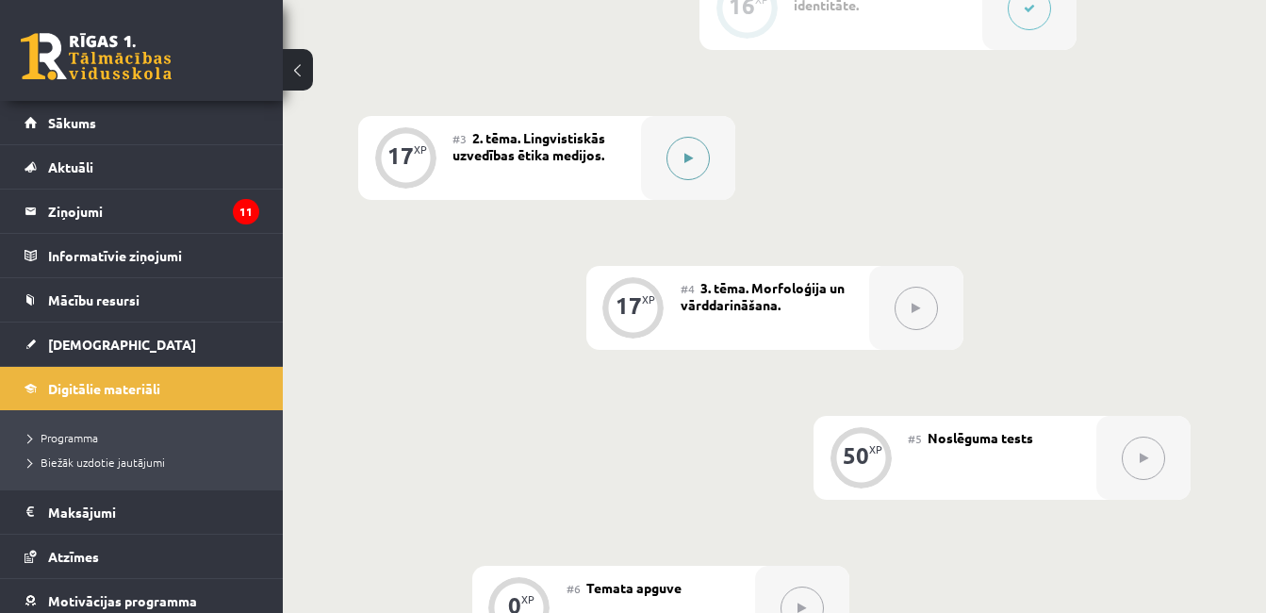
click at [659, 147] on div at bounding box center [688, 158] width 94 height 84
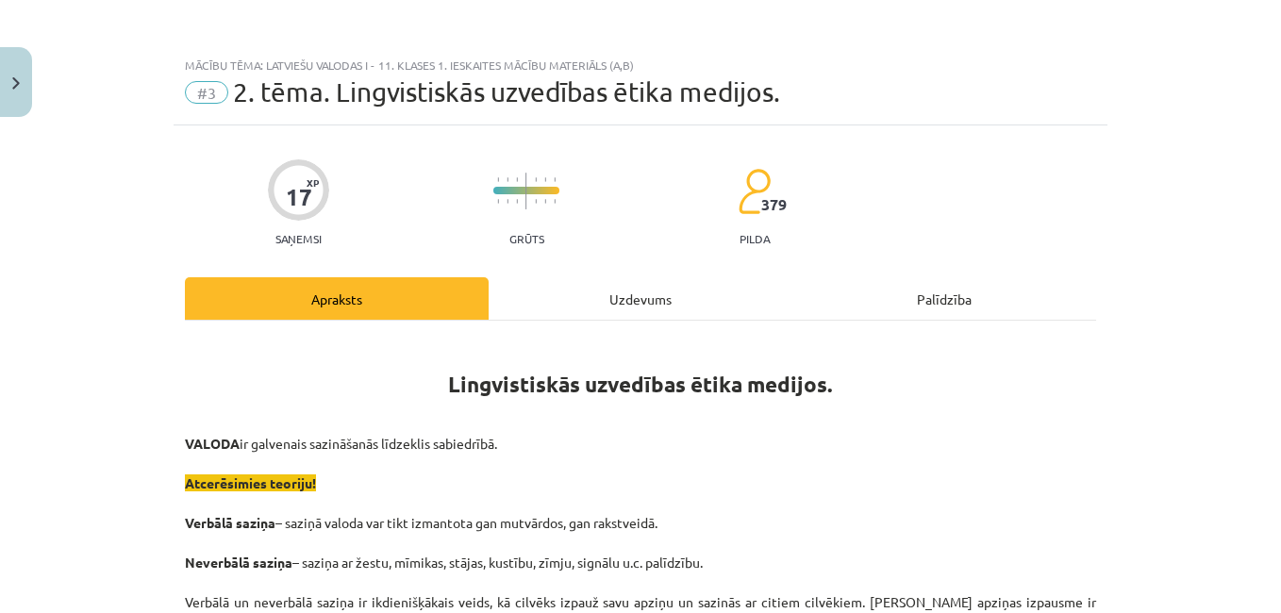
click at [617, 283] on div "Uzdevums" at bounding box center [640, 298] width 304 height 42
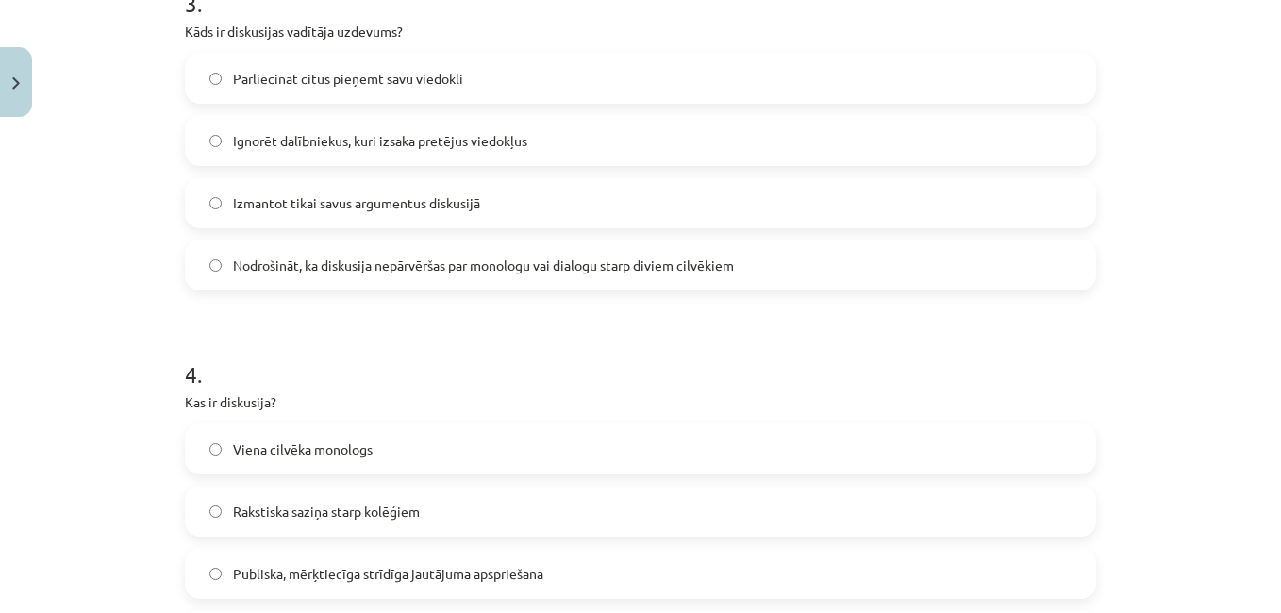
scroll to position [1796, 0]
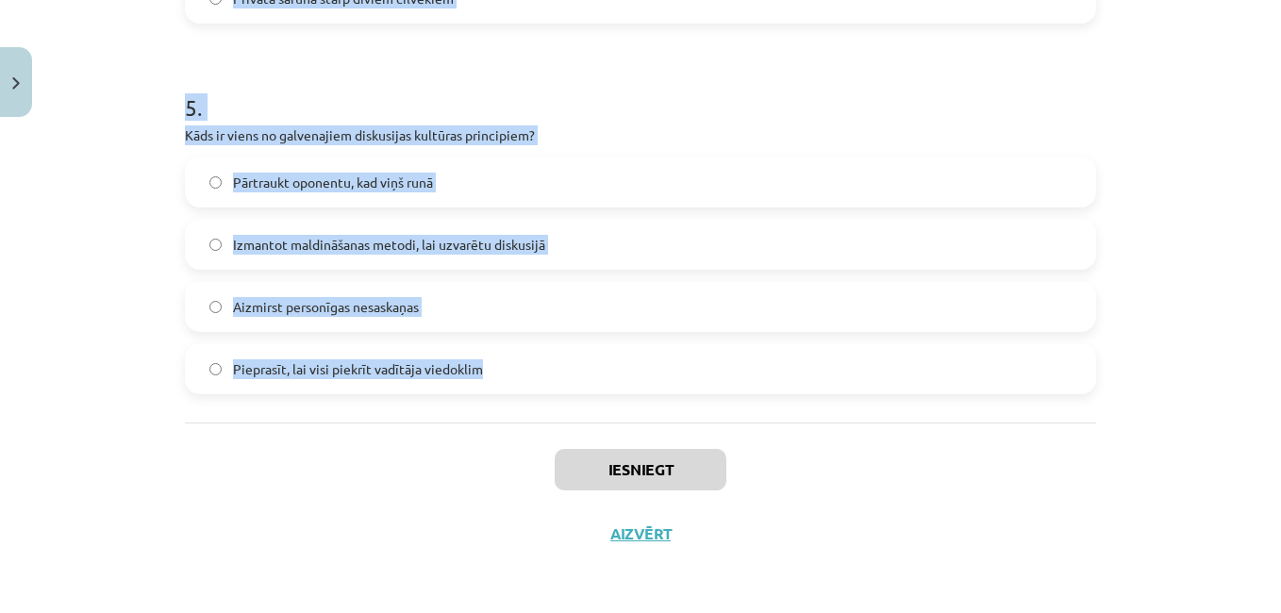
drag, startPoint x: 145, startPoint y: 379, endPoint x: 515, endPoint y: 355, distance: 370.5
click at [515, 355] on div "Mācību tēma: Latviešu valodas i - 11. klases 1. ieskaites mācību materiāls (a,b…" at bounding box center [640, 306] width 1281 height 613
copy form "1 . Kura no šīm metodēm pieder pie argumentācijas palīgmetodēm? Pārspīlēšana Pr…"
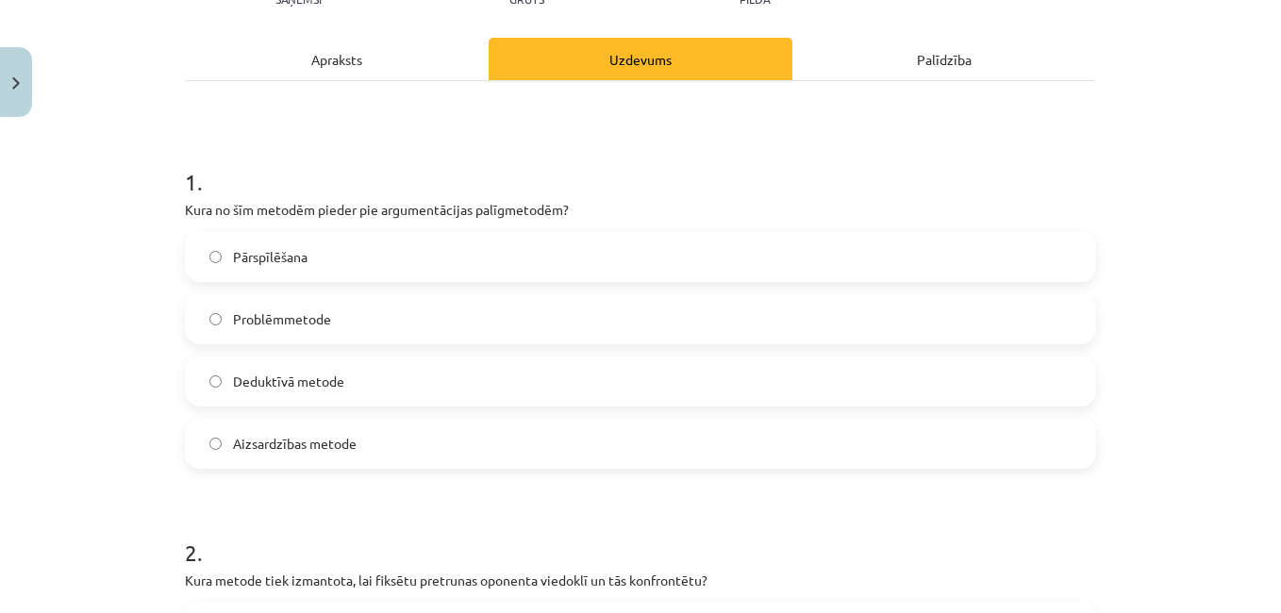
scroll to position [195, 0]
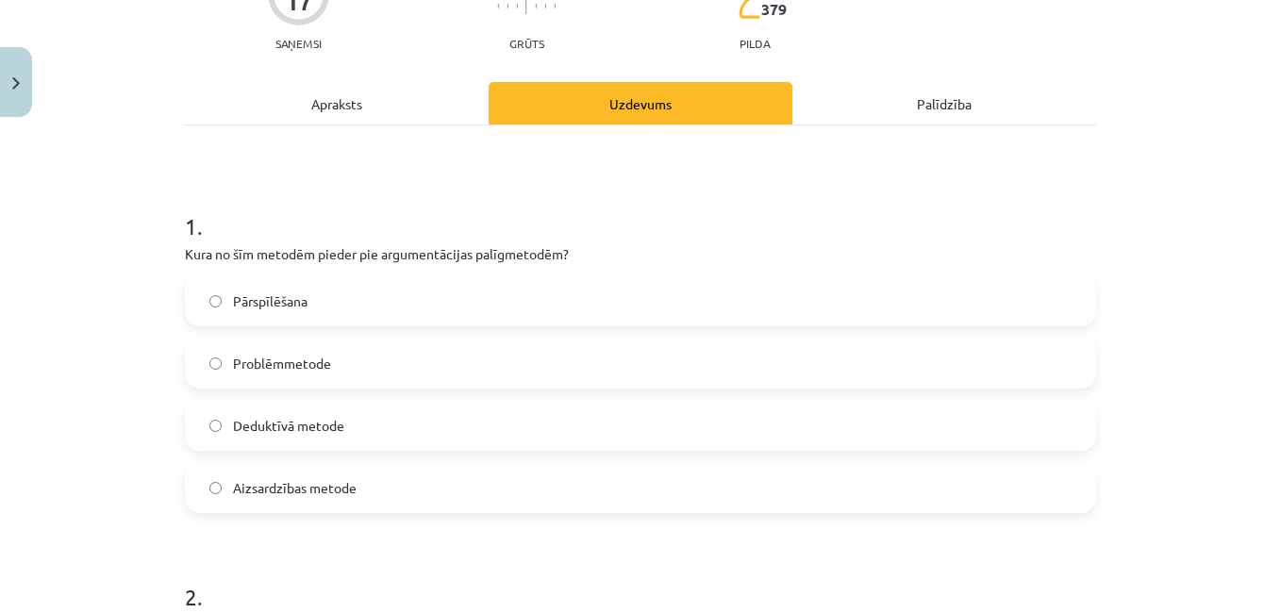
click at [671, 275] on div "Pārspīlēšana" at bounding box center [640, 300] width 911 height 51
click at [864, 291] on label "Pārspīlēšana" at bounding box center [640, 300] width 907 height 47
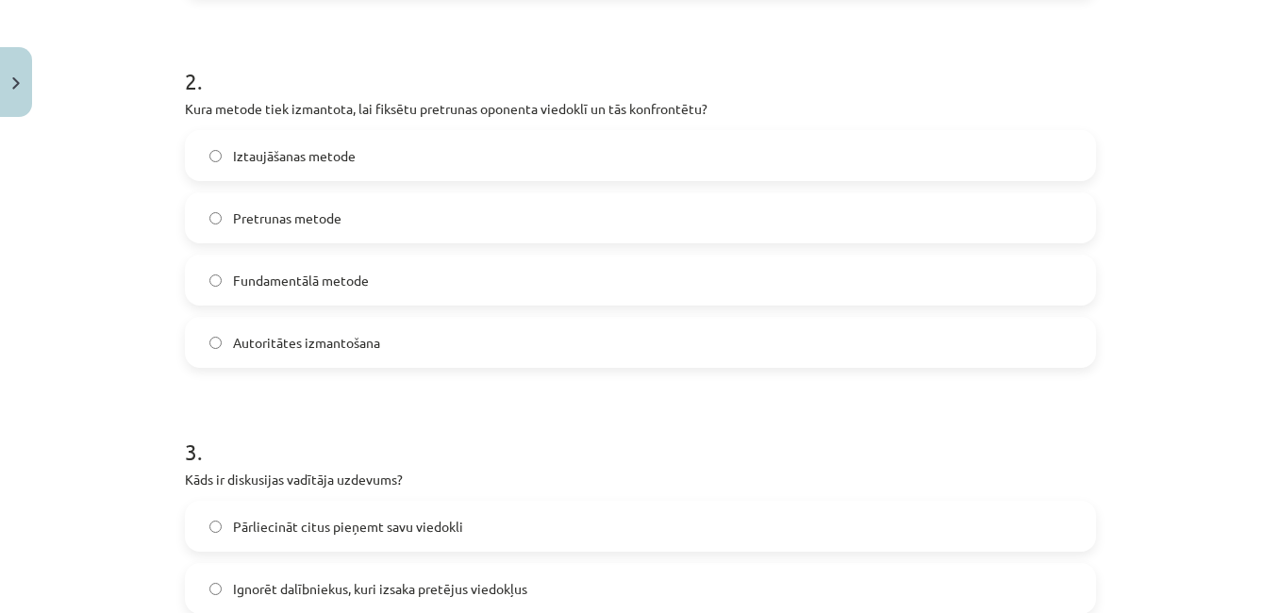
scroll to position [731, 0]
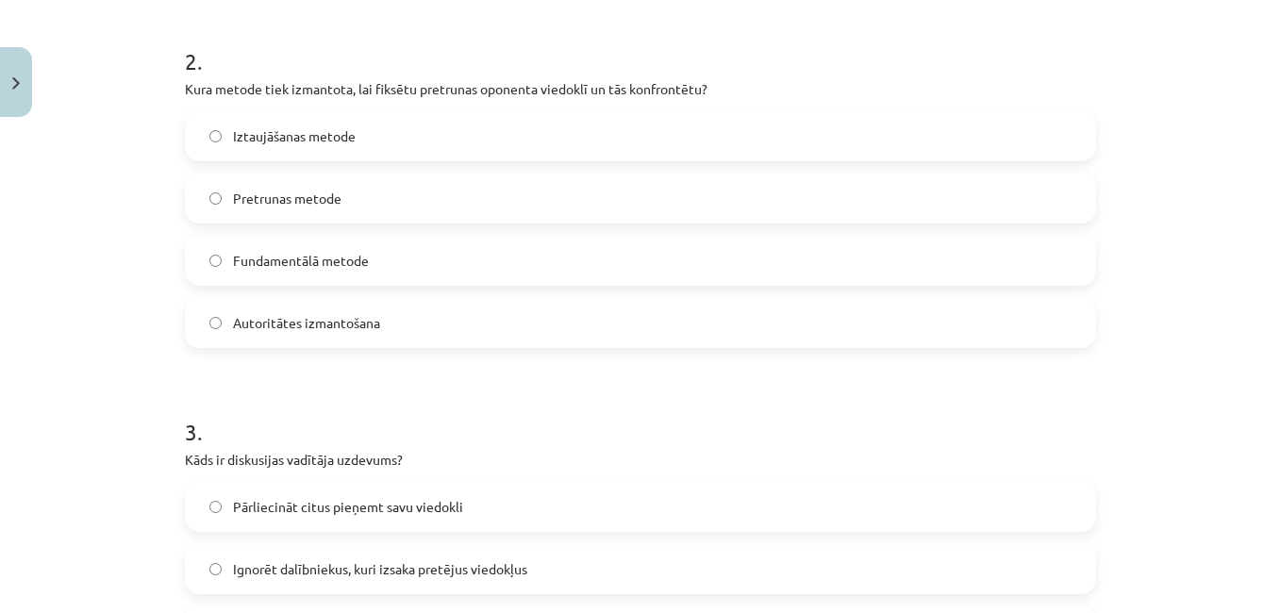
click at [386, 198] on label "Pretrunas metode" at bounding box center [640, 197] width 907 height 47
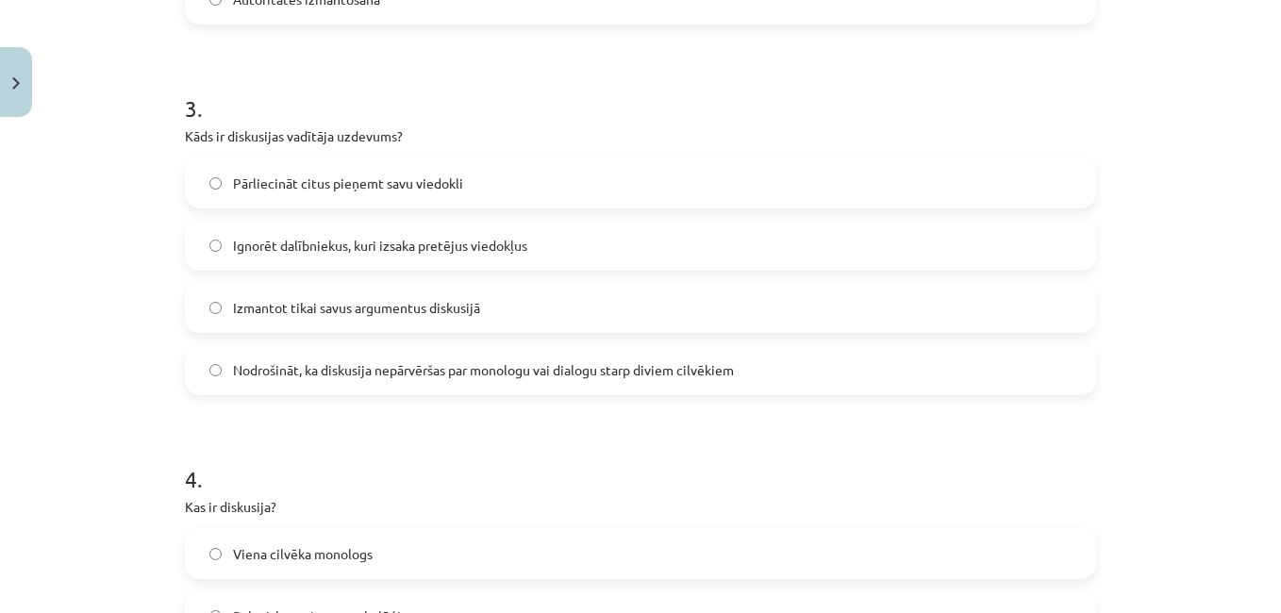
scroll to position [1062, 0]
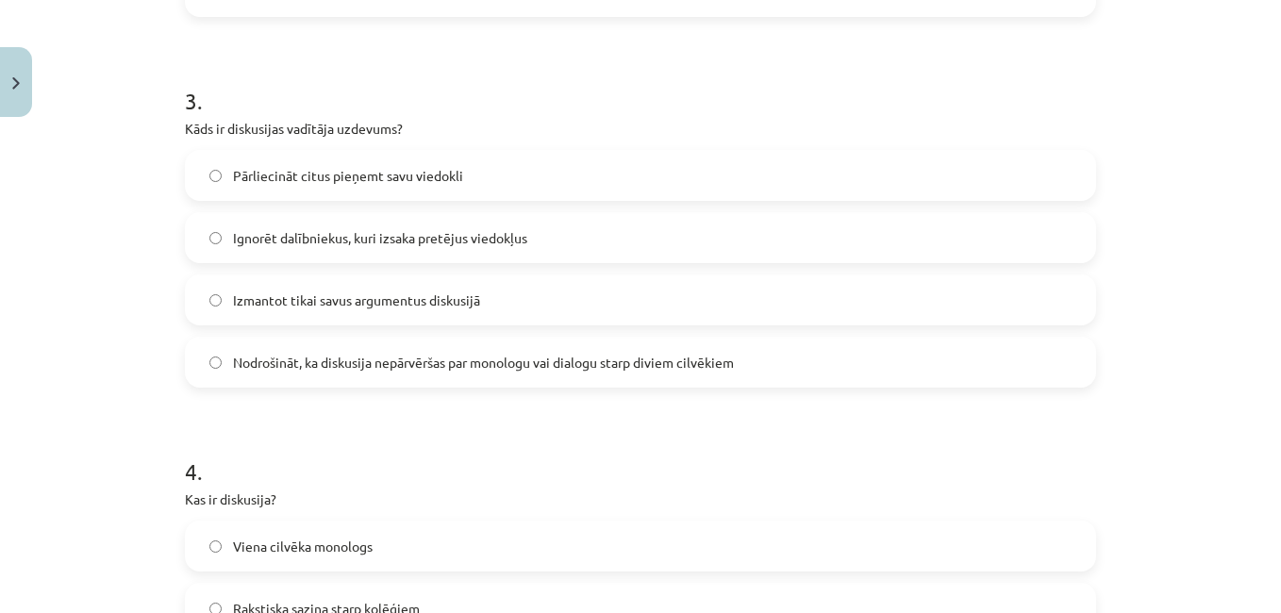
click at [749, 379] on label "Nodrošināt, ka diskusija nepārvēršas par monologu vai dialogu starp diviem cilv…" at bounding box center [640, 362] width 907 height 47
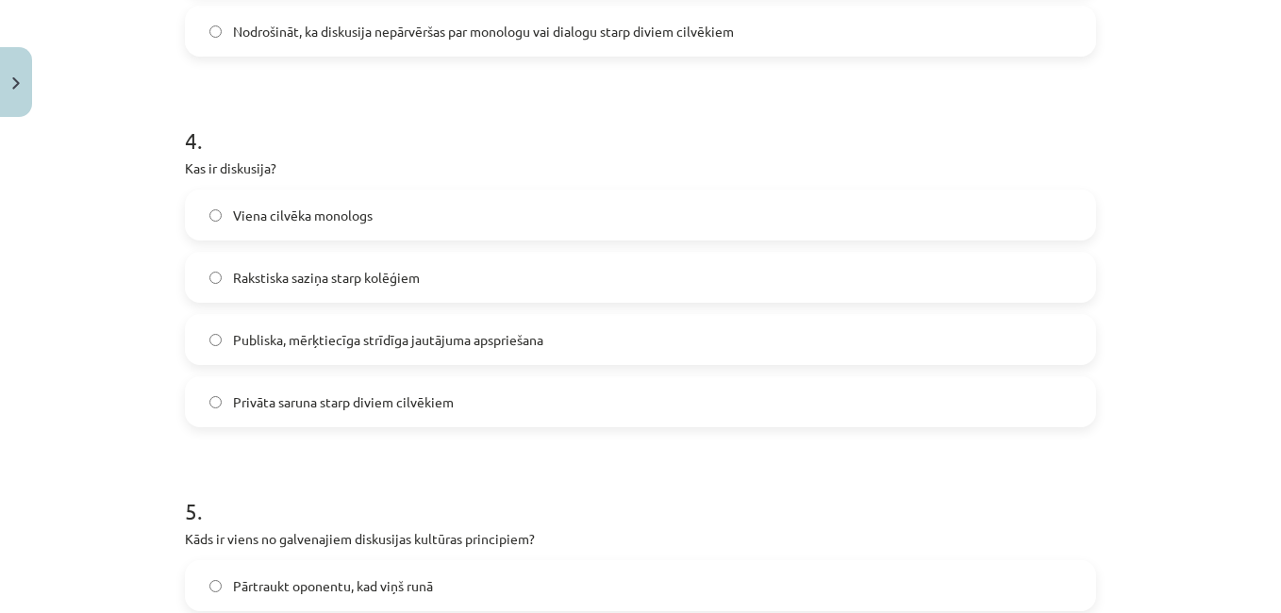
scroll to position [1405, 0]
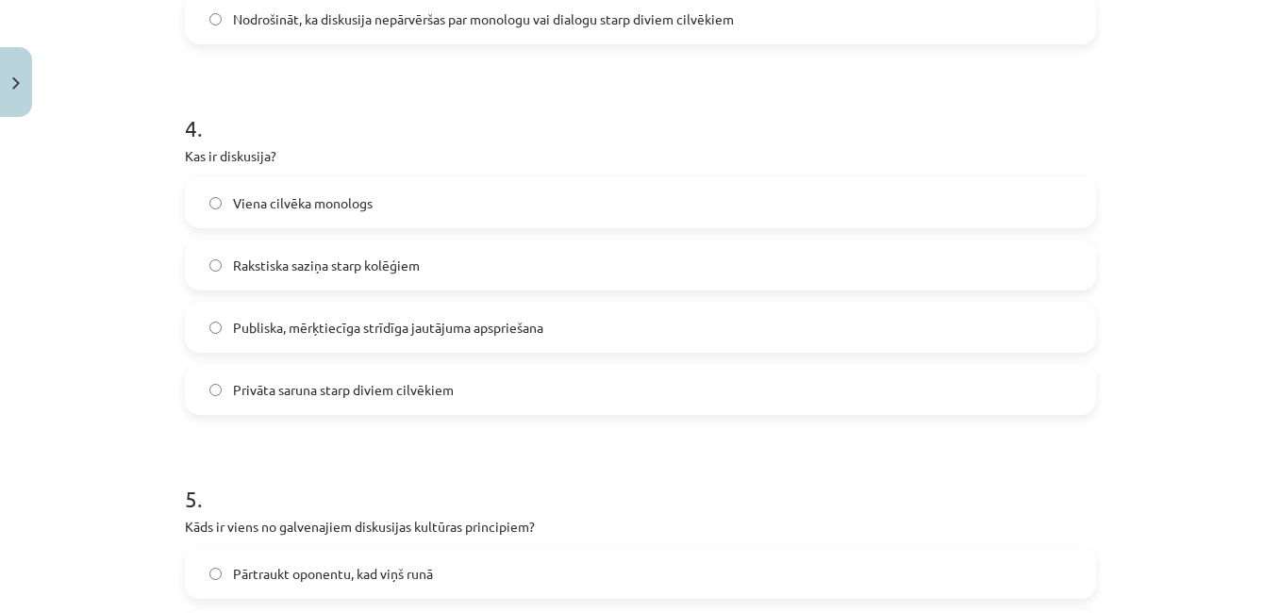
click at [423, 337] on span "Publiska, mērķtiecīga strīdīga jautājuma apspriešana" at bounding box center [388, 328] width 310 height 20
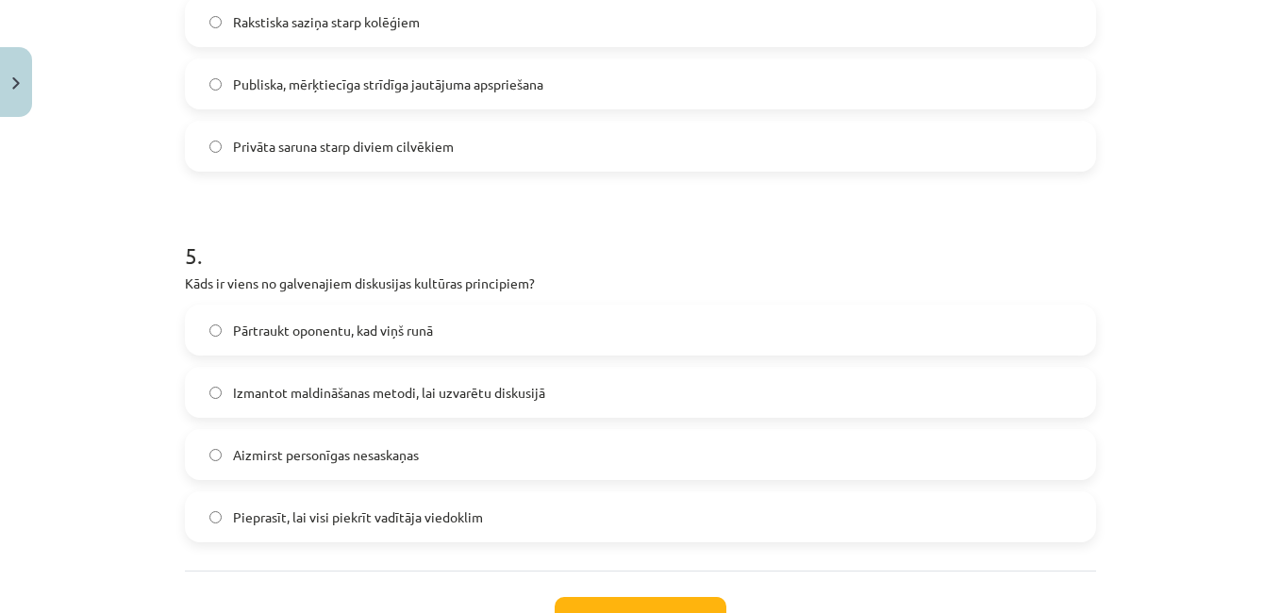
scroll to position [1689, 0]
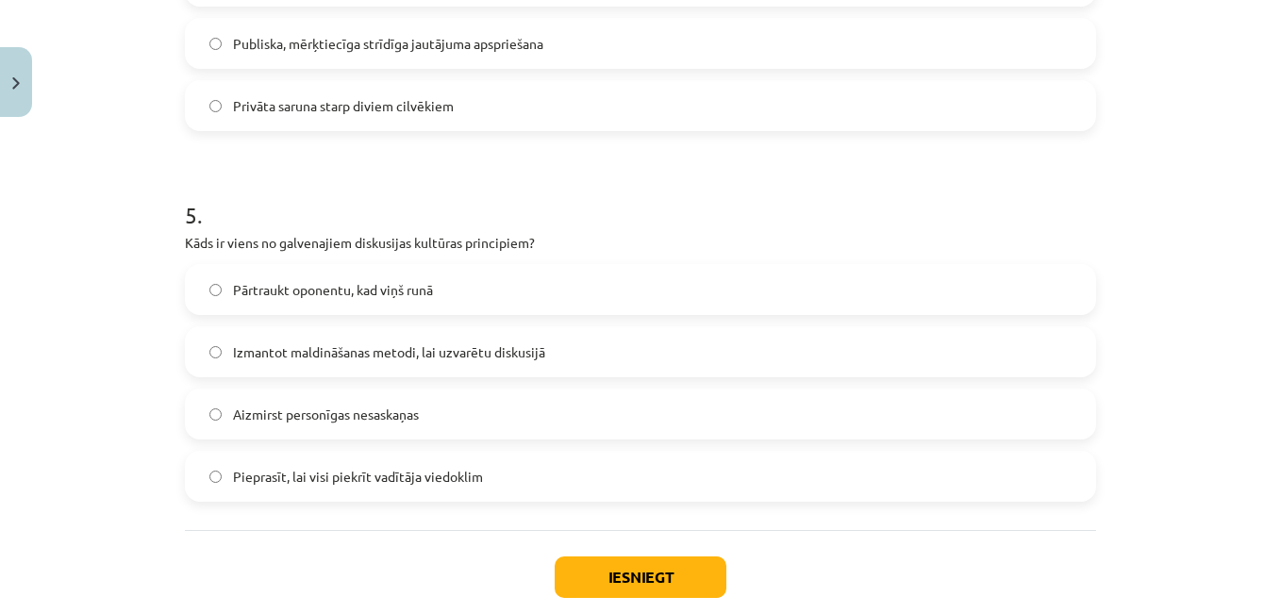
click at [669, 435] on label "Aizmirst personīgas nesaskaņas" at bounding box center [640, 413] width 907 height 47
click at [621, 581] on button "Iesniegt" at bounding box center [640, 576] width 172 height 41
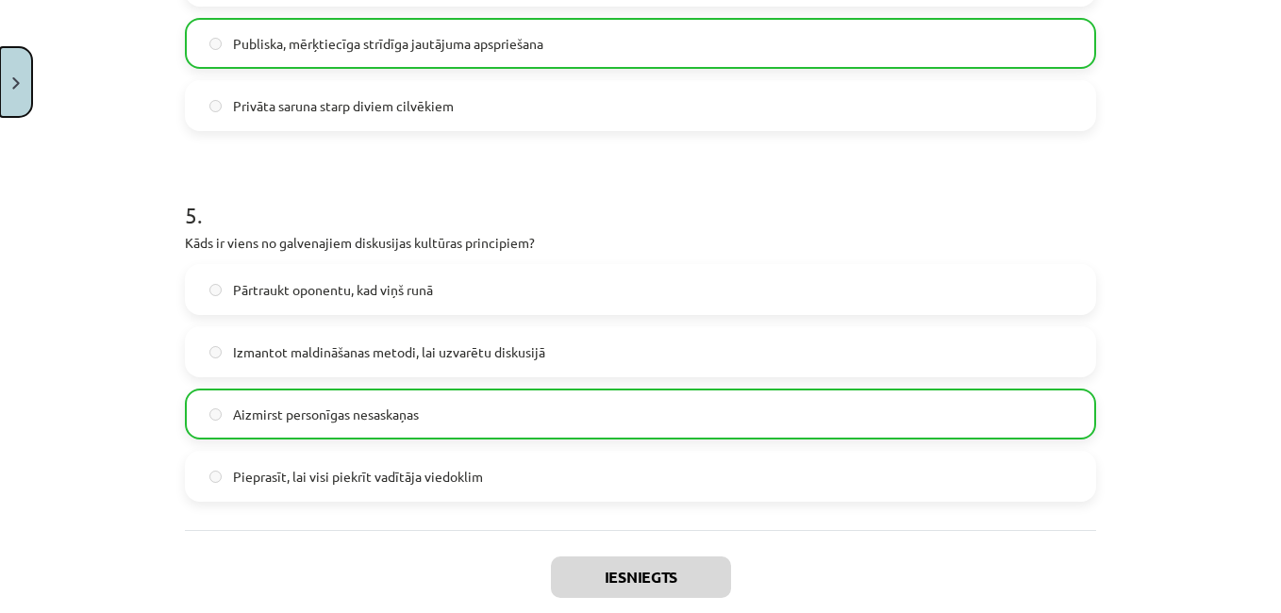
click at [18, 90] on button "Close" at bounding box center [16, 82] width 32 height 70
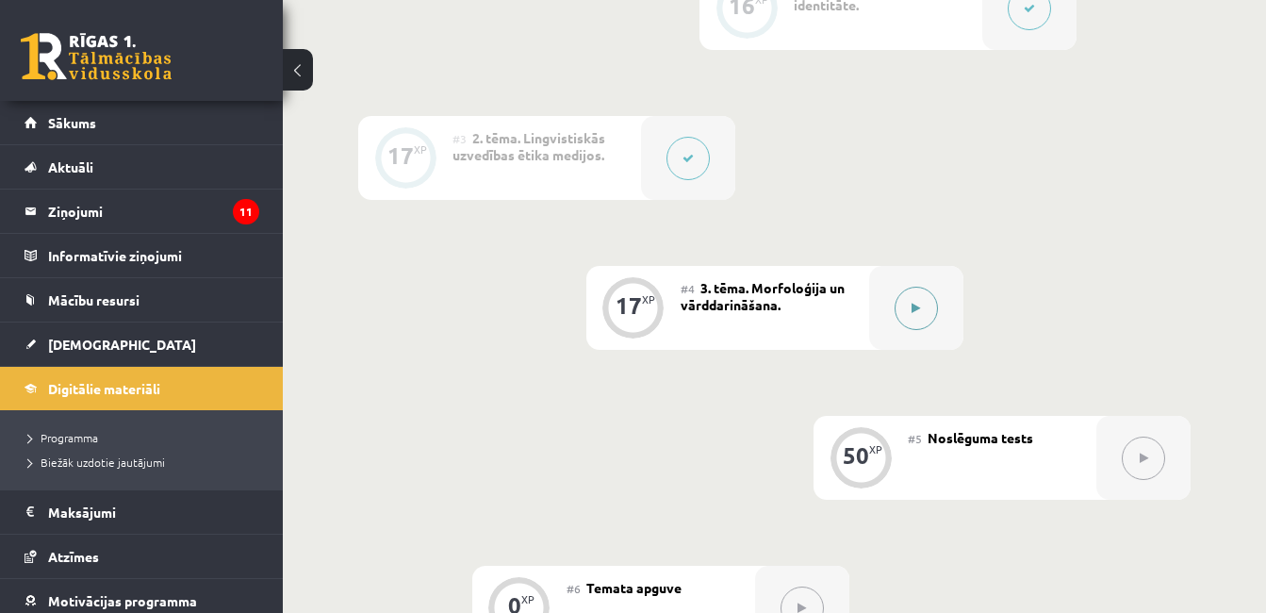
click at [911, 298] on button at bounding box center [916, 308] width 43 height 43
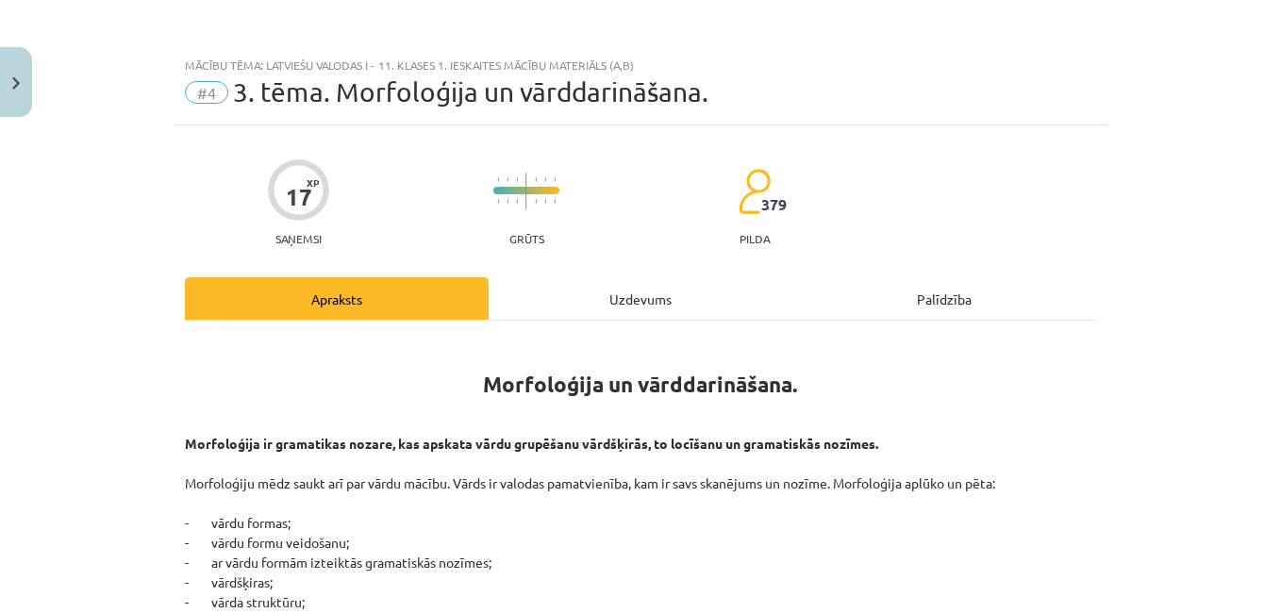
click at [742, 294] on div "Uzdevums" at bounding box center [640, 298] width 304 height 42
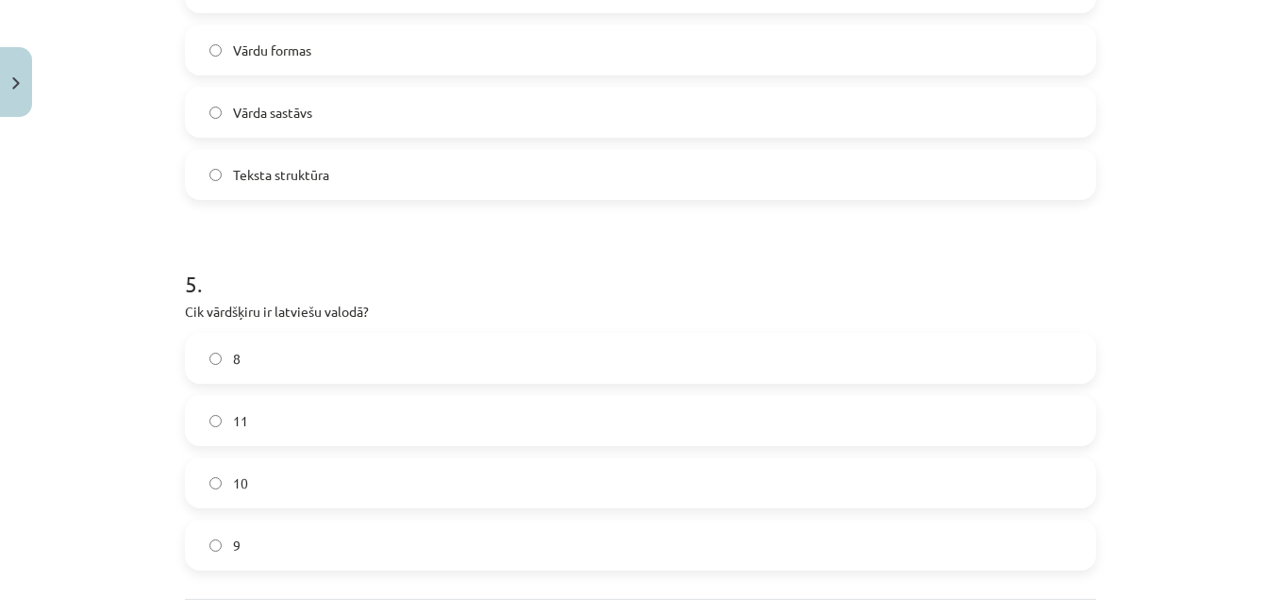
scroll to position [1796, 0]
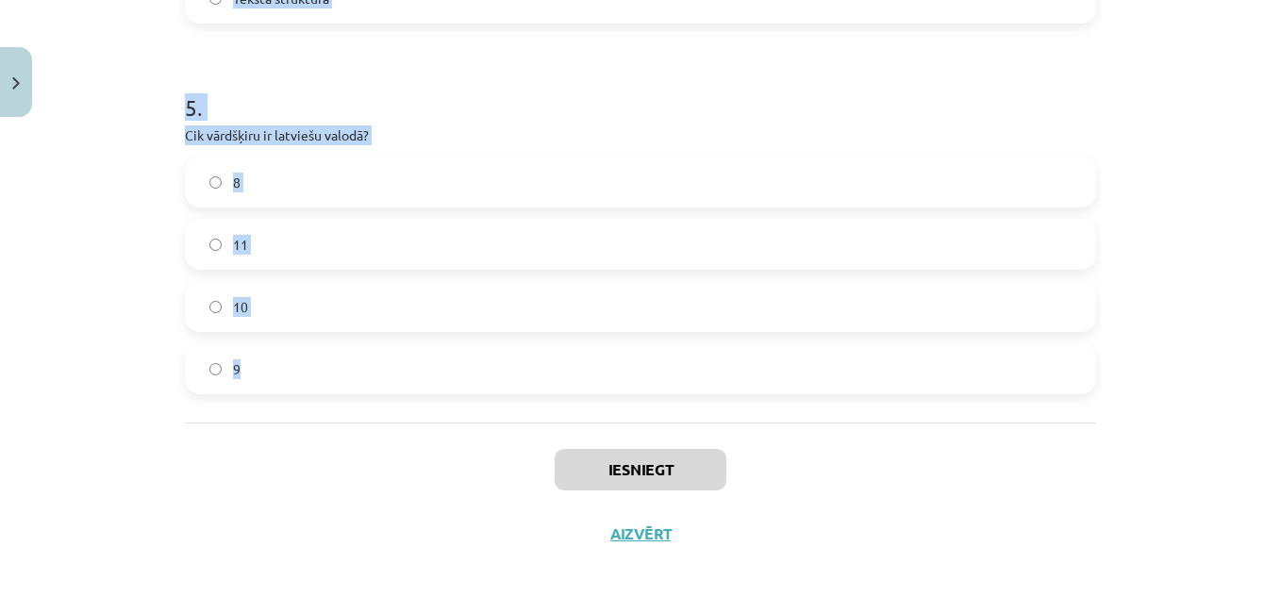
drag, startPoint x: 167, startPoint y: 398, endPoint x: 365, endPoint y: 346, distance: 204.7
copy form "Kurš no šiem vārdiem ir atvasināts vārds? Māja Pārskrējiens Ūdens Zem 2 . Kurš …"
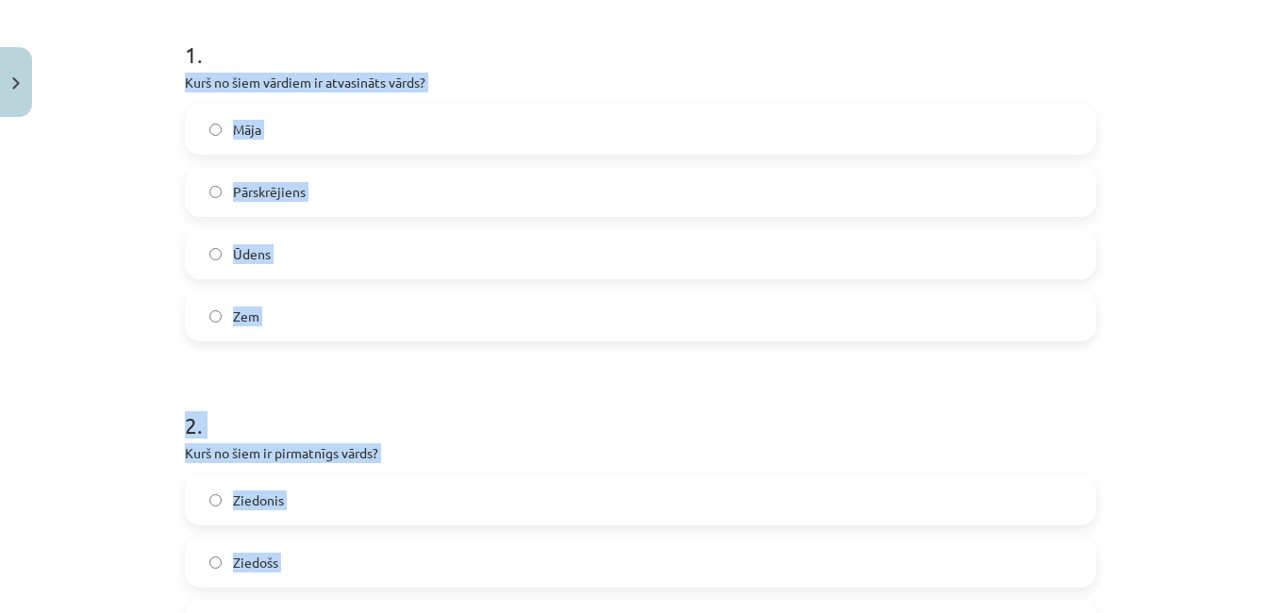
scroll to position [247, 0]
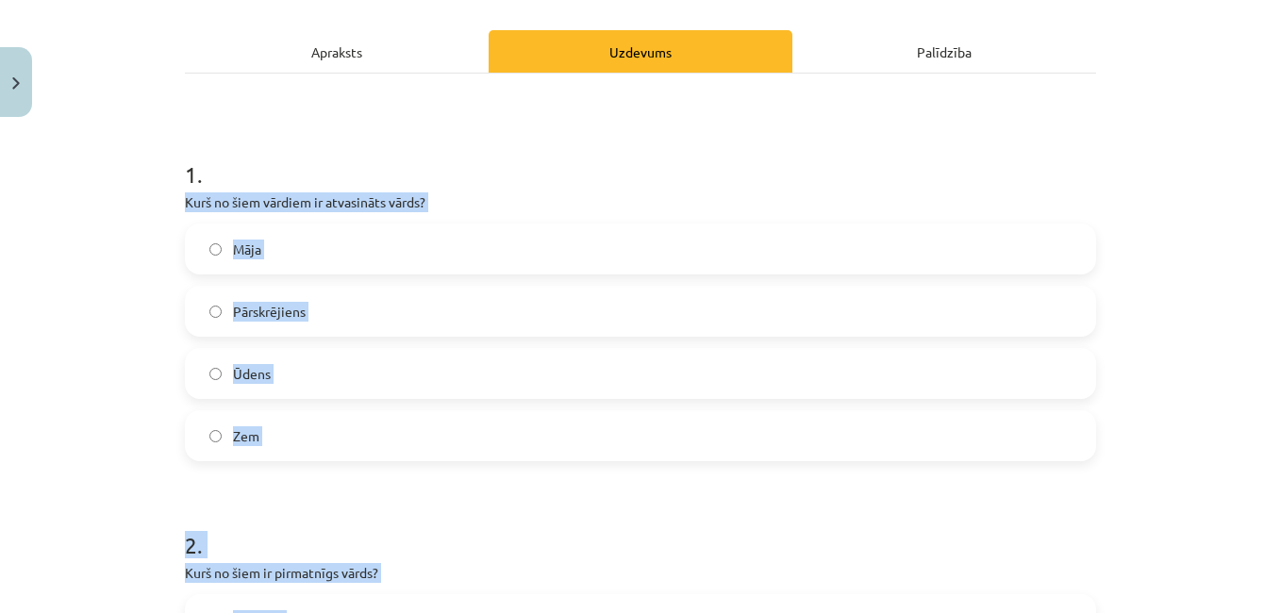
click at [735, 321] on label "Pārskrējiens" at bounding box center [640, 311] width 907 height 47
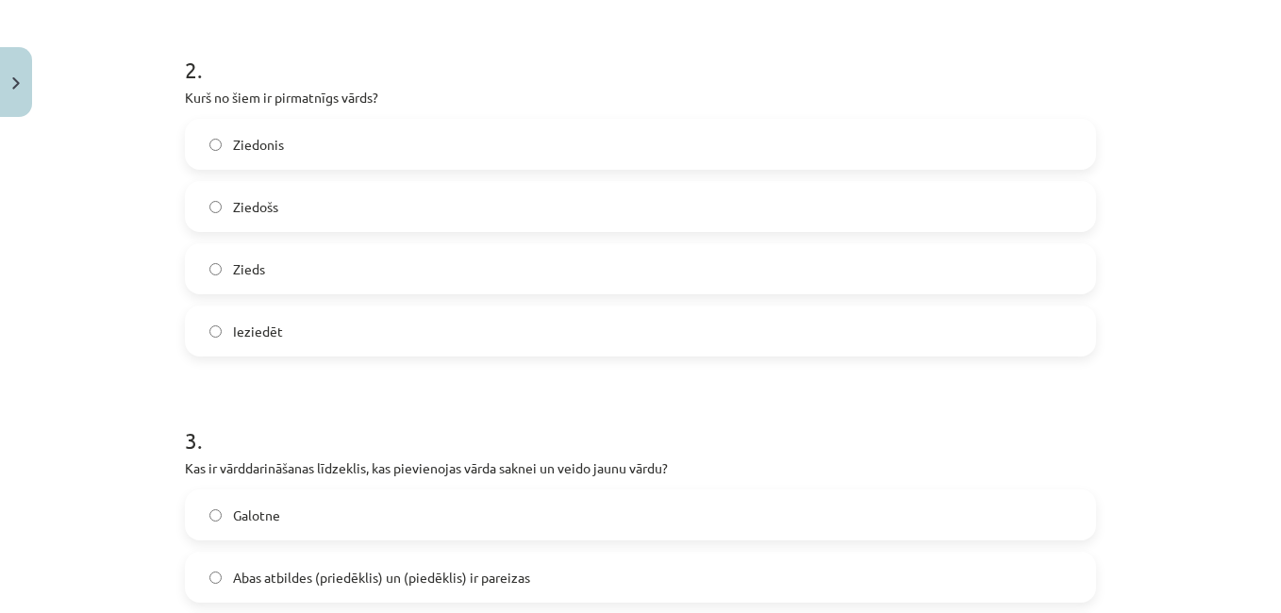
scroll to position [719, 0]
click at [272, 280] on label "Zieds" at bounding box center [640, 272] width 907 height 47
click at [511, 583] on span "Abas atbildes (priedēklis) un (piedēklis) ir pareizas" at bounding box center [381, 581] width 297 height 20
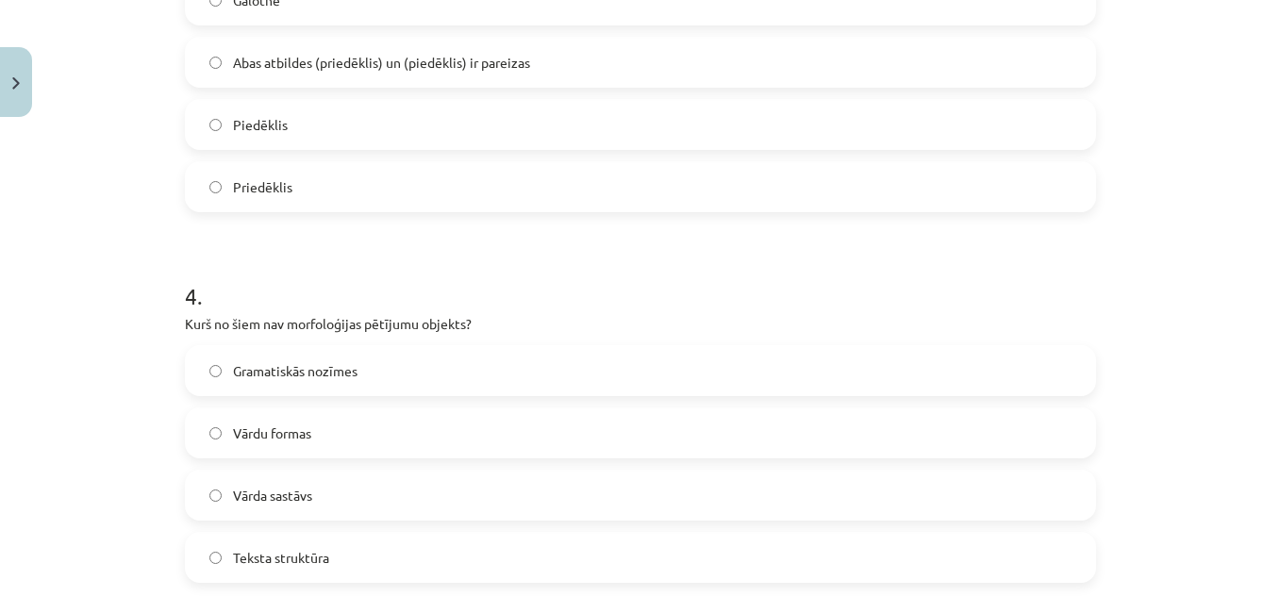
scroll to position [1258, 0]
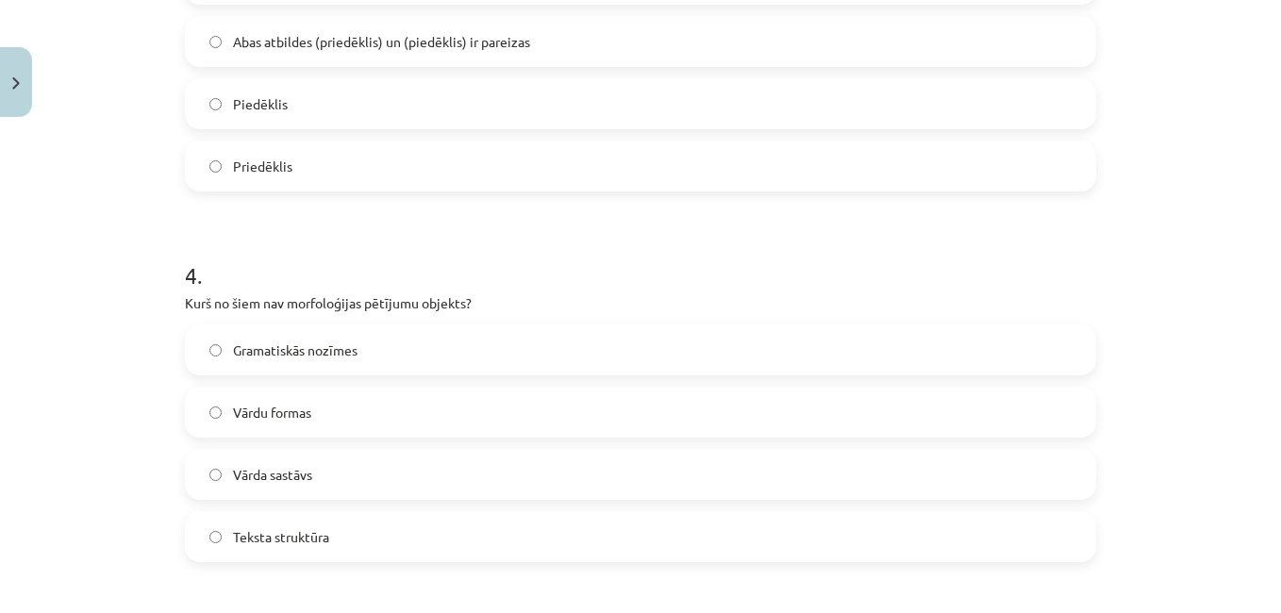
click at [737, 546] on label "Teksta struktūra" at bounding box center [640, 536] width 907 height 47
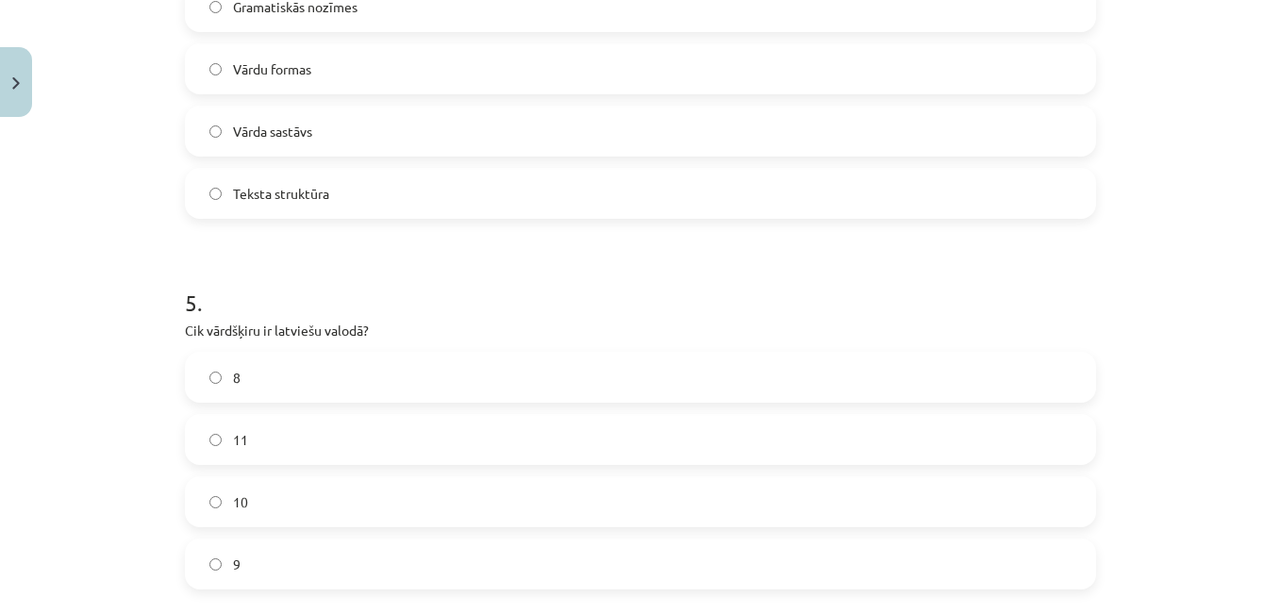
scroll to position [1564, 0]
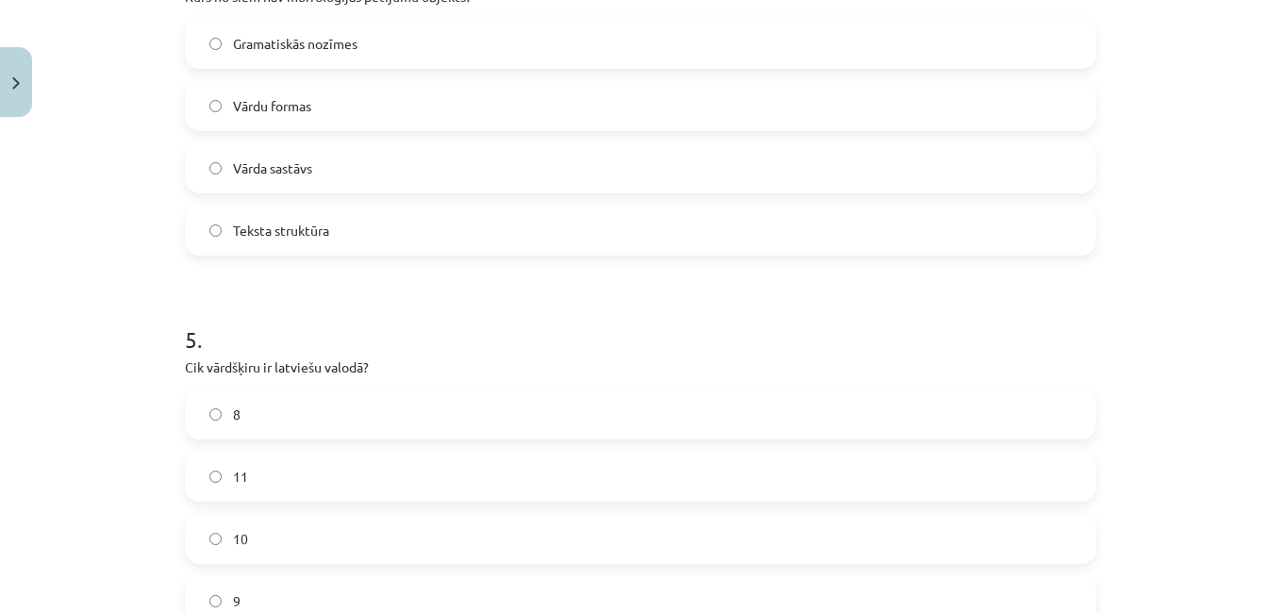
click at [381, 464] on label "11" at bounding box center [640, 476] width 907 height 47
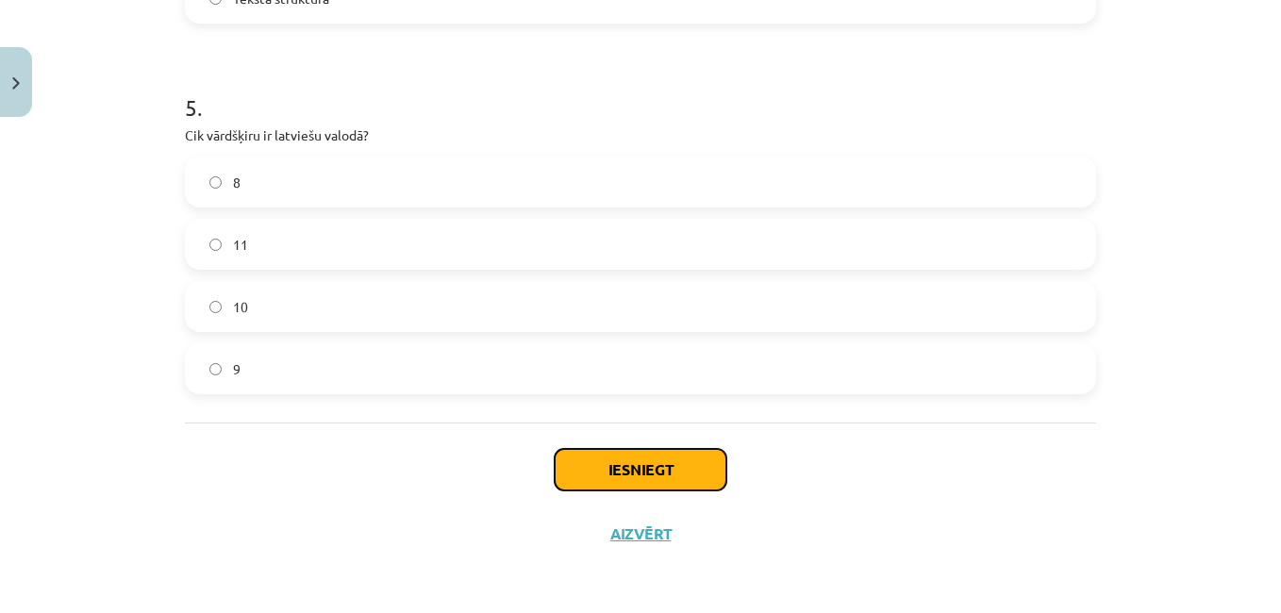
click at [665, 467] on button "Iesniegt" at bounding box center [640, 469] width 172 height 41
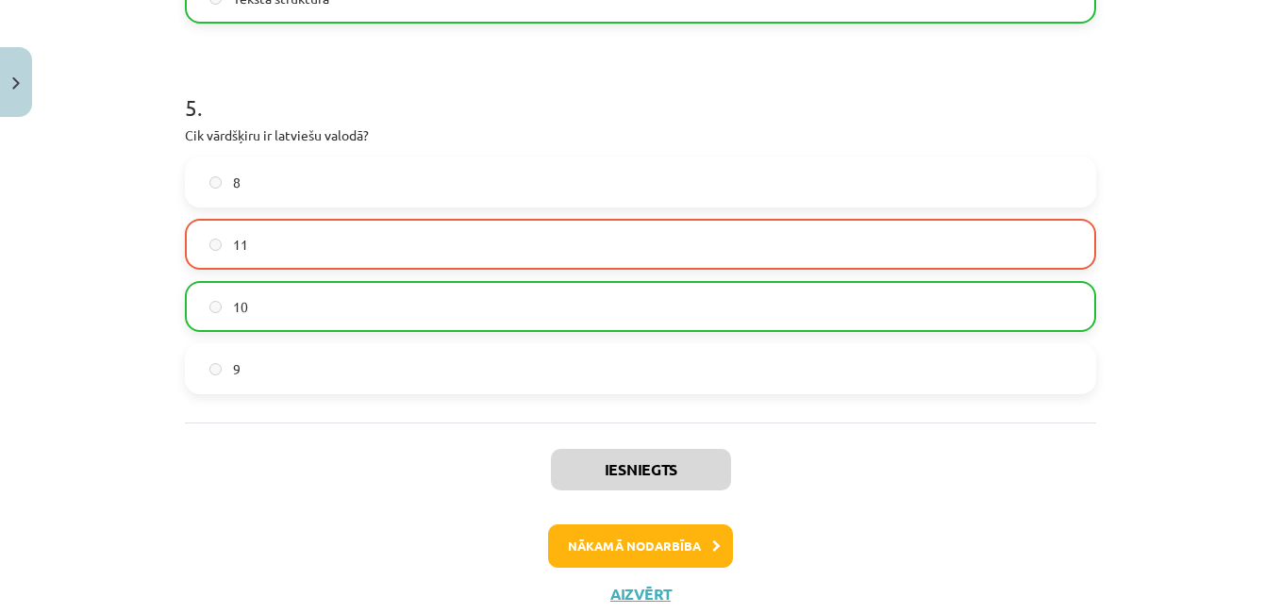
drag, startPoint x: 1266, startPoint y: 472, endPoint x: 1272, endPoint y: 448, distance: 25.4
click at [1266, 448] on div "Mācību tēma: Latviešu valodas i - 11. klases 1. ieskaites mācību materiāls (a,b…" at bounding box center [640, 306] width 1281 height 613
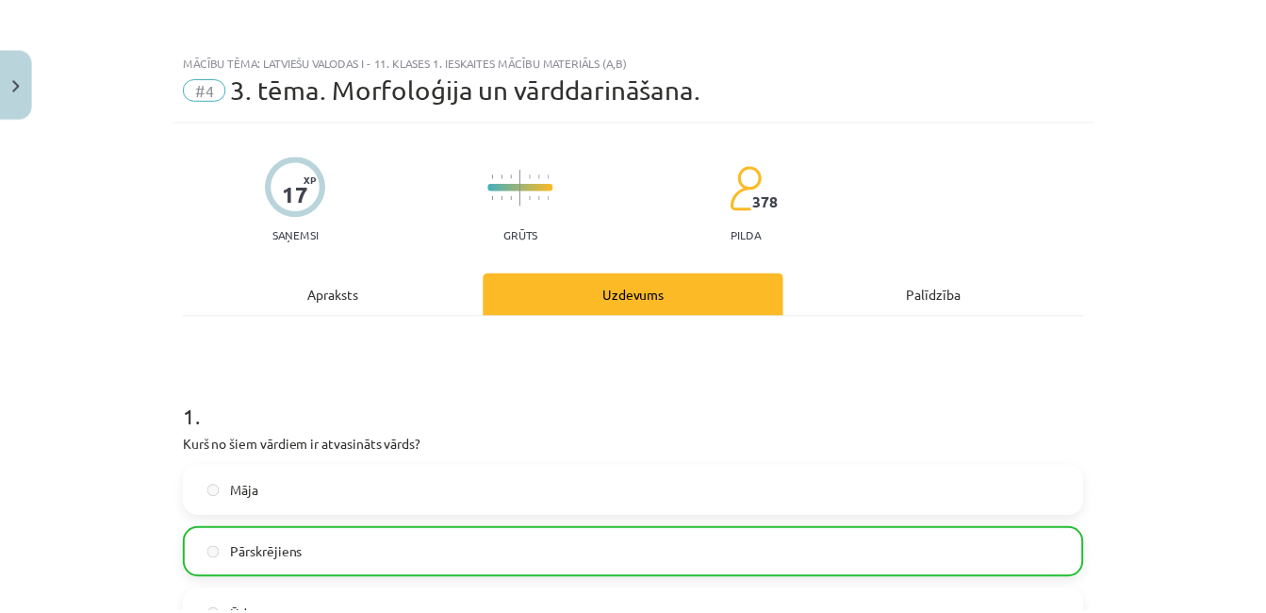
scroll to position [0, 0]
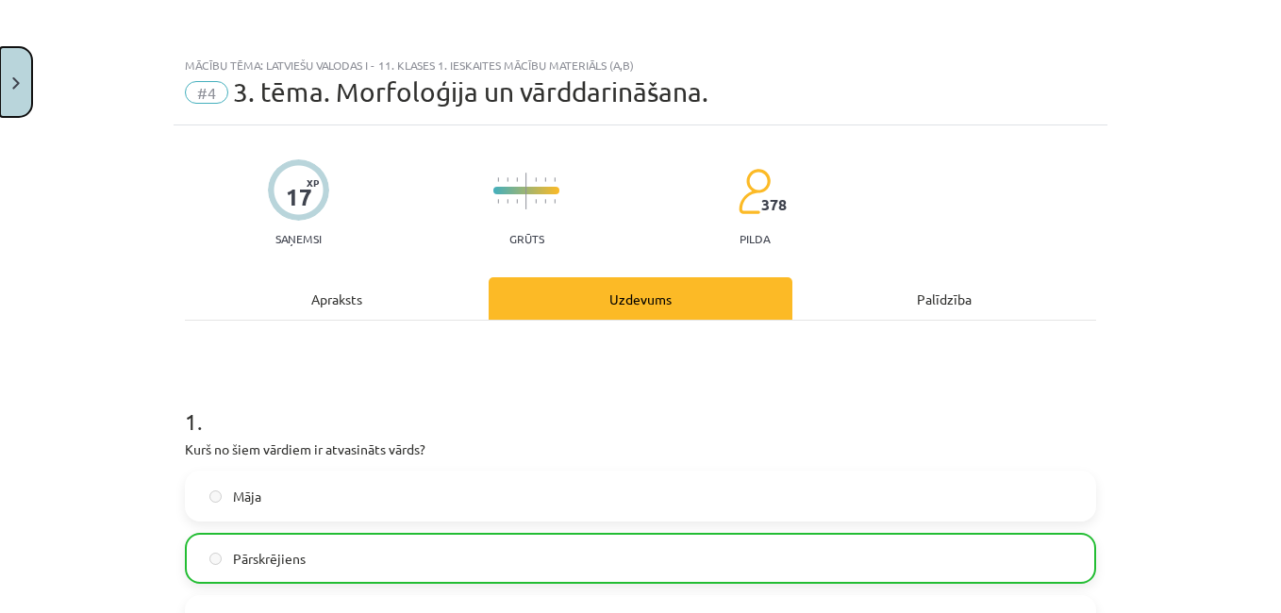
click at [20, 72] on button "Close" at bounding box center [16, 82] width 32 height 70
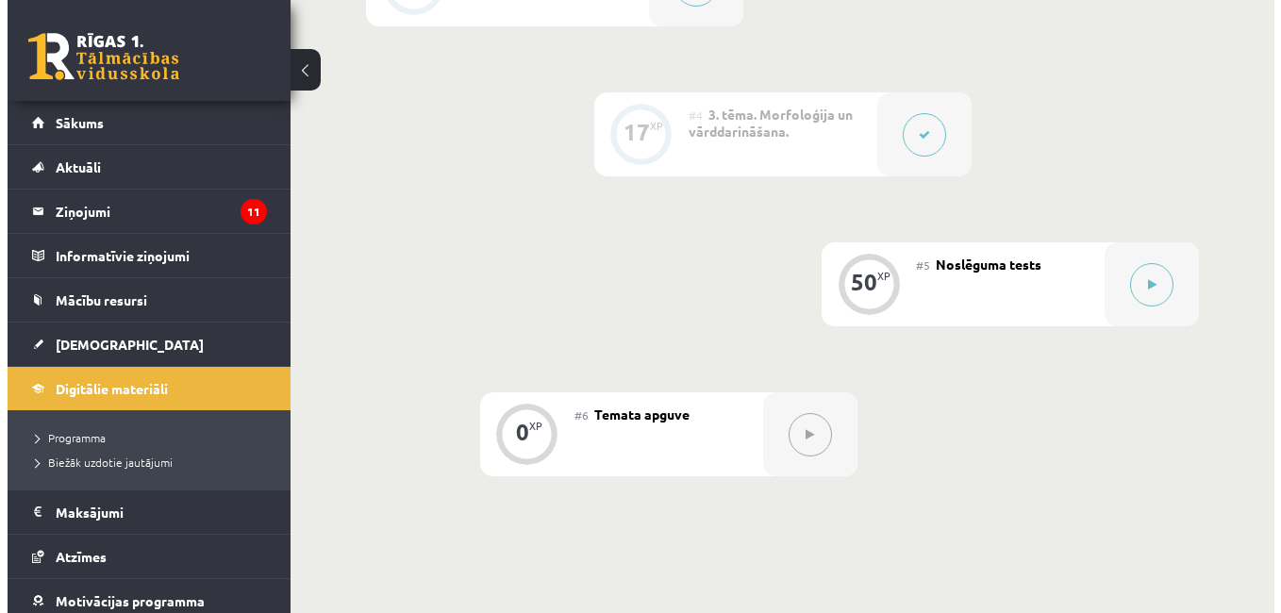
scroll to position [914, 0]
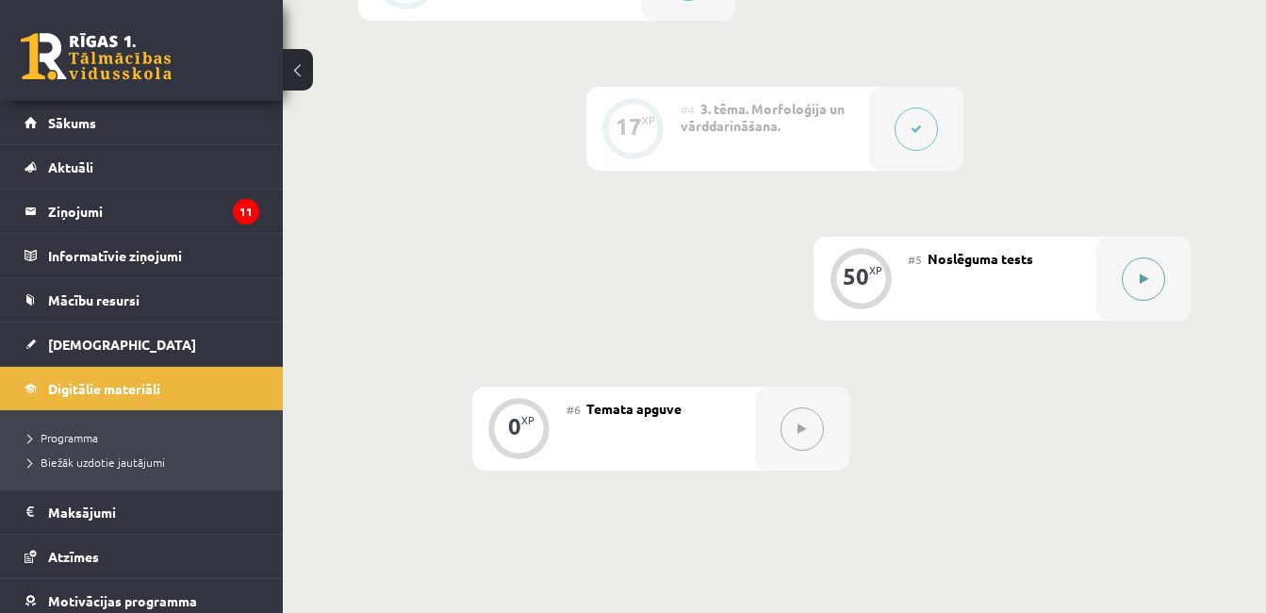
click at [1159, 292] on button at bounding box center [1143, 278] width 43 height 43
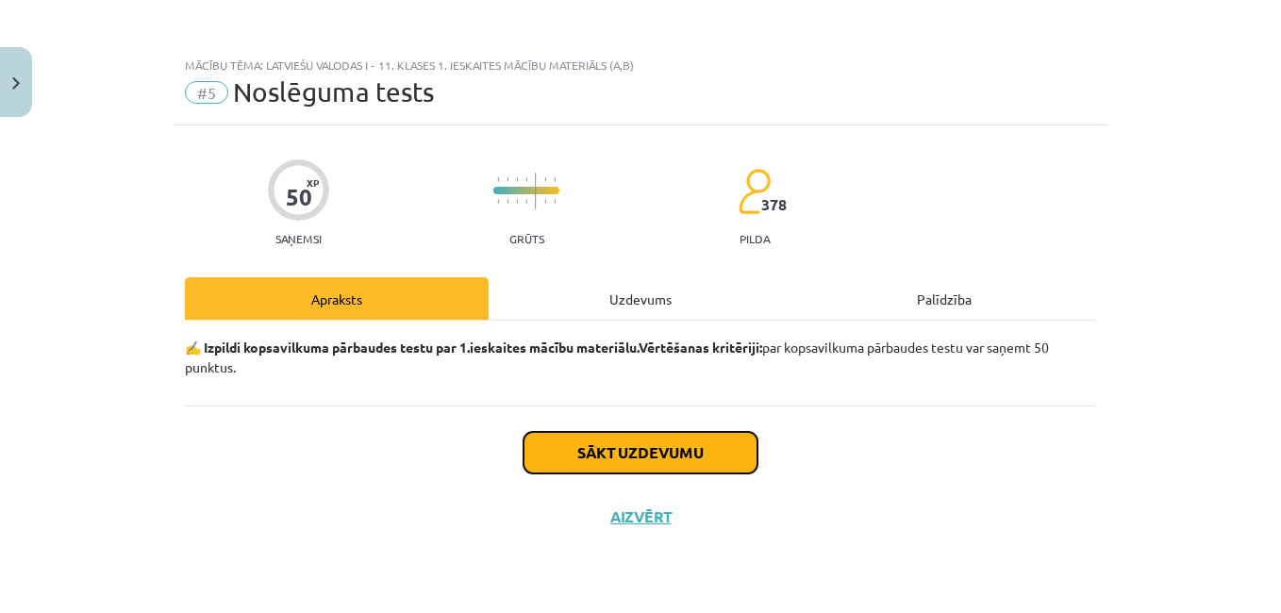
click at [617, 440] on button "Sākt uzdevumu" at bounding box center [640, 452] width 234 height 41
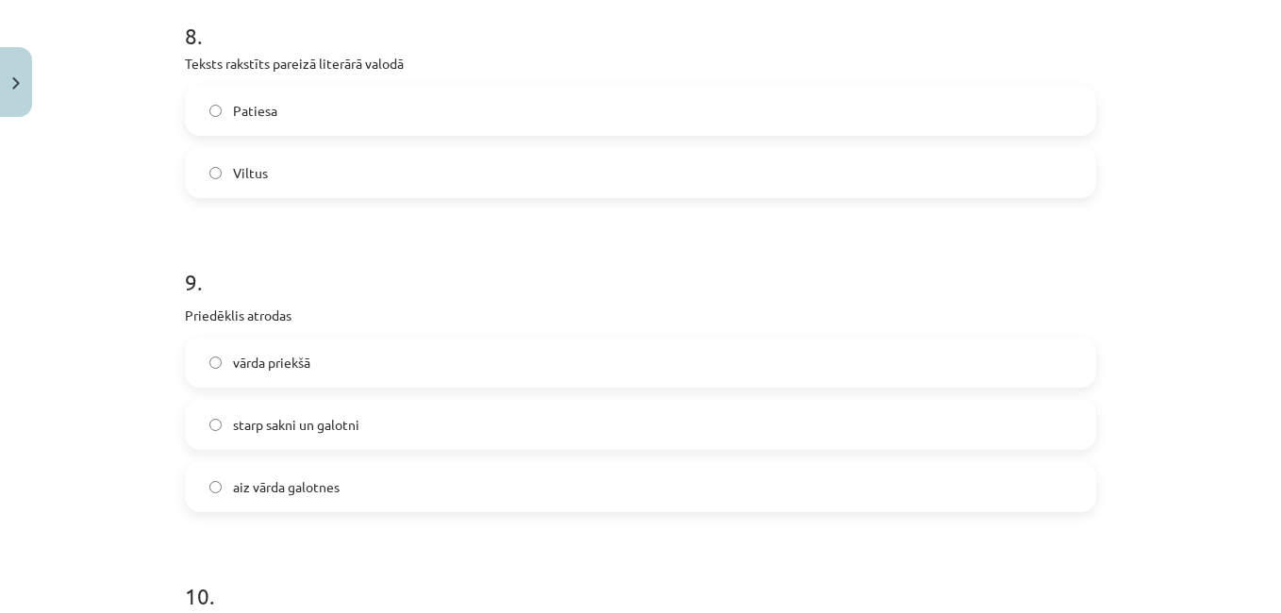
scroll to position [3355, 0]
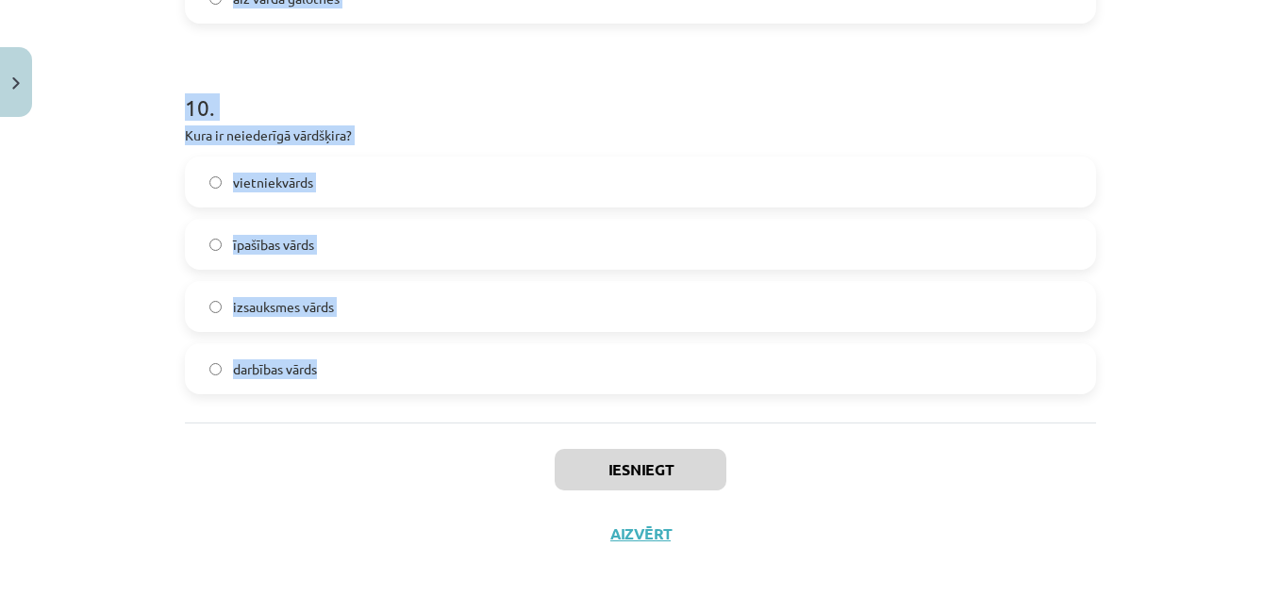
drag, startPoint x: 176, startPoint y: 443, endPoint x: 337, endPoint y: 387, distance: 170.0
copy form "Latviešu valodā ir 10 vārdšķiras 5 vārdšķiras 9 vārdšķiras 8 vārdšķiras 2 . Dia…"
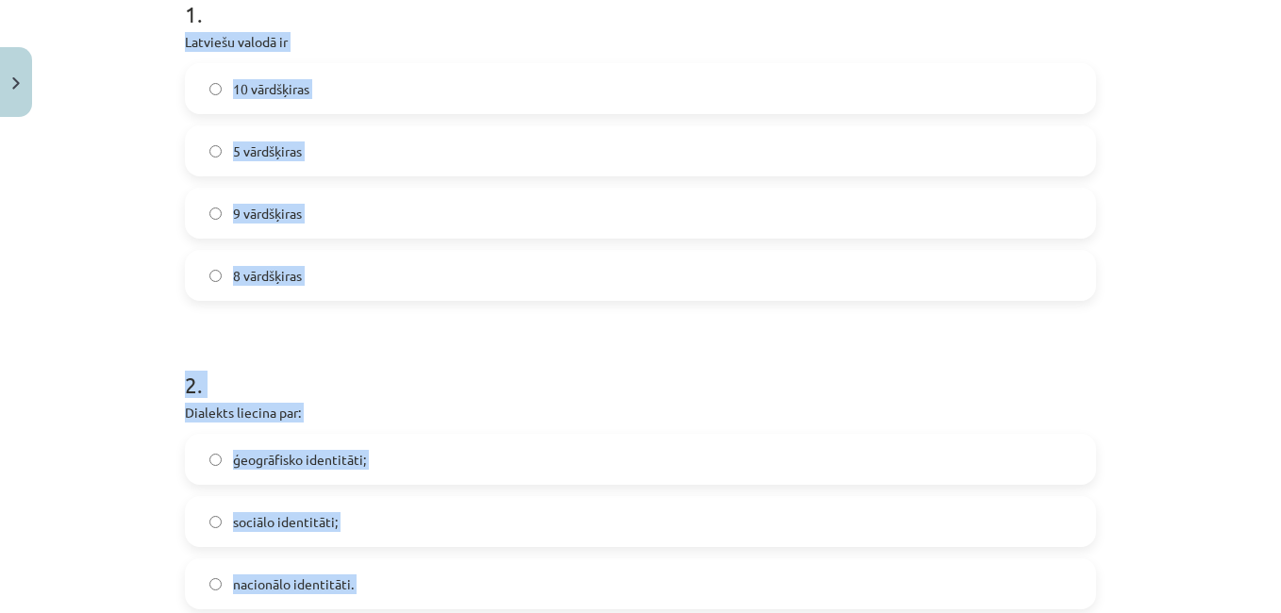
scroll to position [401, 0]
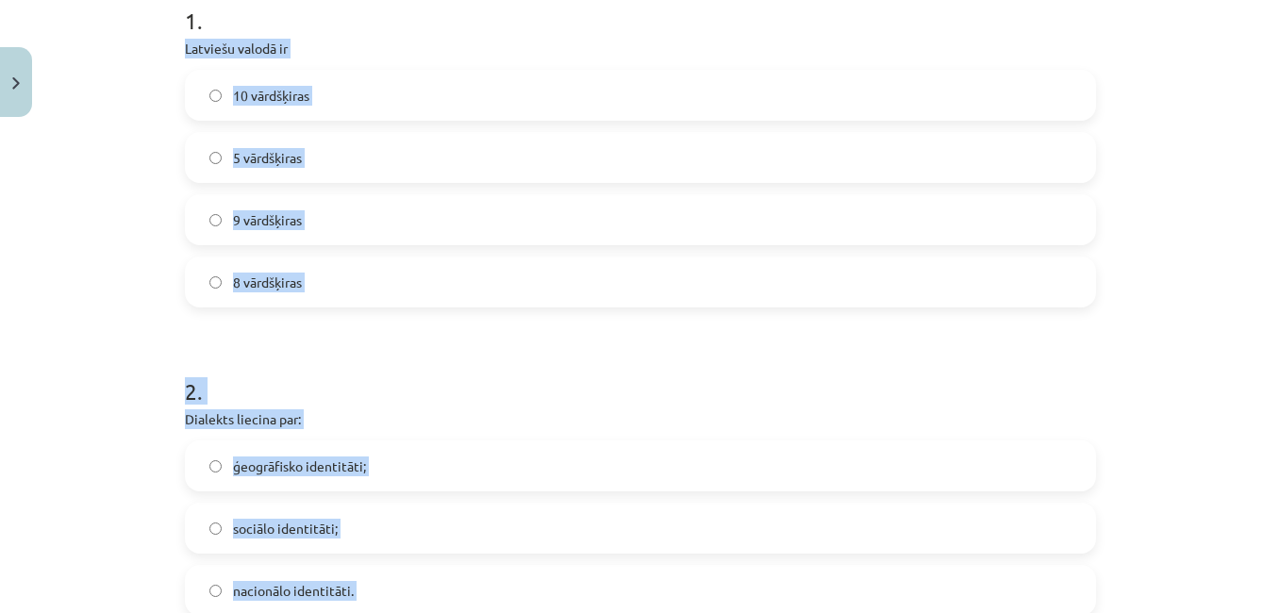
click at [684, 93] on label "10 vārdšķiras" at bounding box center [640, 95] width 907 height 47
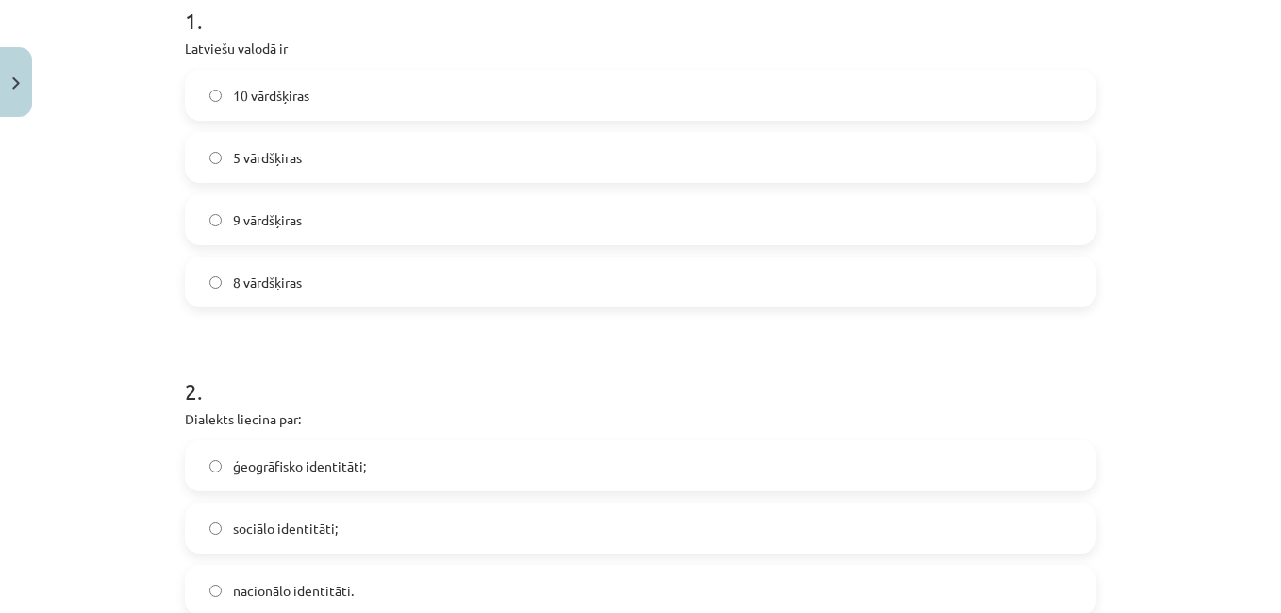
click at [823, 462] on label "ģeogrāfisko identitāti;" at bounding box center [640, 465] width 907 height 47
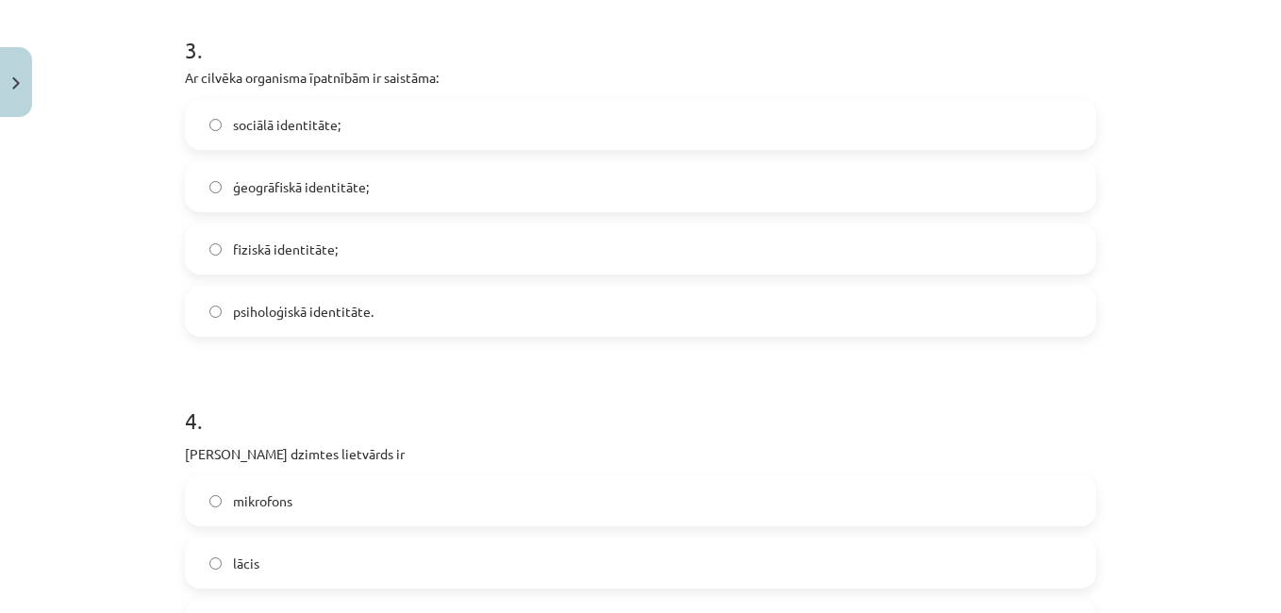
scroll to position [1057, 0]
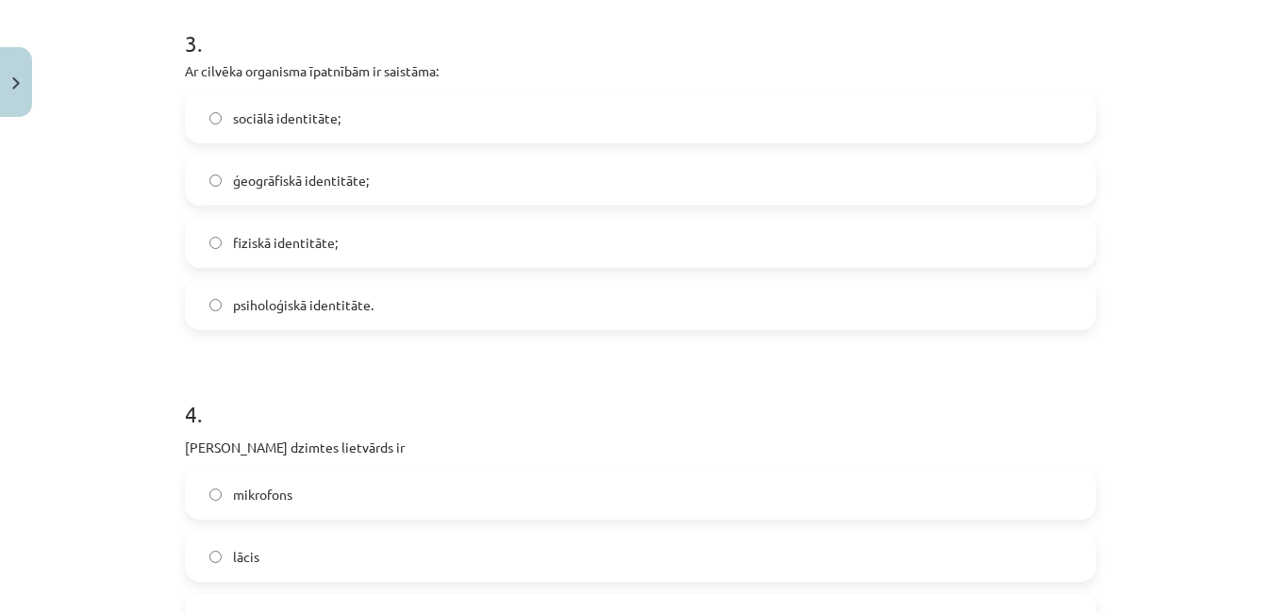
click at [336, 250] on label "fiziskā identitāte;" at bounding box center [640, 242] width 907 height 47
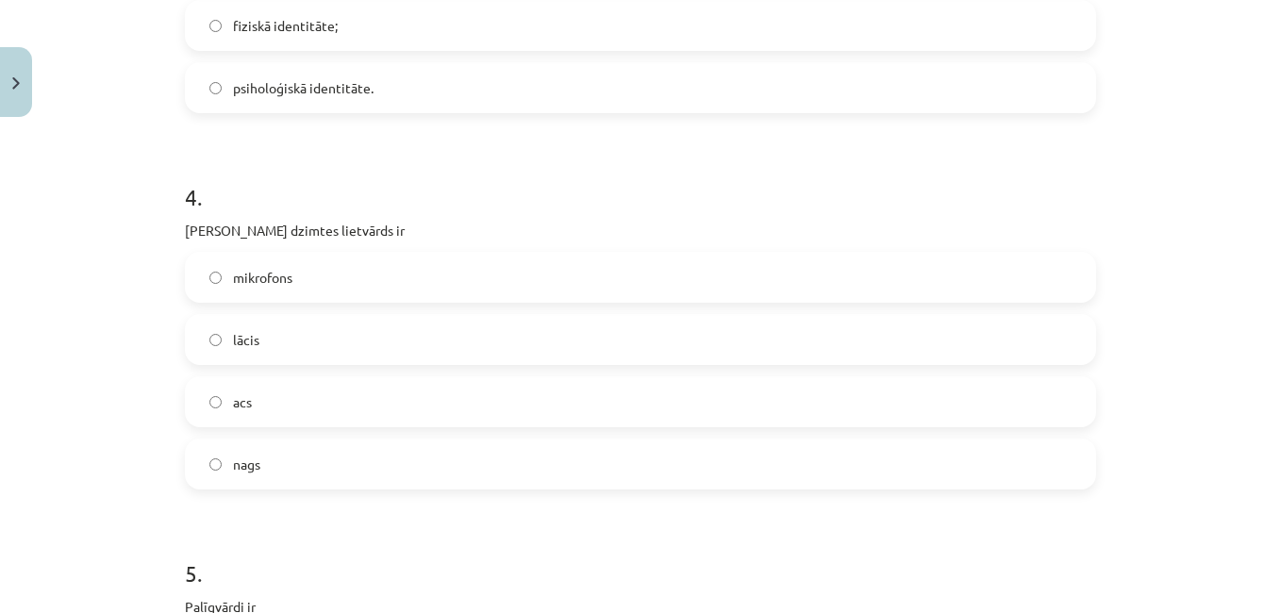
scroll to position [1399, 0]
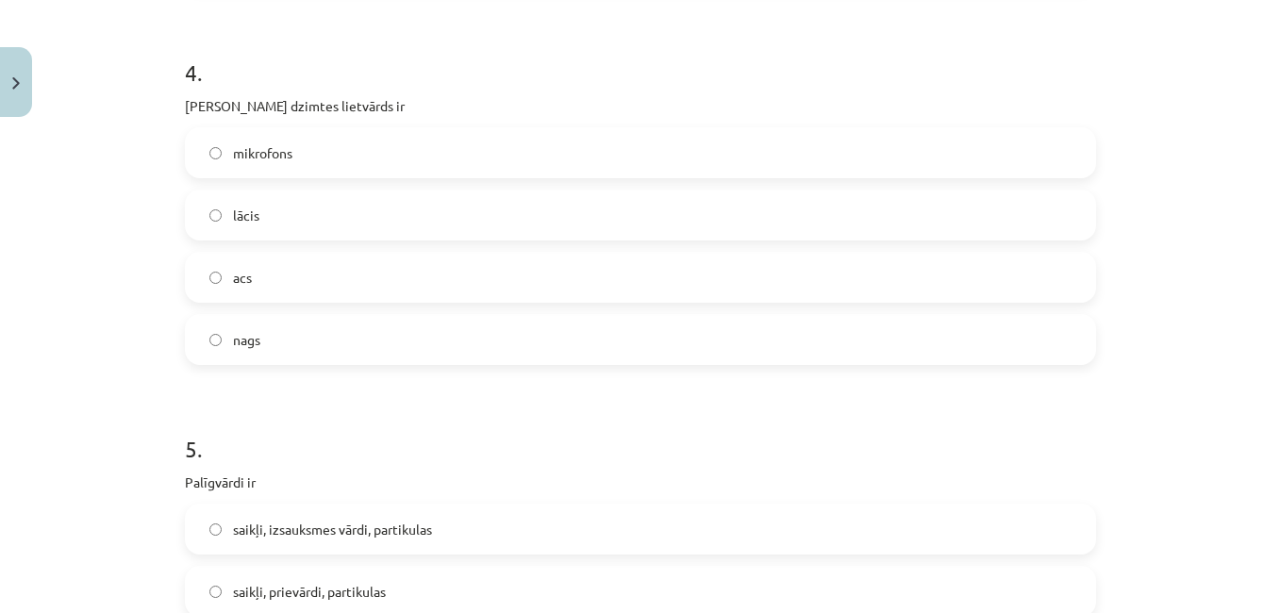
click at [903, 263] on label "acs" at bounding box center [640, 277] width 907 height 47
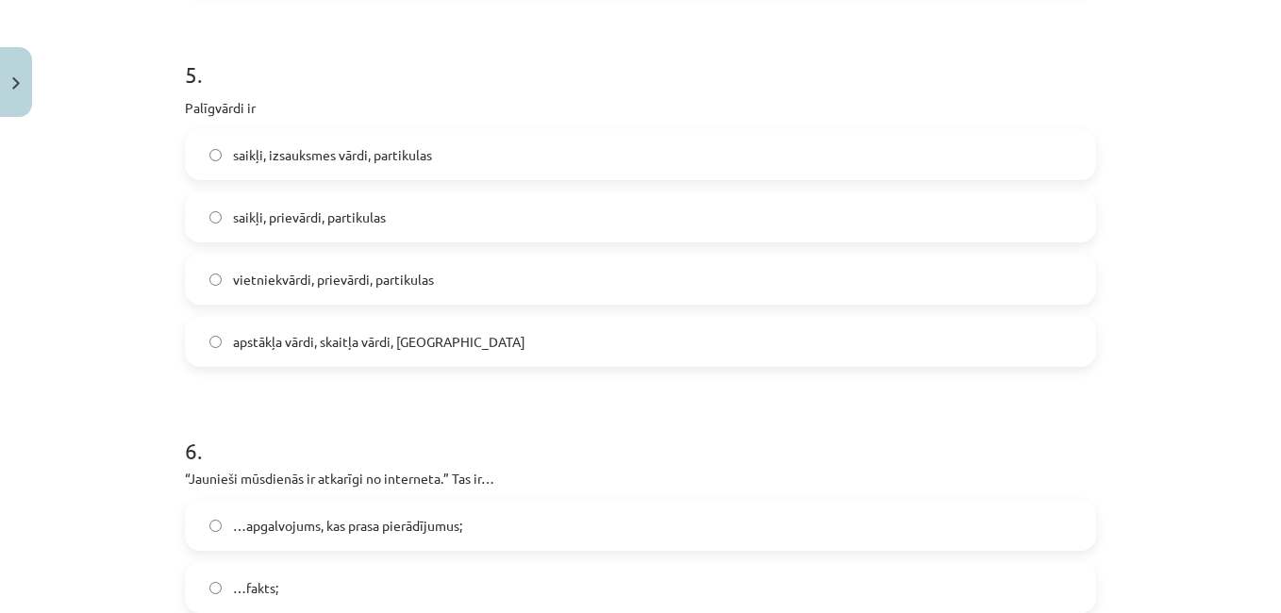
scroll to position [1826, 0]
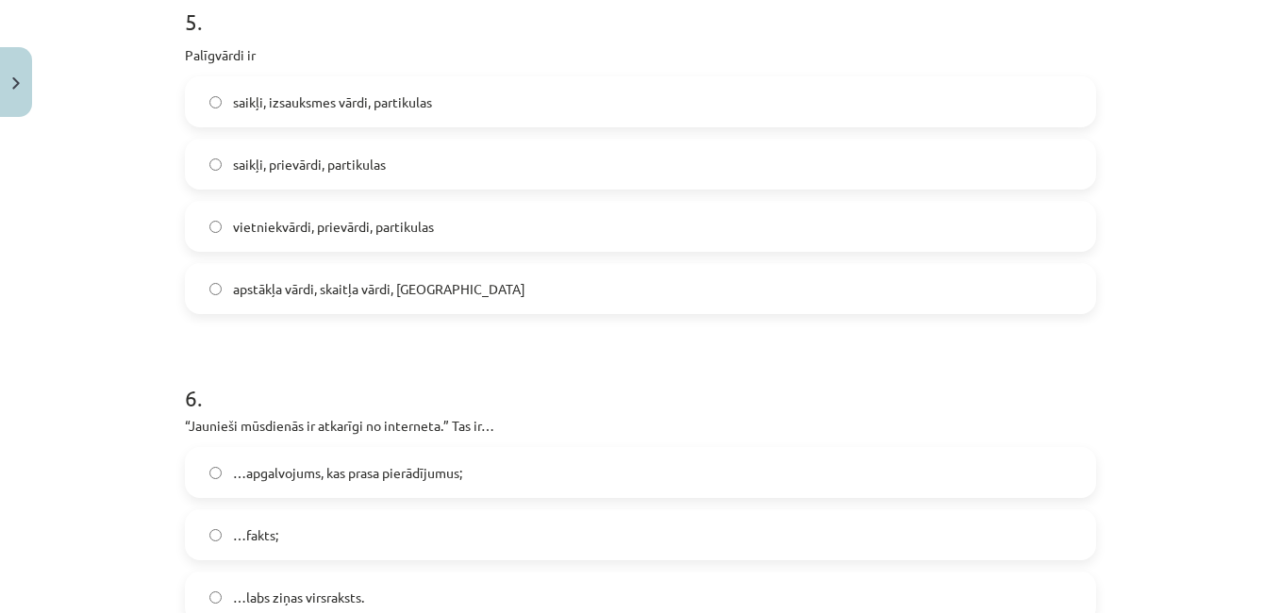
click at [300, 162] on span "saikļi, prievārdi, partikulas" at bounding box center [309, 165] width 153 height 20
click at [503, 102] on label "saikļi, izsauksmes vārdi, partikulas" at bounding box center [640, 101] width 907 height 47
click at [477, 141] on label "saikļi, prievārdi, partikulas" at bounding box center [640, 164] width 907 height 47
click at [623, 474] on label "…apgalvojums, kas prasa pierādījumus;" at bounding box center [640, 472] width 907 height 47
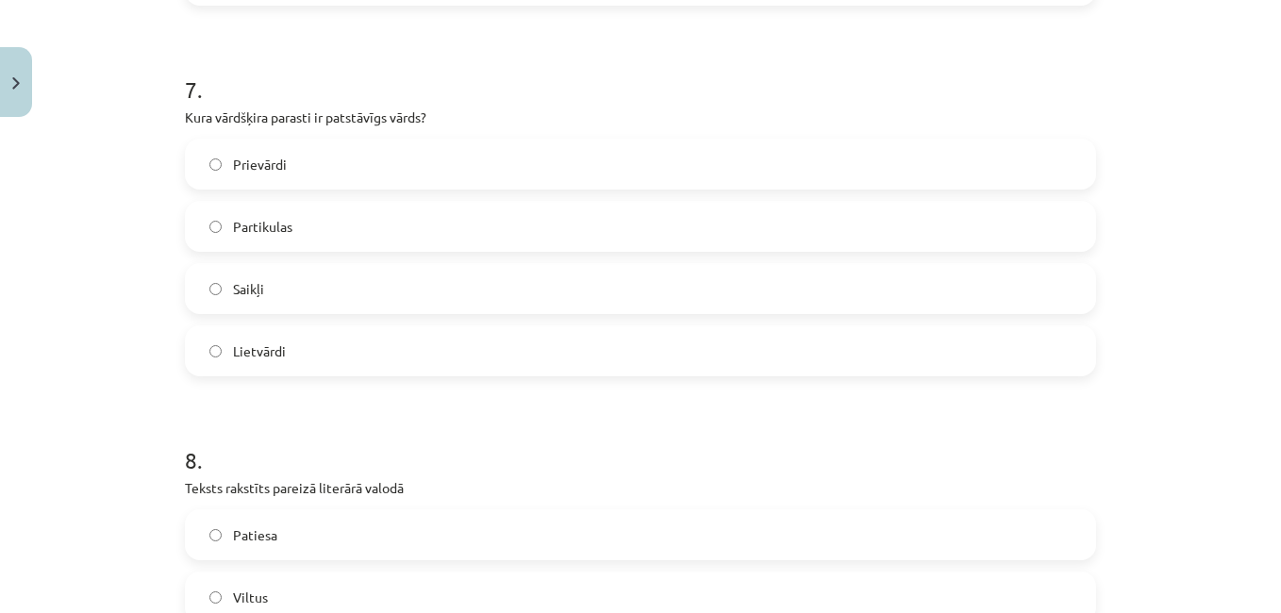
scroll to position [2456, 0]
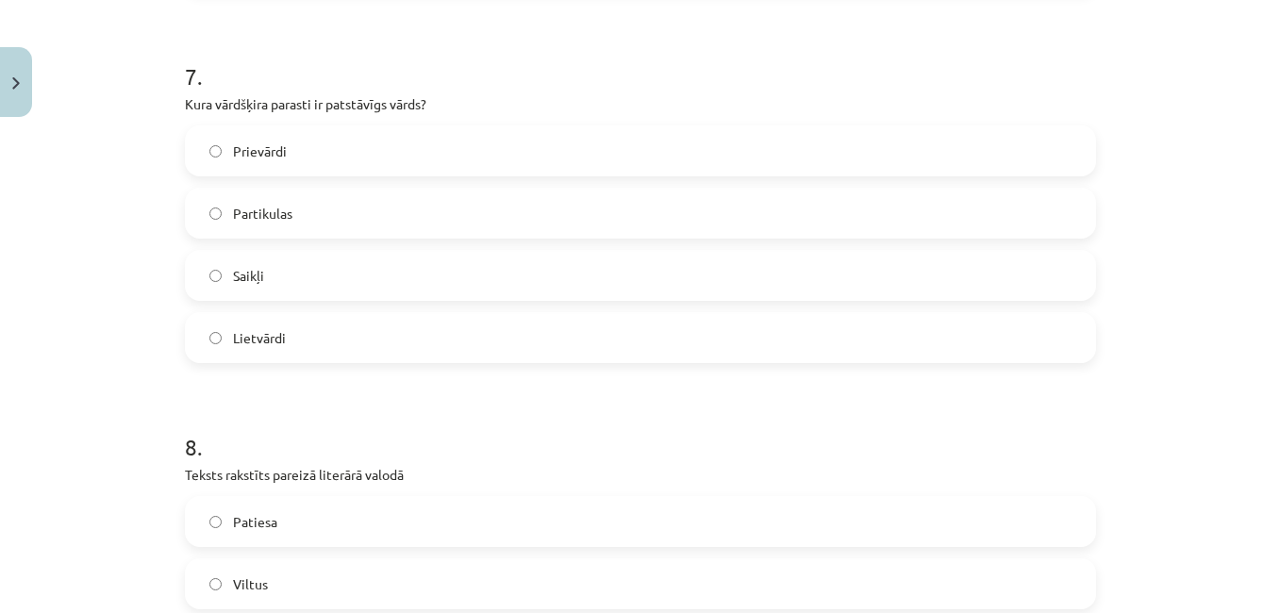
click at [258, 323] on label "Lietvārdi" at bounding box center [640, 337] width 907 height 47
click at [340, 524] on label "Patiesa" at bounding box center [640, 521] width 907 height 47
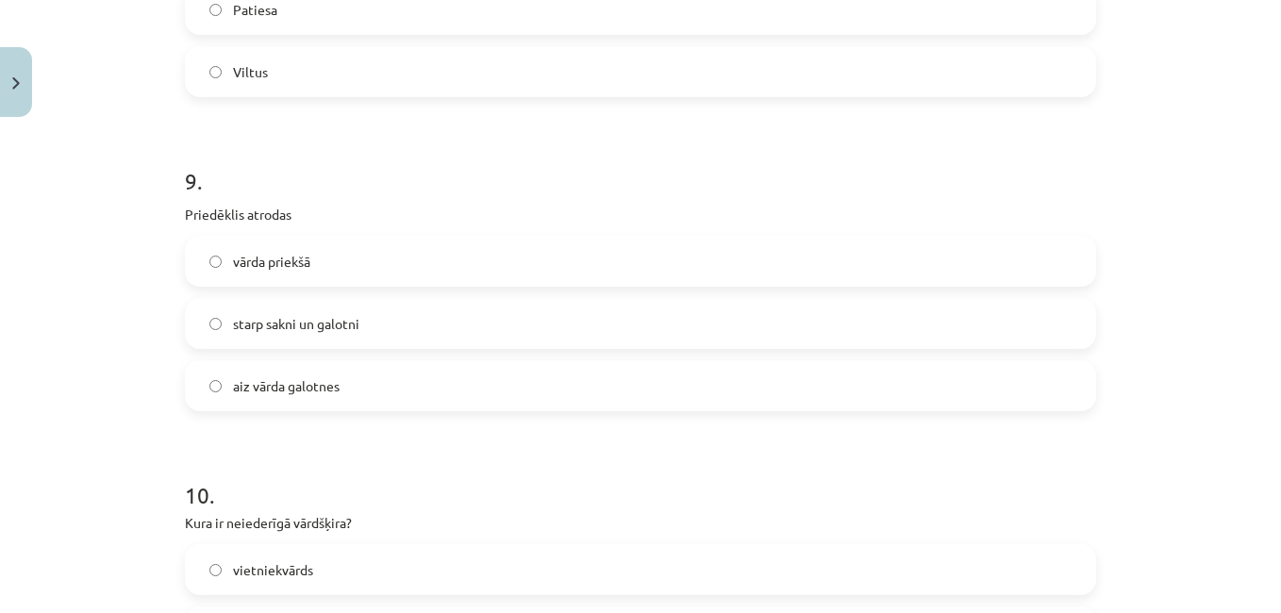
scroll to position [3007, 0]
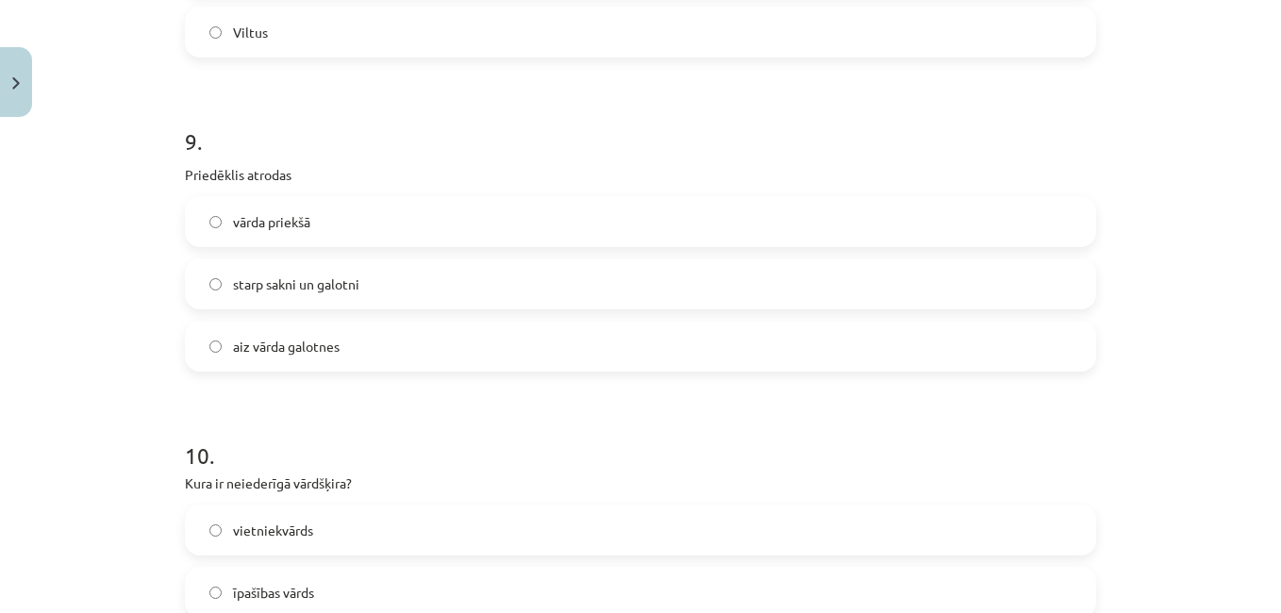
click at [284, 217] on span "vārda priekšā" at bounding box center [271, 222] width 77 height 20
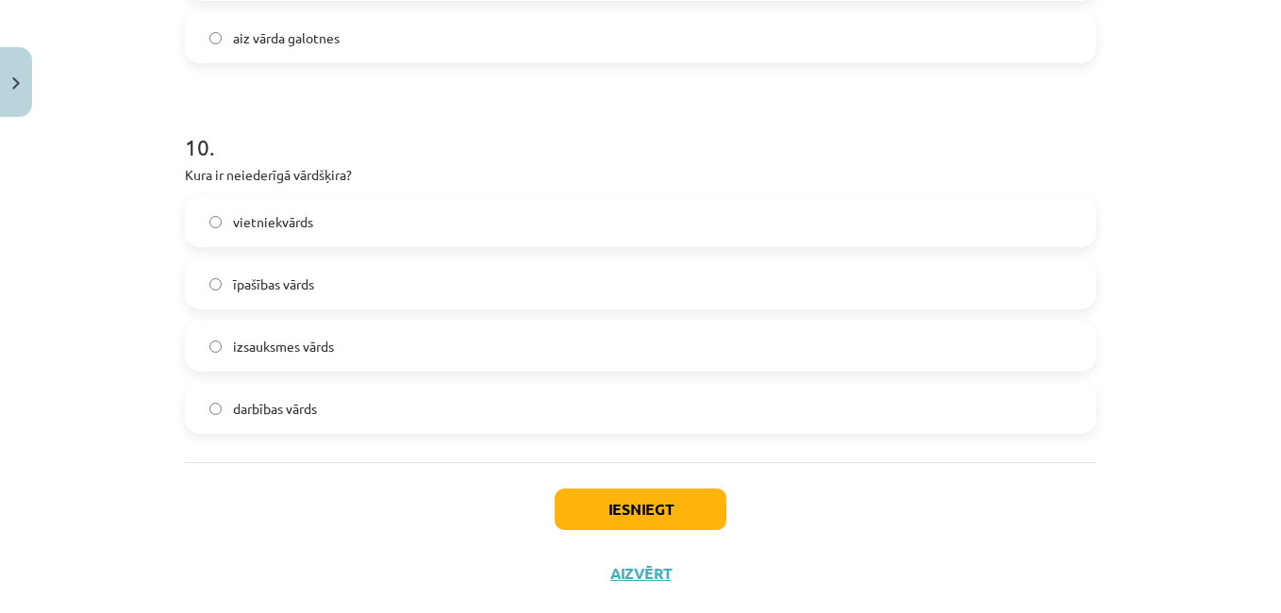
scroll to position [3355, 0]
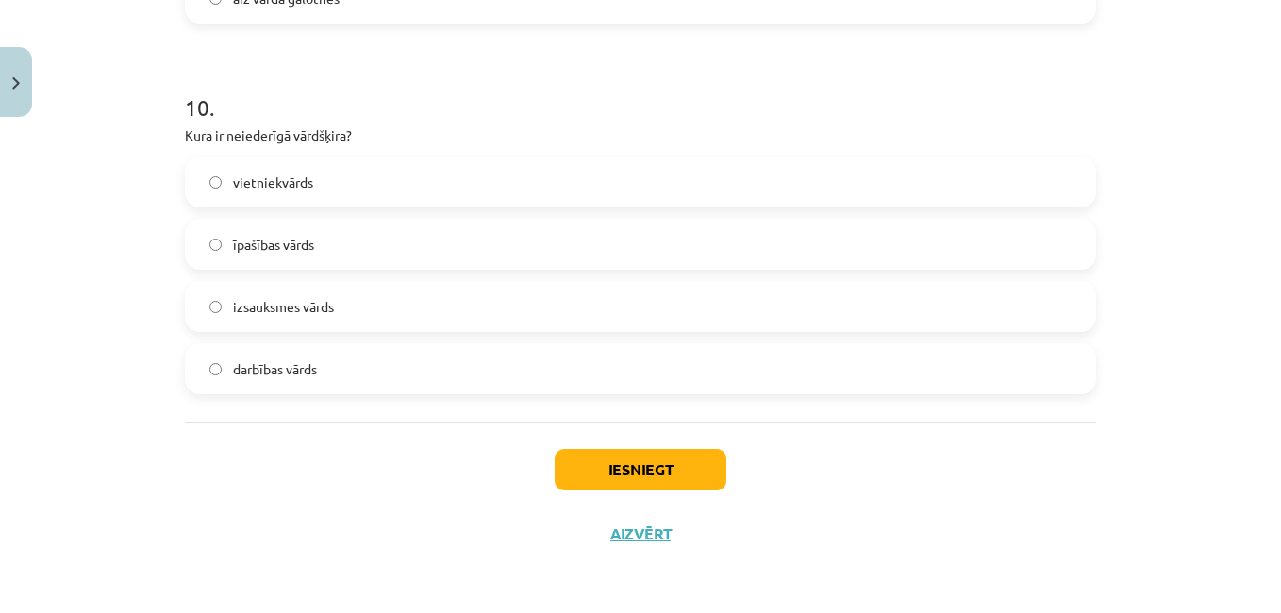
click at [714, 293] on label "izsauksmes vārds" at bounding box center [640, 306] width 907 height 47
click at [662, 472] on button "Iesniegt" at bounding box center [640, 469] width 172 height 41
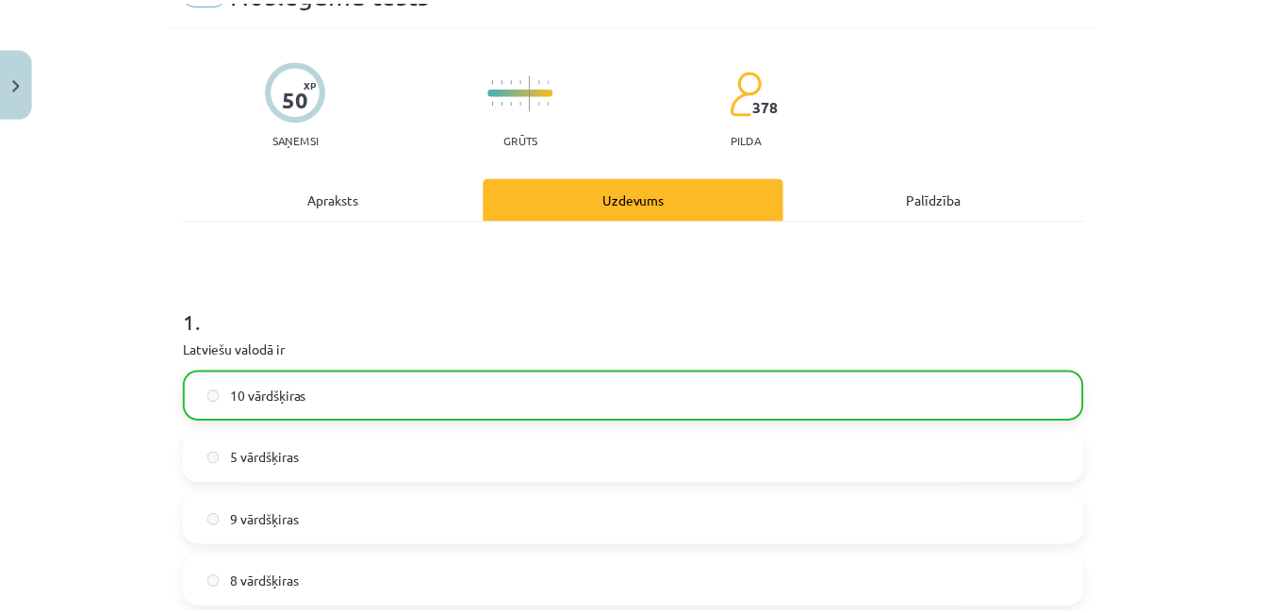
scroll to position [0, 0]
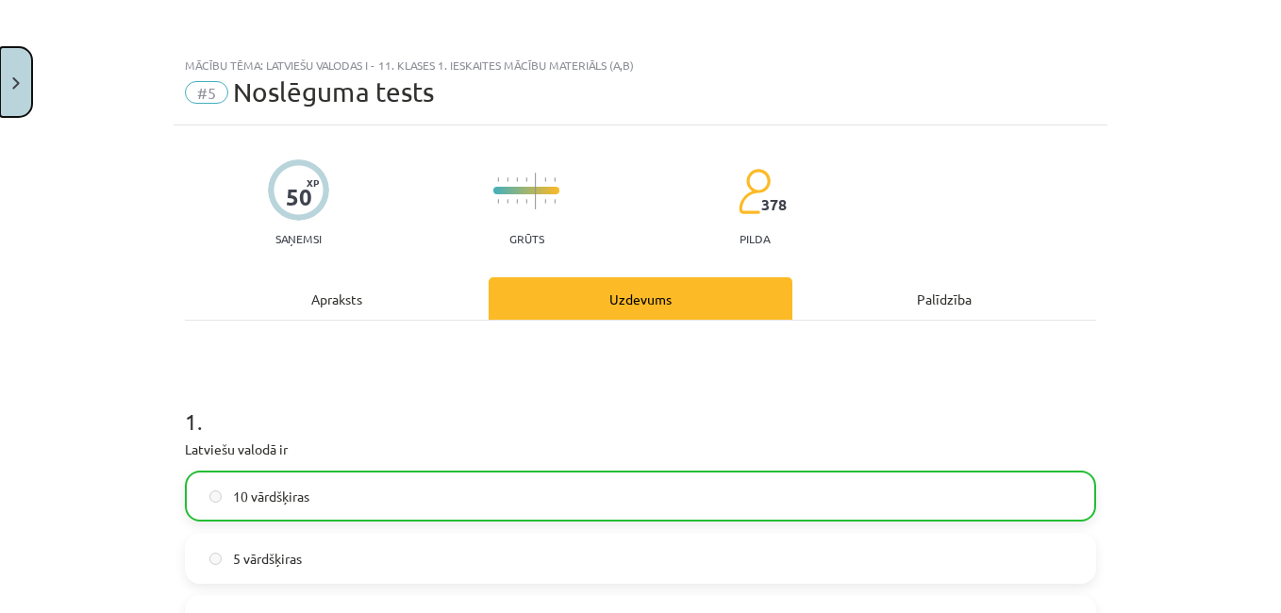
click at [16, 105] on button "Close" at bounding box center [16, 82] width 32 height 70
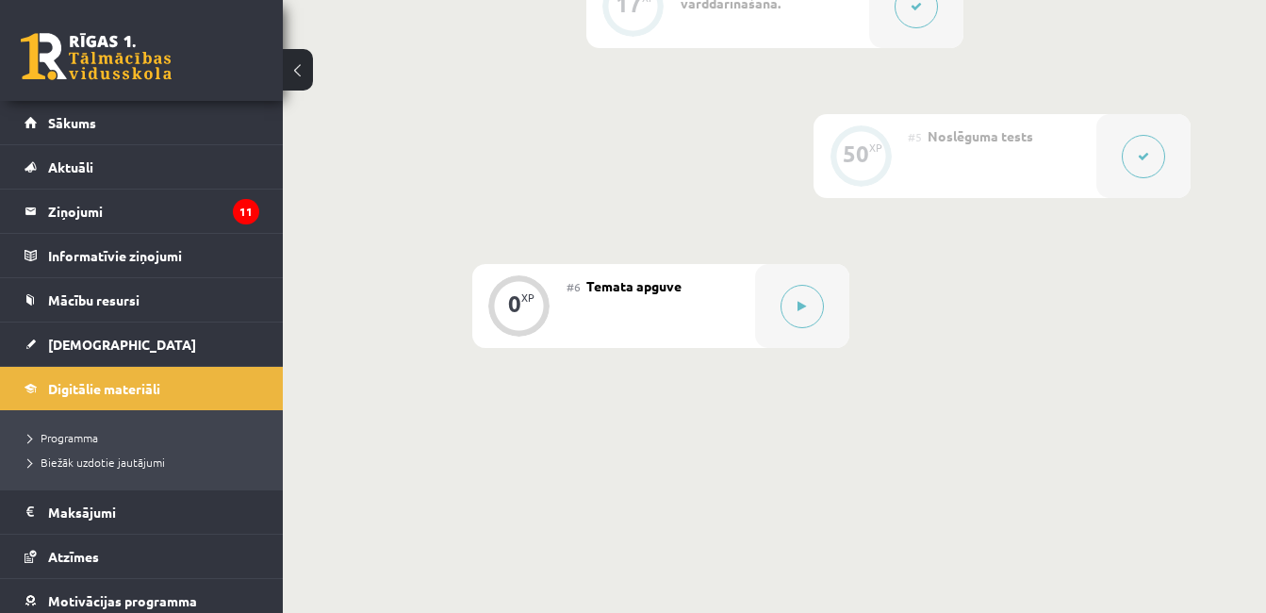
scroll to position [1101, 0]
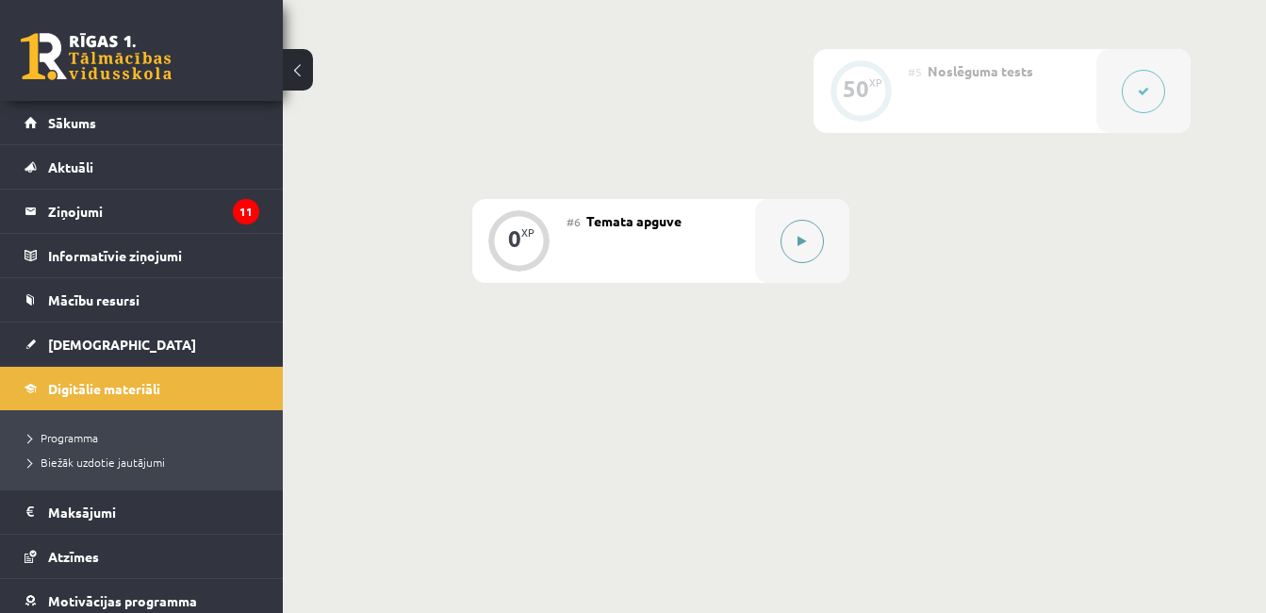
click at [802, 238] on icon at bounding box center [802, 241] width 8 height 11
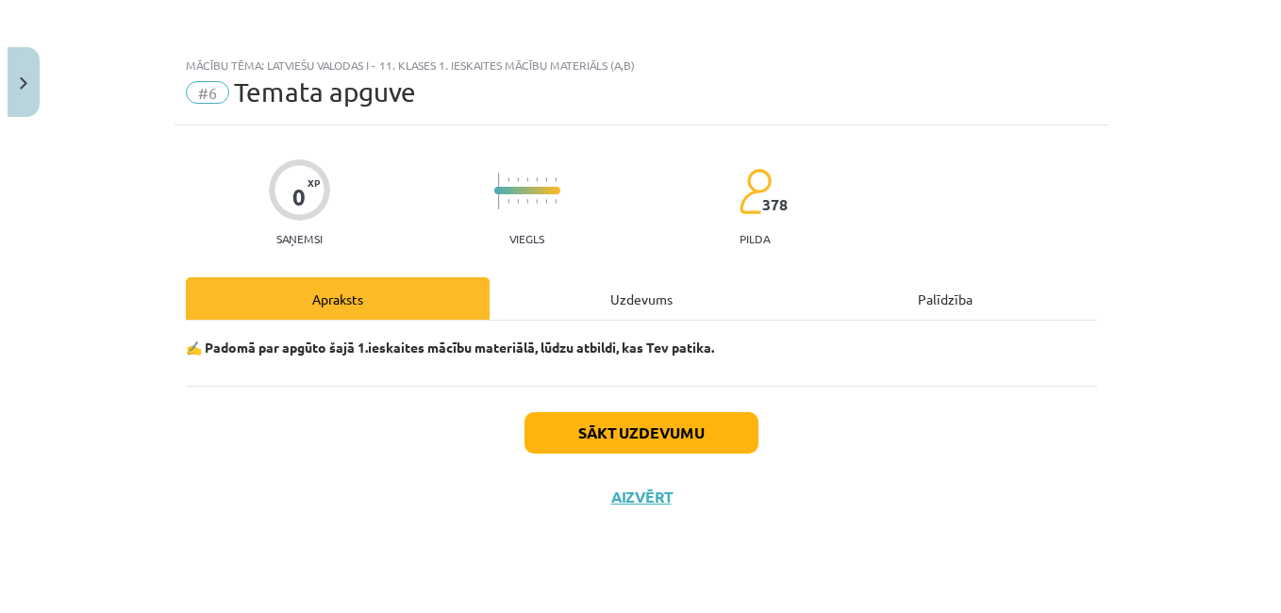
scroll to position [1079, 0]
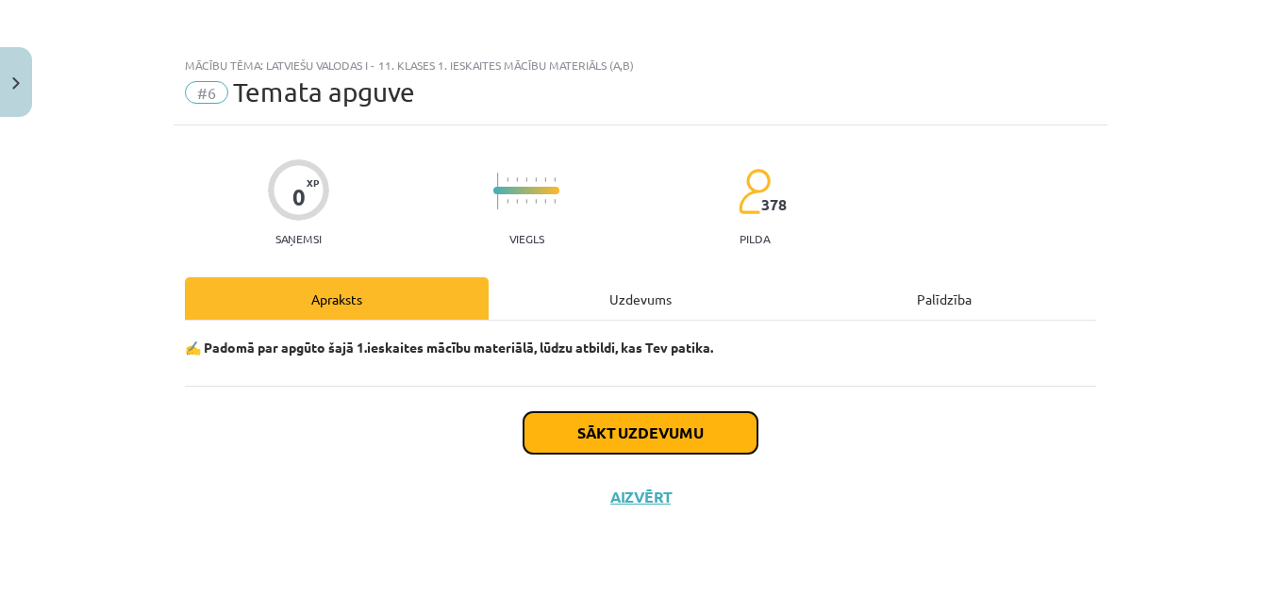
click at [733, 426] on button "Sākt uzdevumu" at bounding box center [640, 432] width 234 height 41
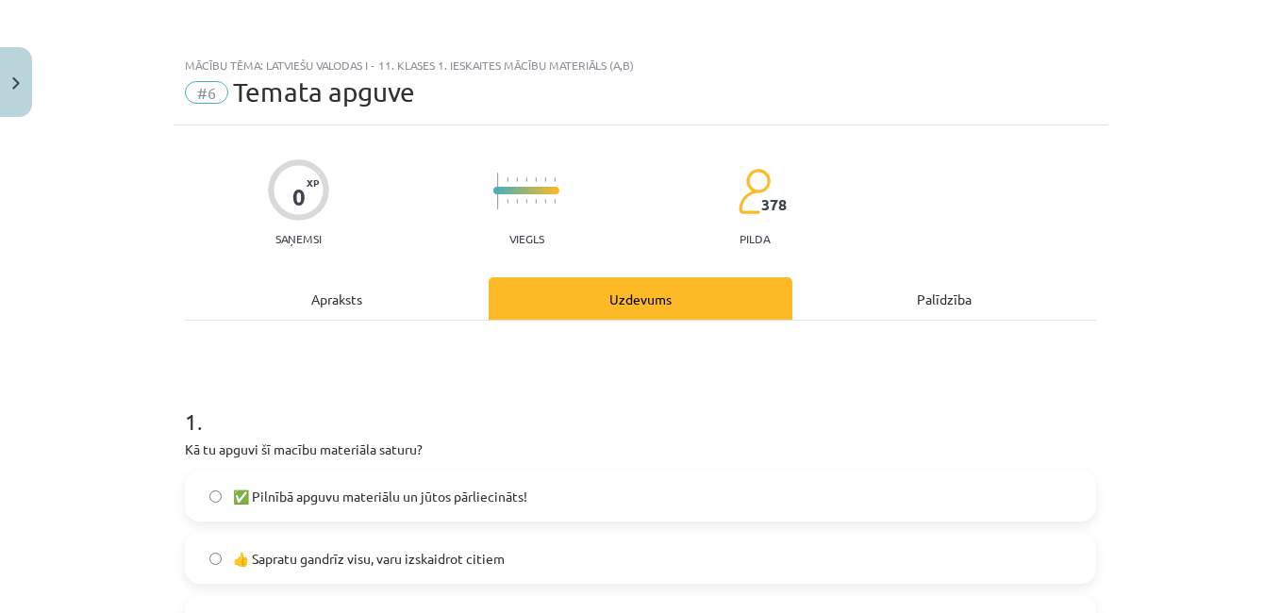
click at [301, 501] on span "✅ Pilnībā apguvu materiālu un jūtos pārliecināts!" at bounding box center [380, 497] width 294 height 20
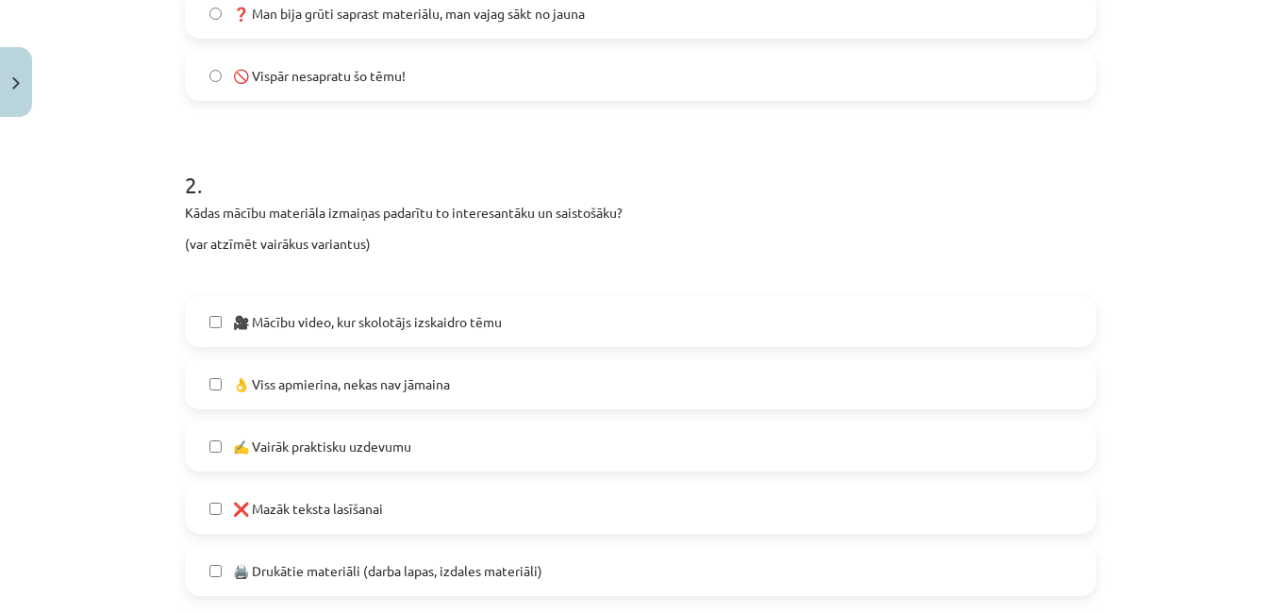
scroll to position [744, 0]
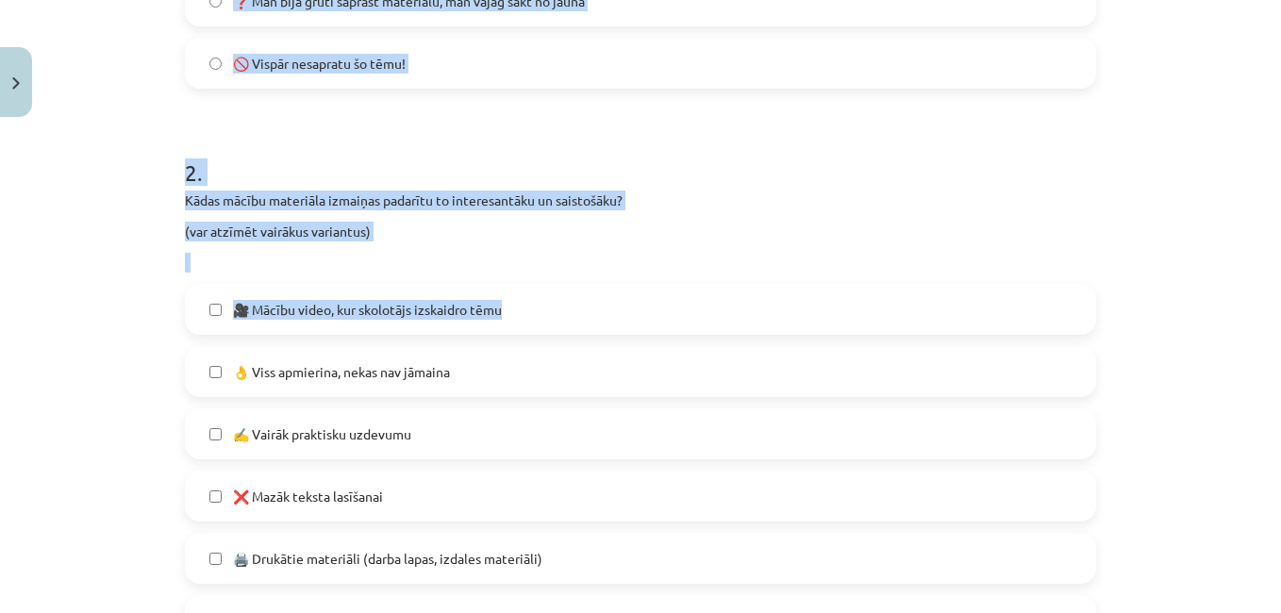
drag, startPoint x: 1265, startPoint y: 332, endPoint x: 1283, endPoint y: 461, distance: 130.6
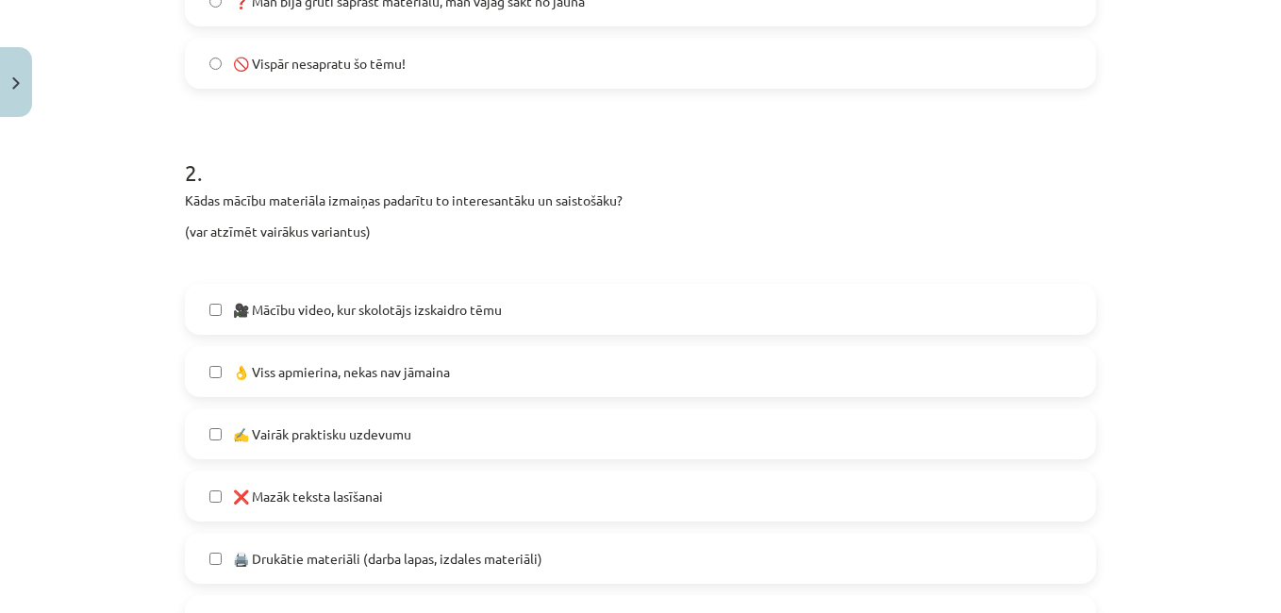
drag, startPoint x: 1283, startPoint y: 461, endPoint x: 1204, endPoint y: 479, distance: 81.2
click at [1204, 479] on div "Mācību tēma: Latviešu valodas i - 11. klases 1. ieskaites mācību materiāls (a,b…" at bounding box center [640, 306] width 1281 height 613
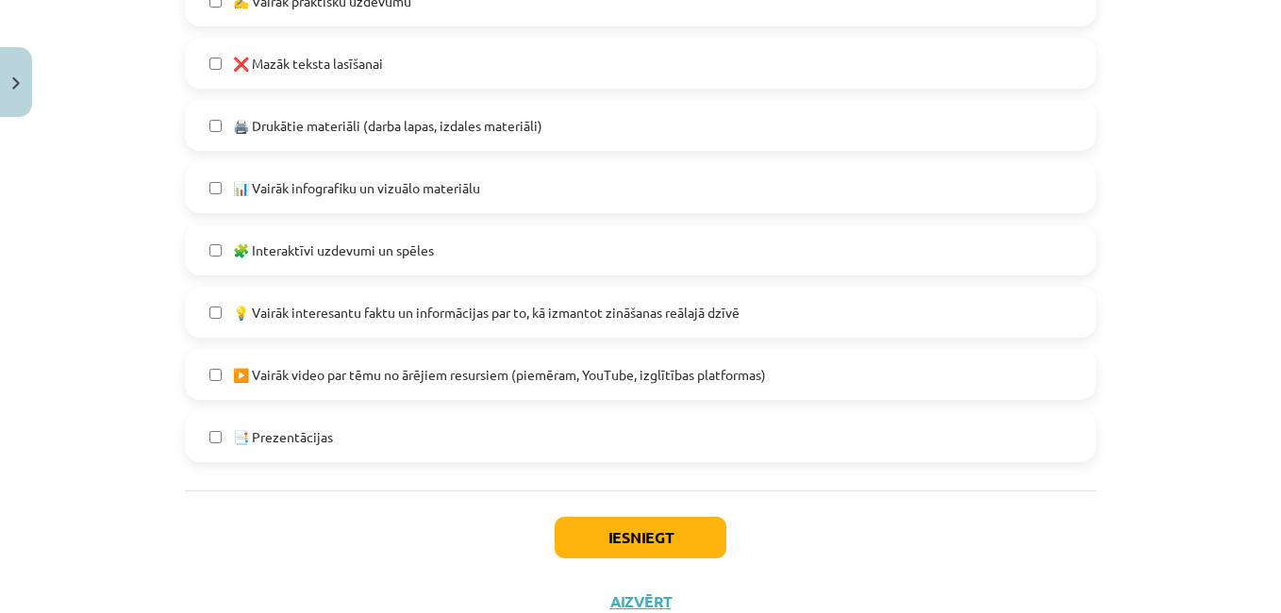
scroll to position [1245, 0]
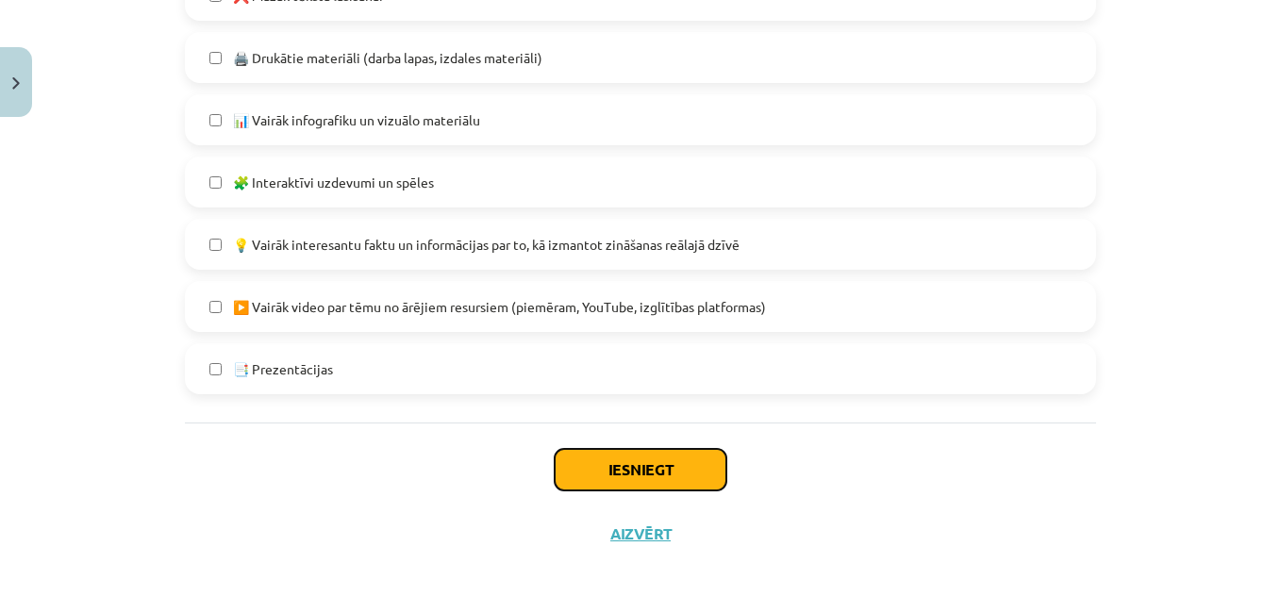
click at [629, 457] on button "Iesniegt" at bounding box center [640, 469] width 172 height 41
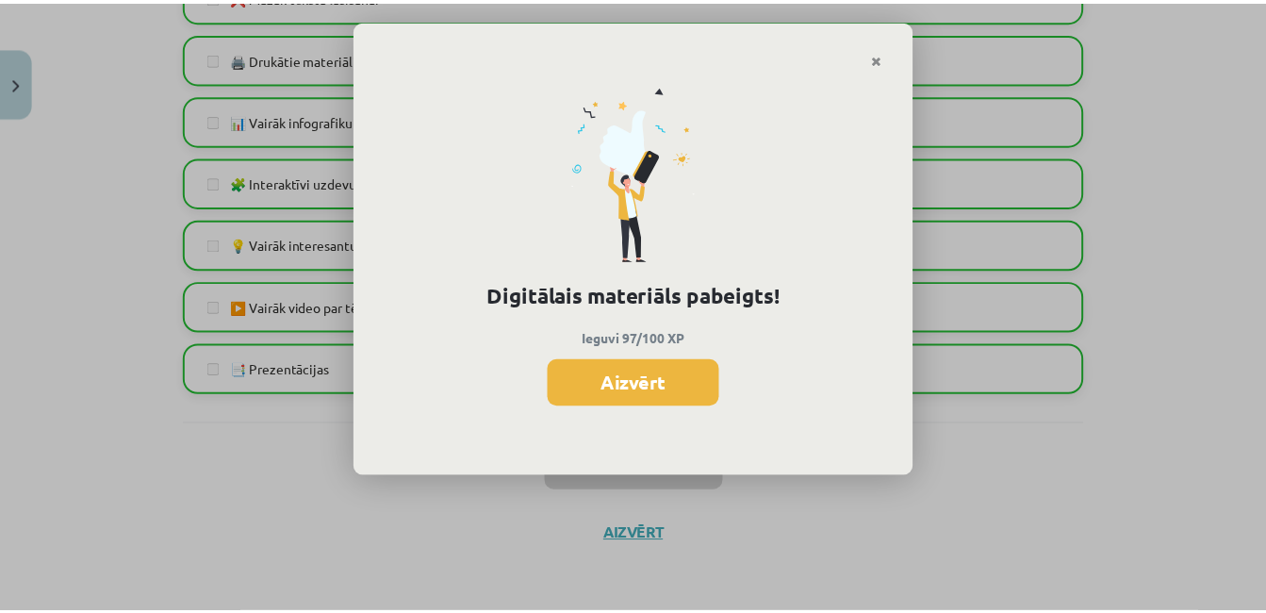
scroll to position [1059, 0]
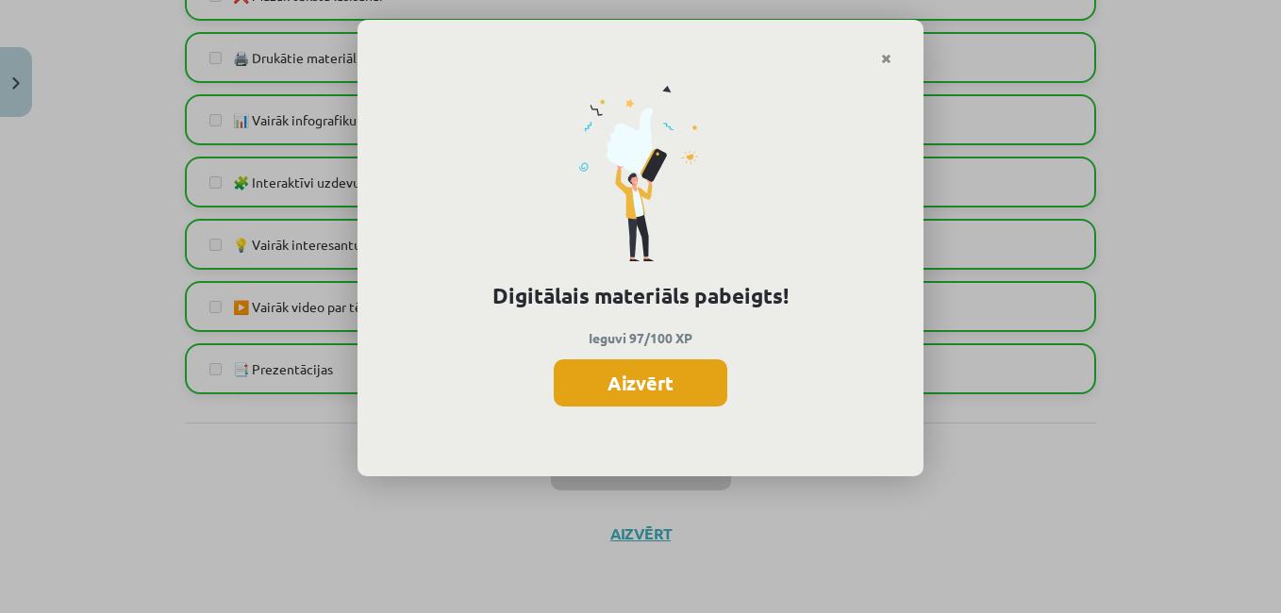
click at [576, 395] on button "Aizvērt" at bounding box center [641, 382] width 174 height 47
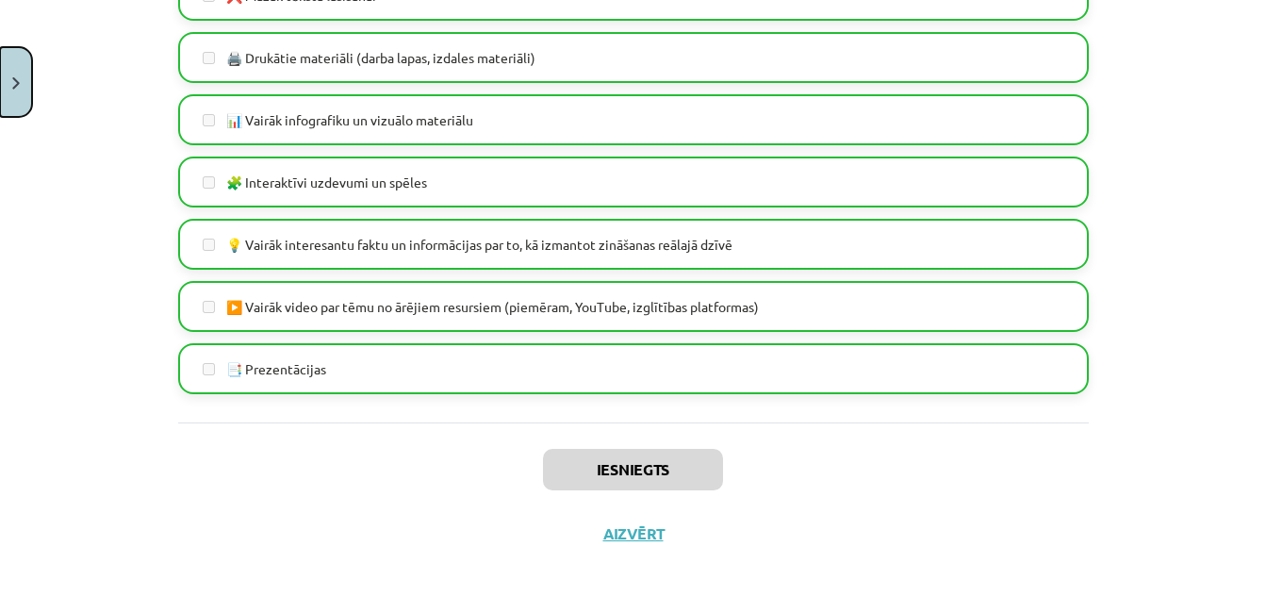
click at [14, 116] on button "Close" at bounding box center [16, 82] width 32 height 70
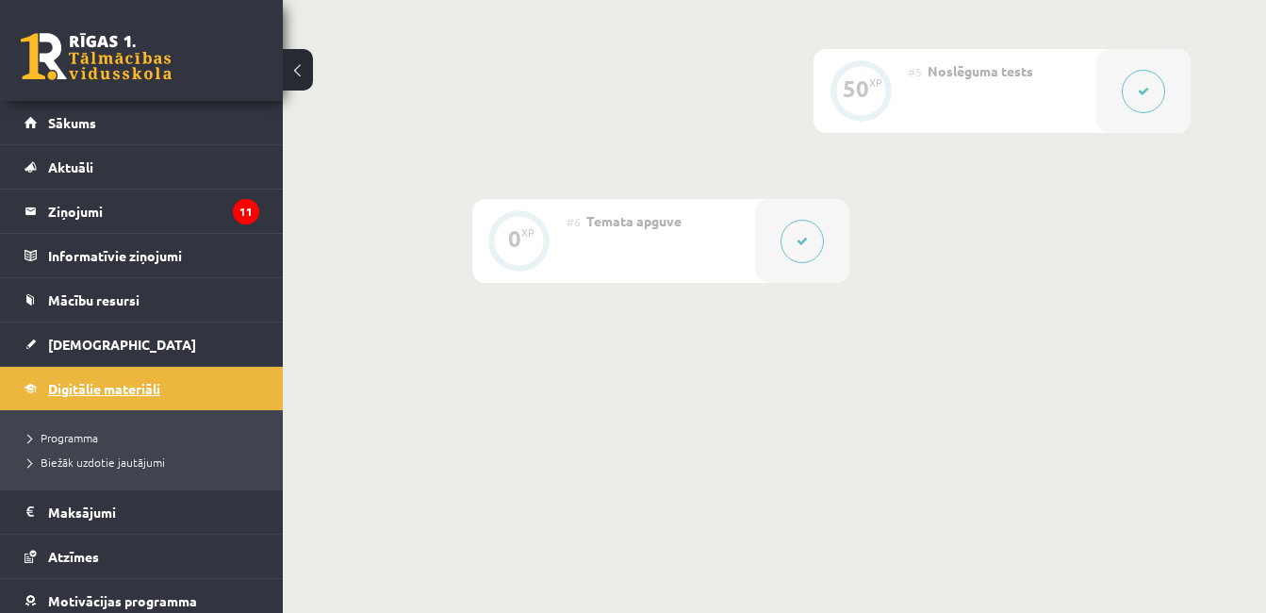
click at [169, 395] on link "Digitālie materiāli" at bounding box center [142, 388] width 235 height 43
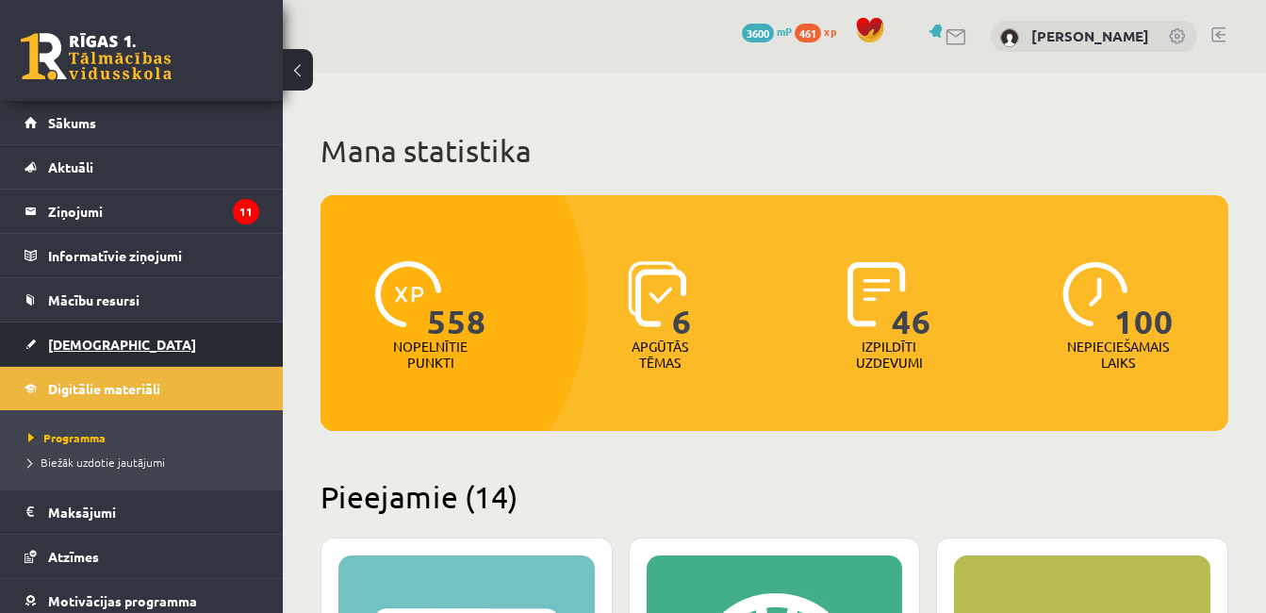
click at [157, 355] on link "[DEMOGRAPHIC_DATA]" at bounding box center [142, 344] width 235 height 43
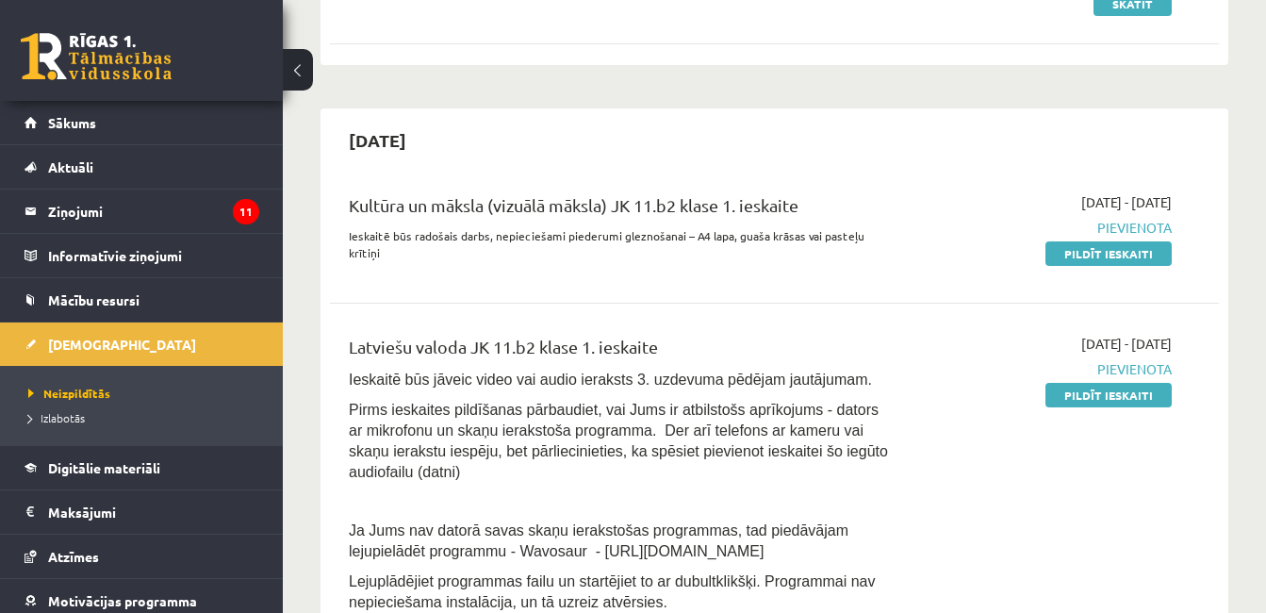
scroll to position [307, 0]
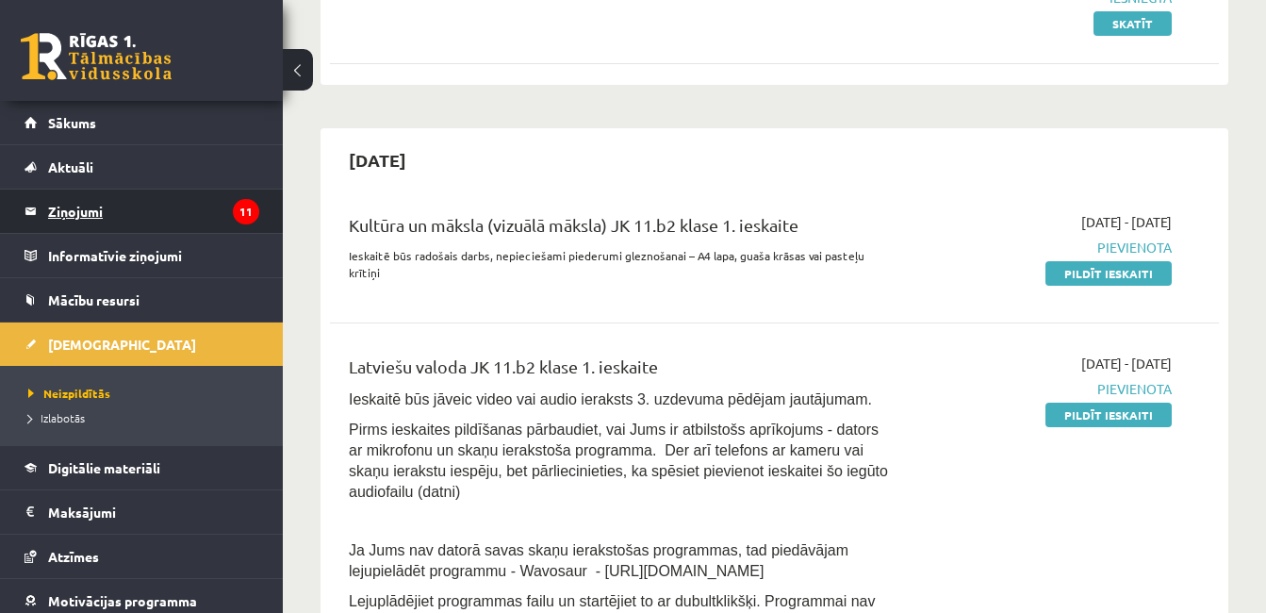
click at [203, 200] on legend "Ziņojumi 11" at bounding box center [153, 211] width 211 height 43
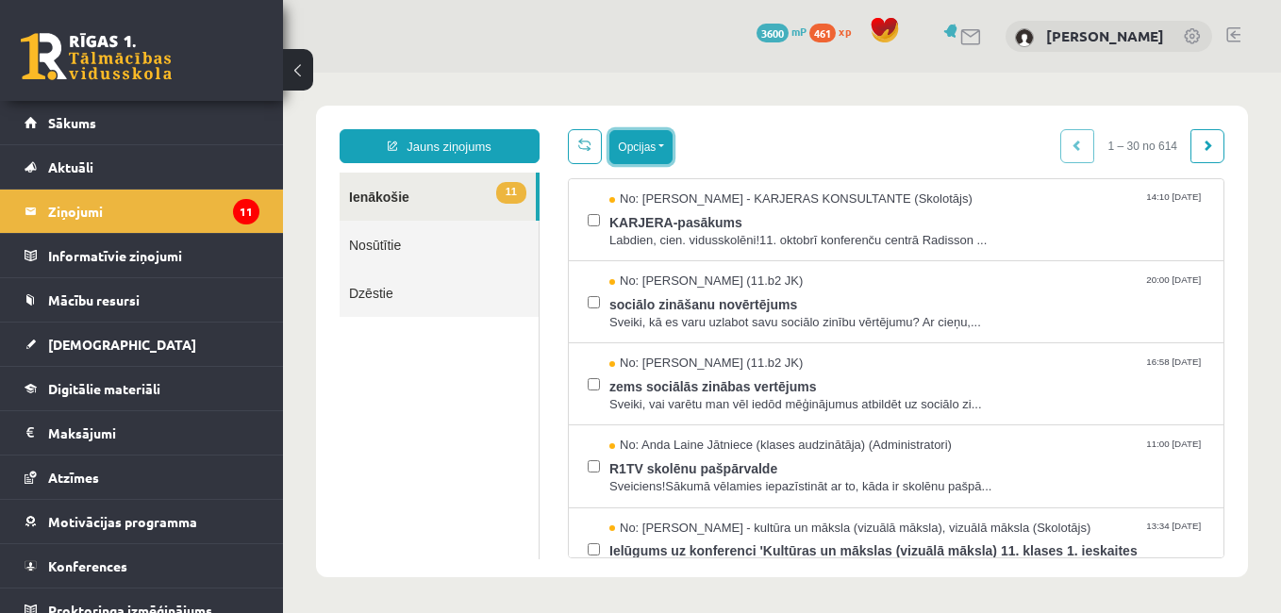
click at [629, 152] on button "Opcijas" at bounding box center [640, 147] width 63 height 34
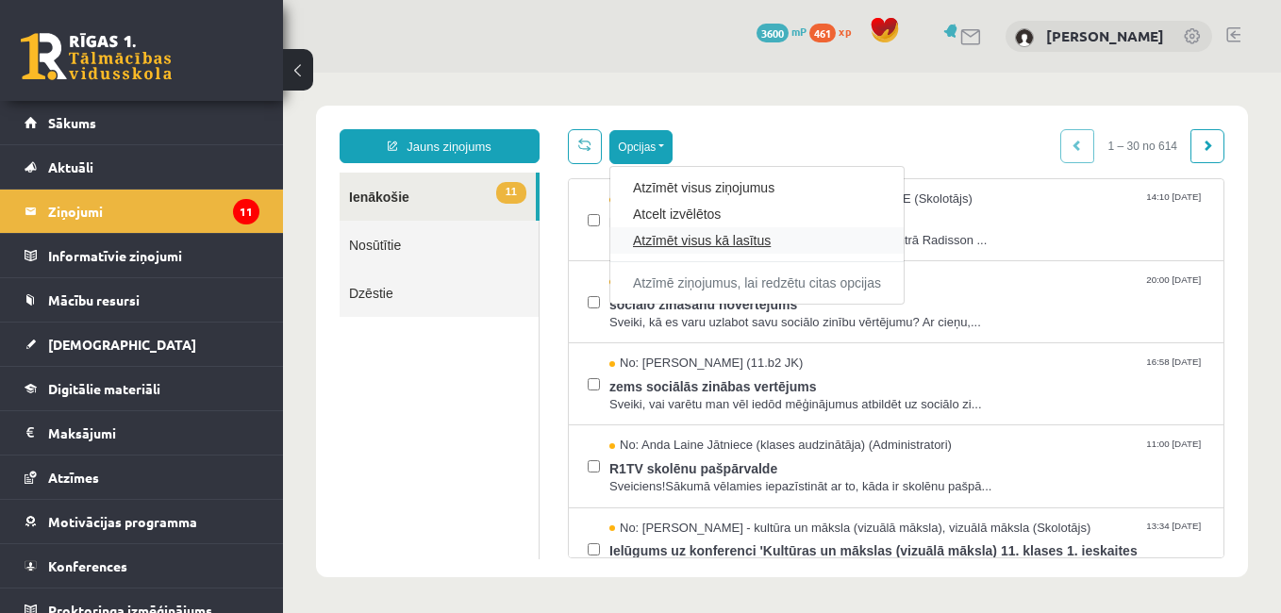
click at [665, 232] on link "Atzīmēt visus kā lasītus" at bounding box center [757, 240] width 248 height 19
